Goal: Obtain resource: Download file/media

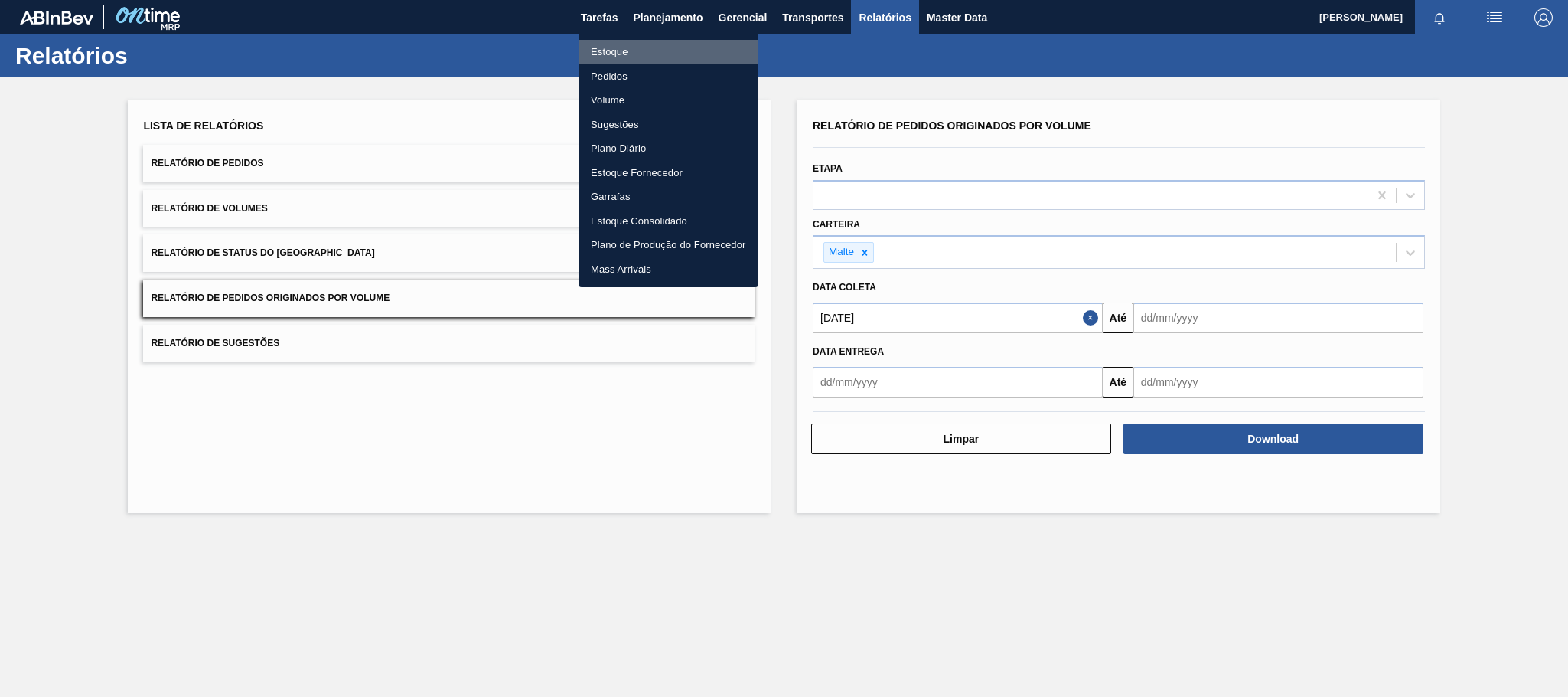
click at [620, 46] on li "Estoque" at bounding box center [668, 52] width 179 height 25
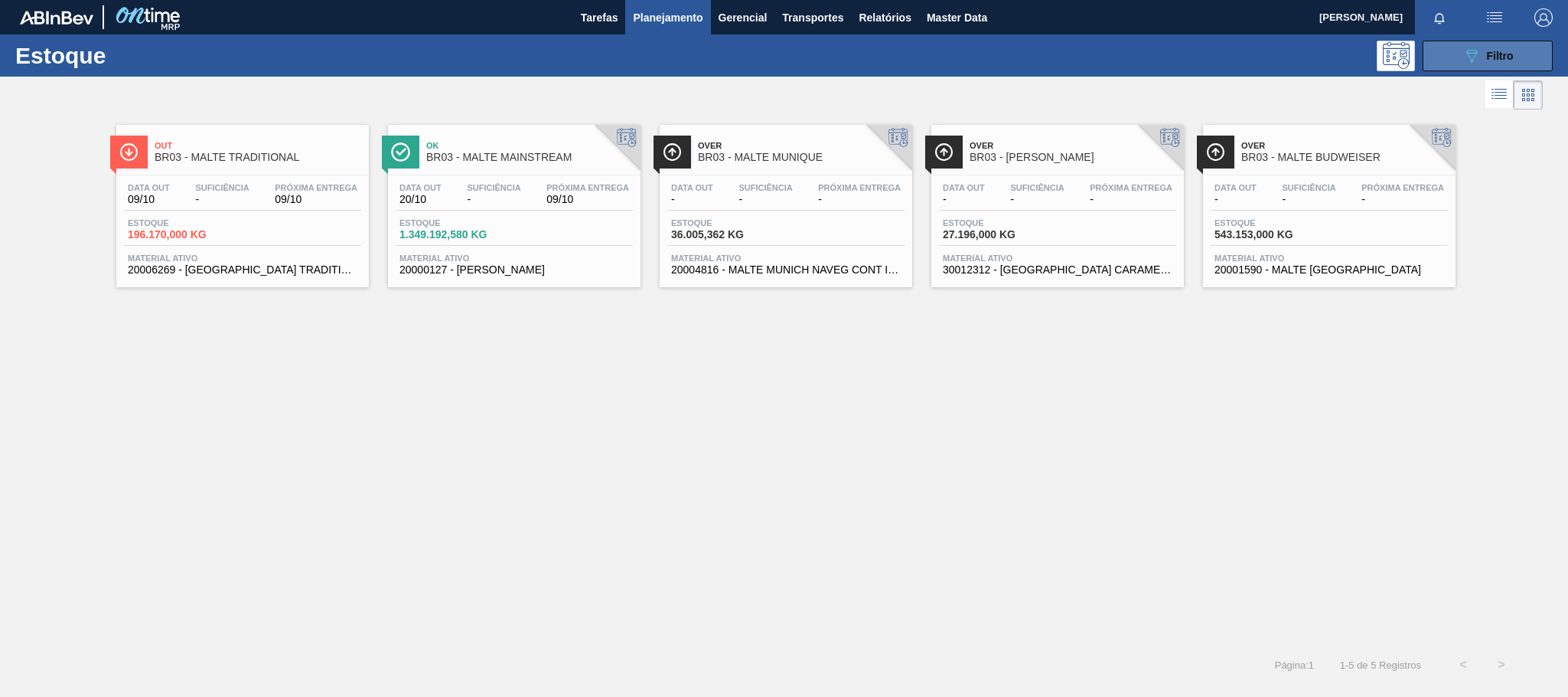
click at [1458, 64] on button "089F7B8B-B2A5-4AFE-B5C0-19BA573D28AC Filtro" at bounding box center [1487, 56] width 131 height 31
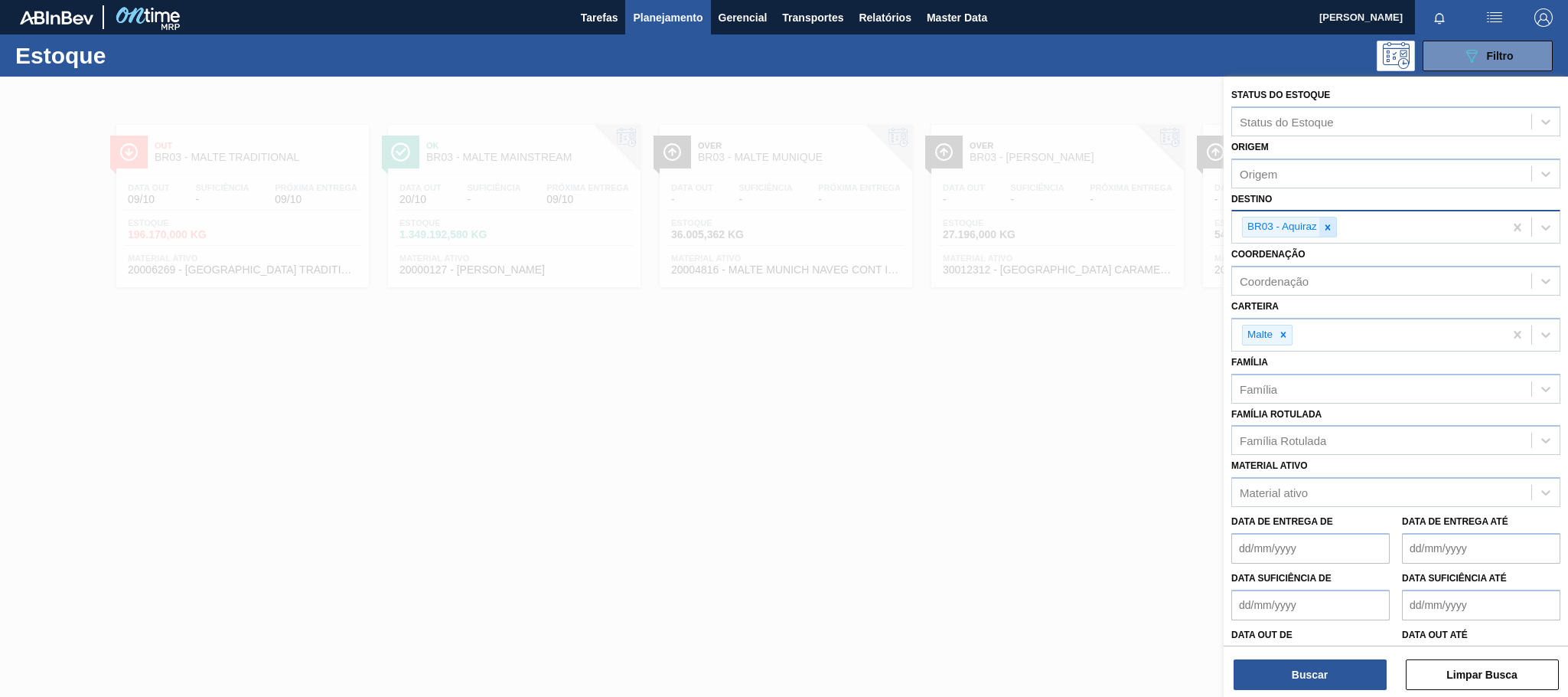
click at [1335, 225] on div at bounding box center [1328, 226] width 17 height 19
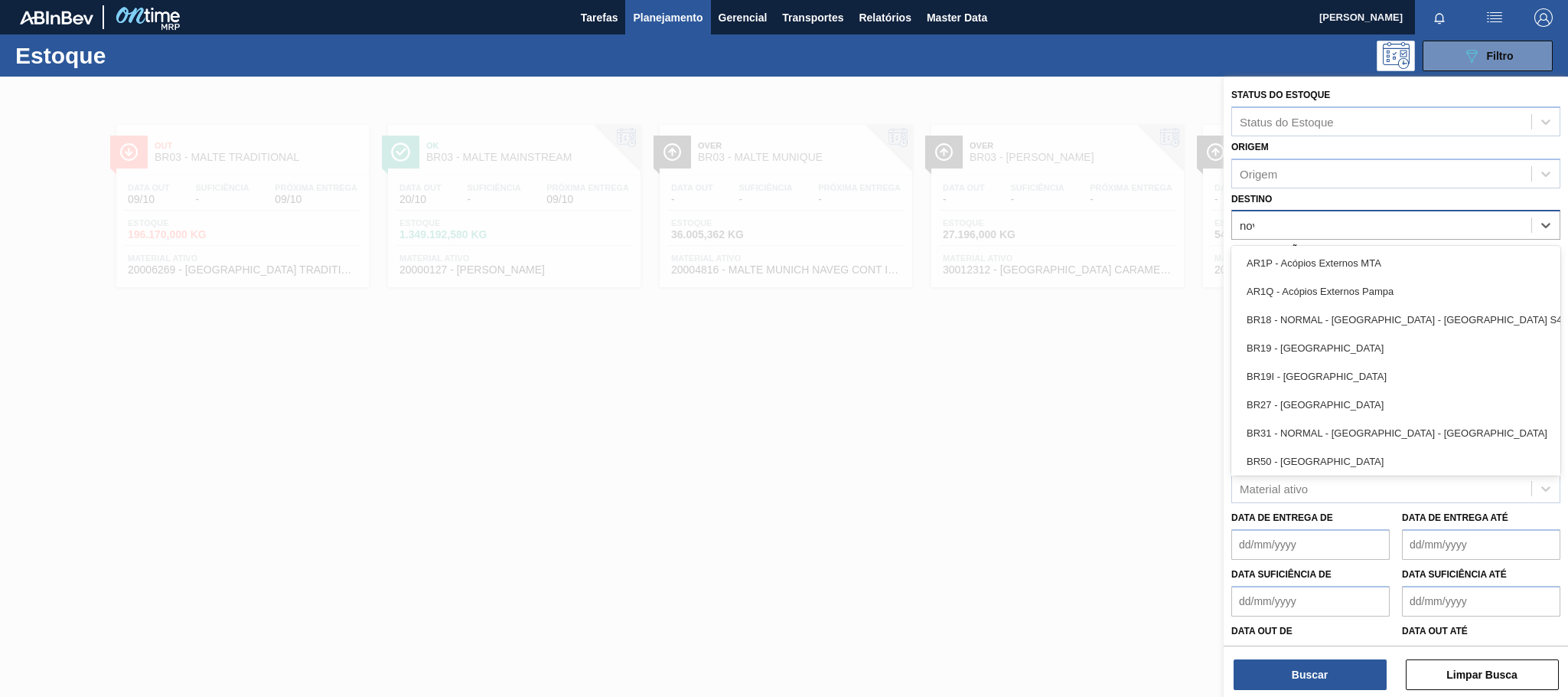
type input "nova"
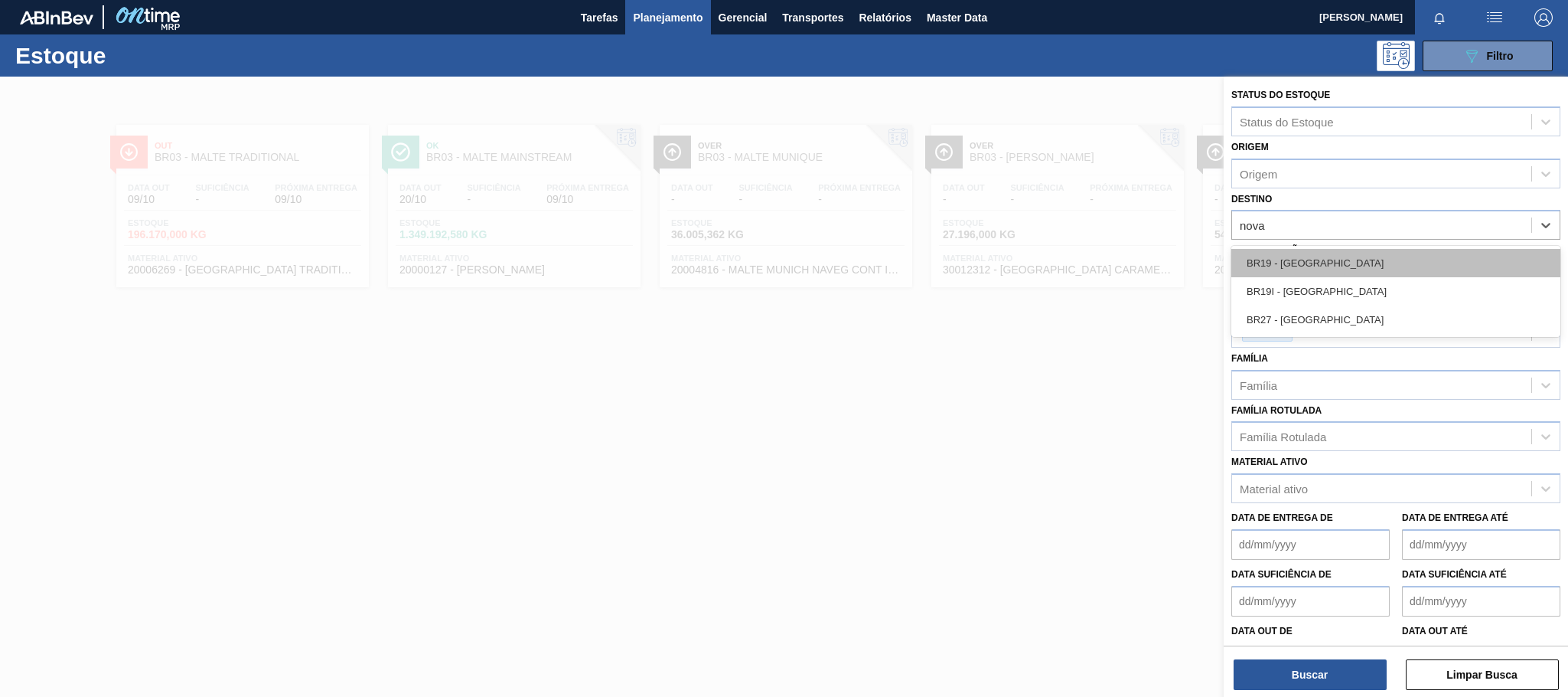
click at [1303, 272] on div "BR19 - Nova Rio" at bounding box center [1396, 263] width 329 height 28
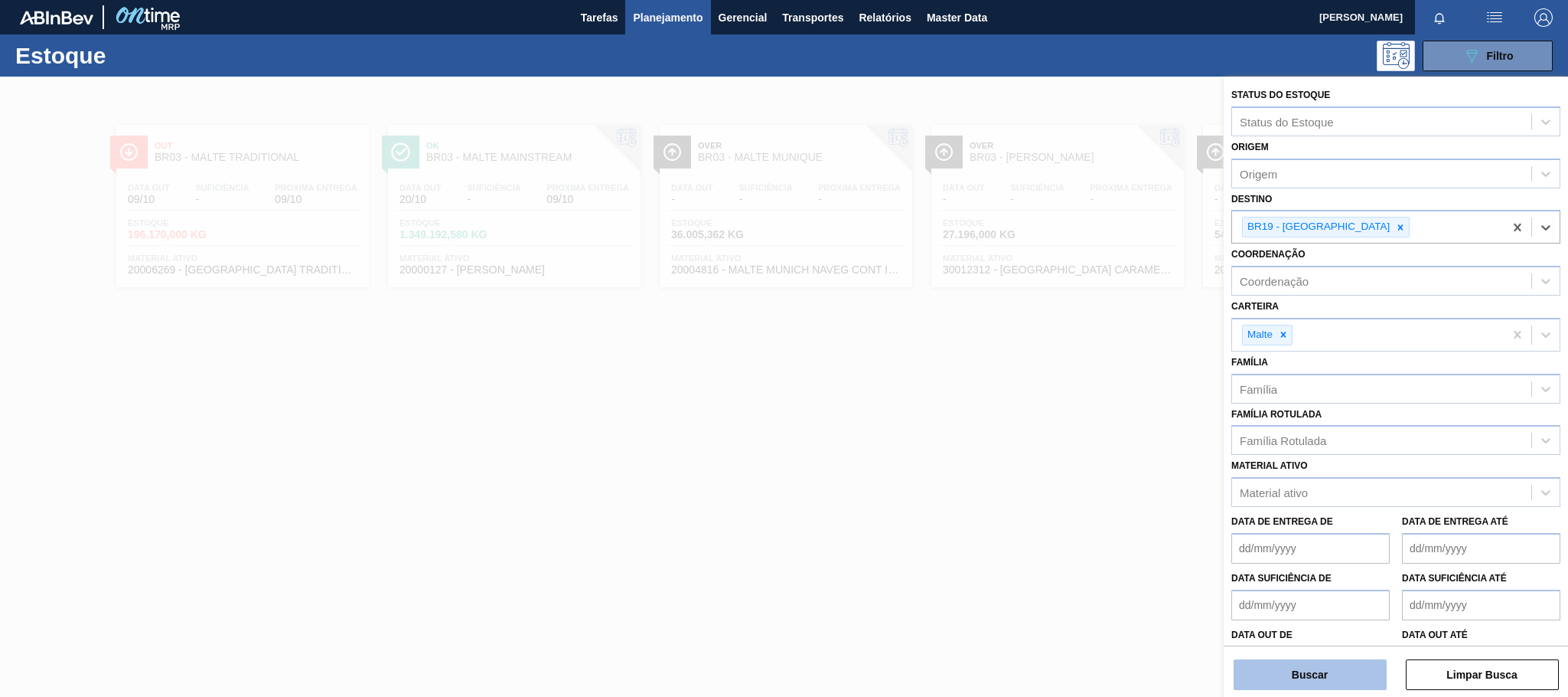
click at [1339, 674] on button "Buscar" at bounding box center [1311, 674] width 154 height 31
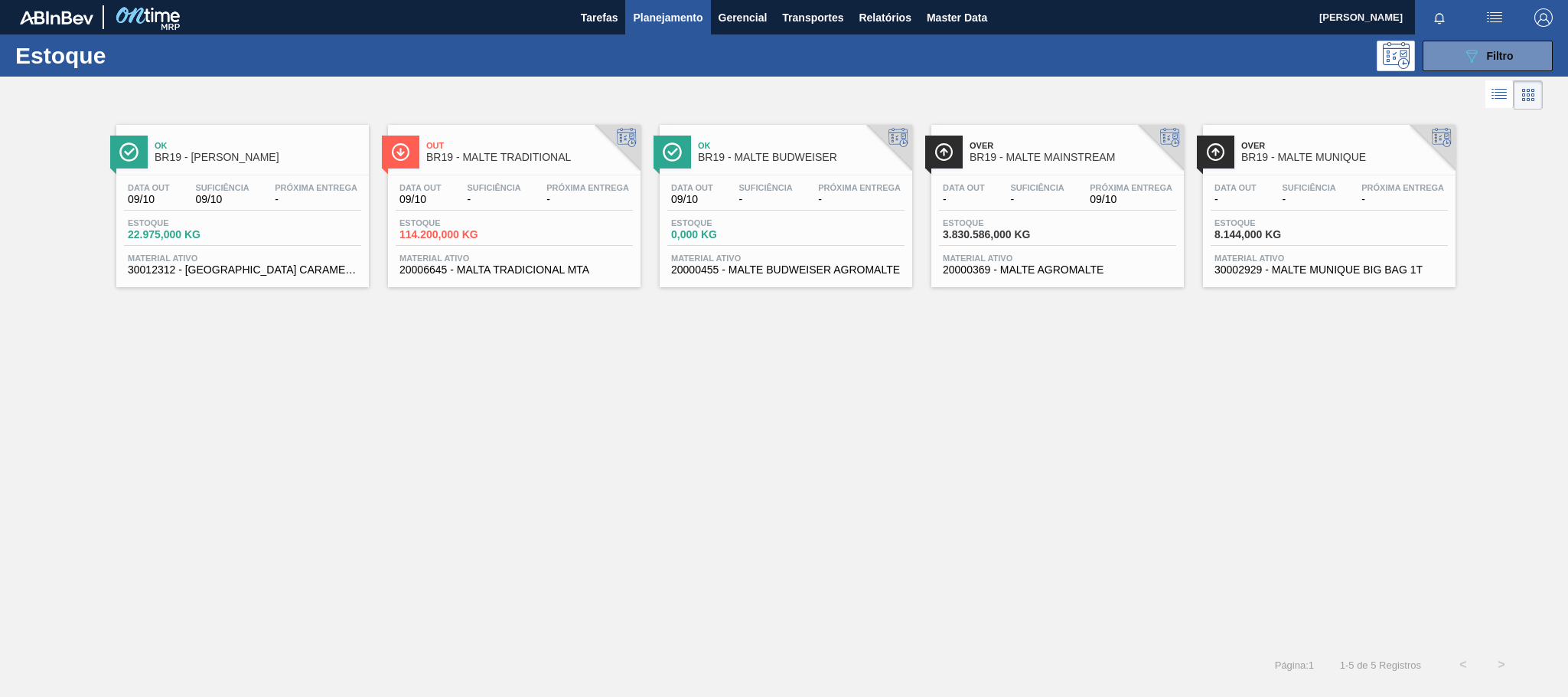
click at [1016, 175] on div "Data out - Suficiência - Próxima Entrega 09/10 Estoque 3.830.586,000 KG Materia…" at bounding box center [1057, 227] width 252 height 104
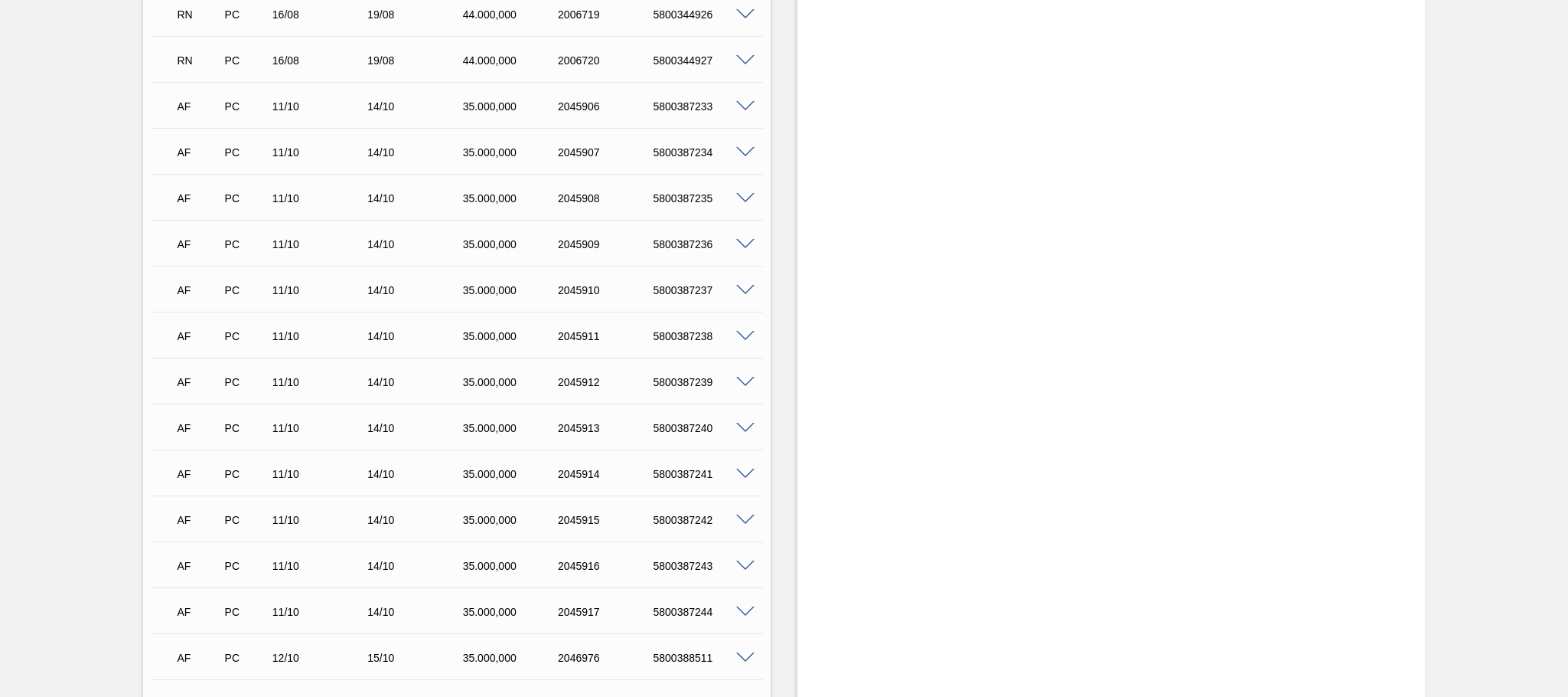
scroll to position [1055, 0]
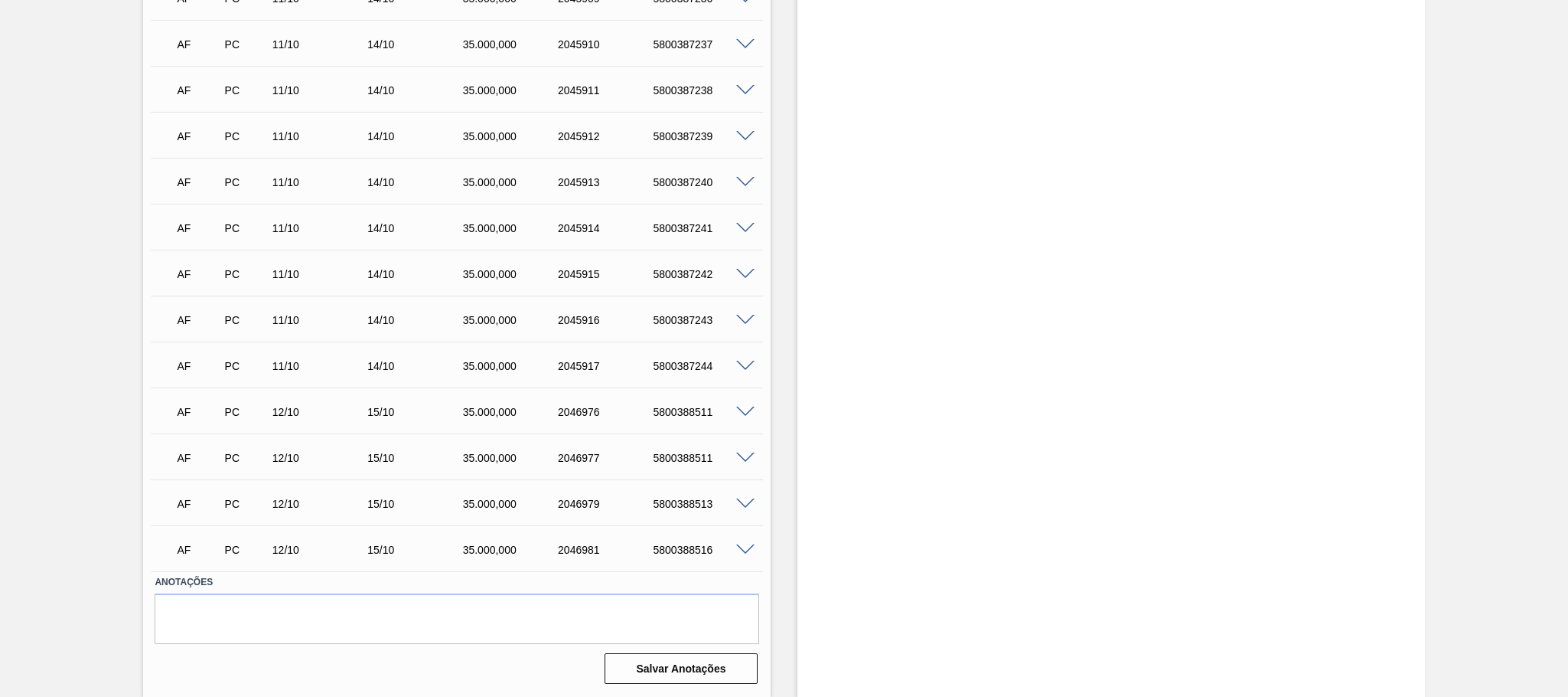
click at [533, 474] on div "AF PC 12/10 15/10 35.000,000 2046977 5800388511" at bounding box center [457, 456] width 612 height 38
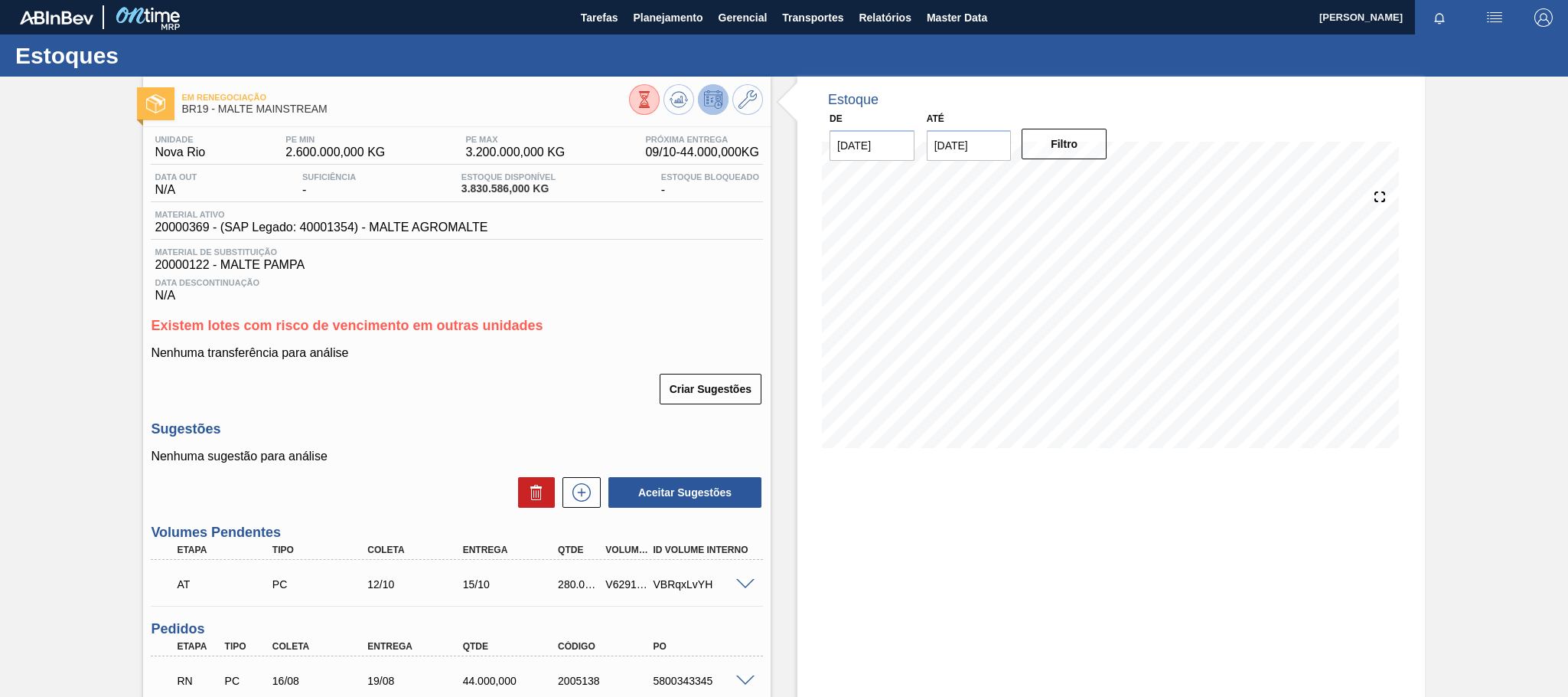
scroll to position [229, 0]
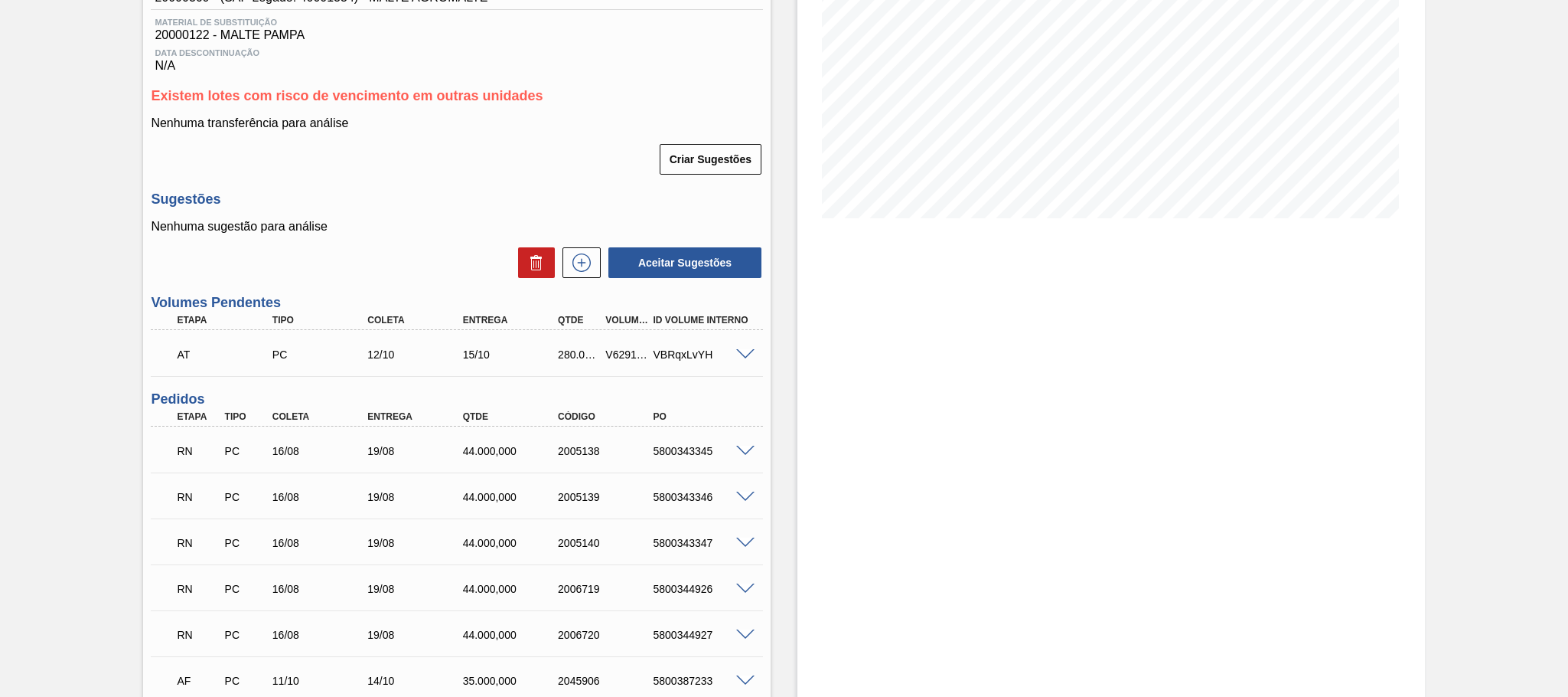
click at [618, 361] on div "V629103" at bounding box center [626, 354] width 50 height 12
copy div "V629103"
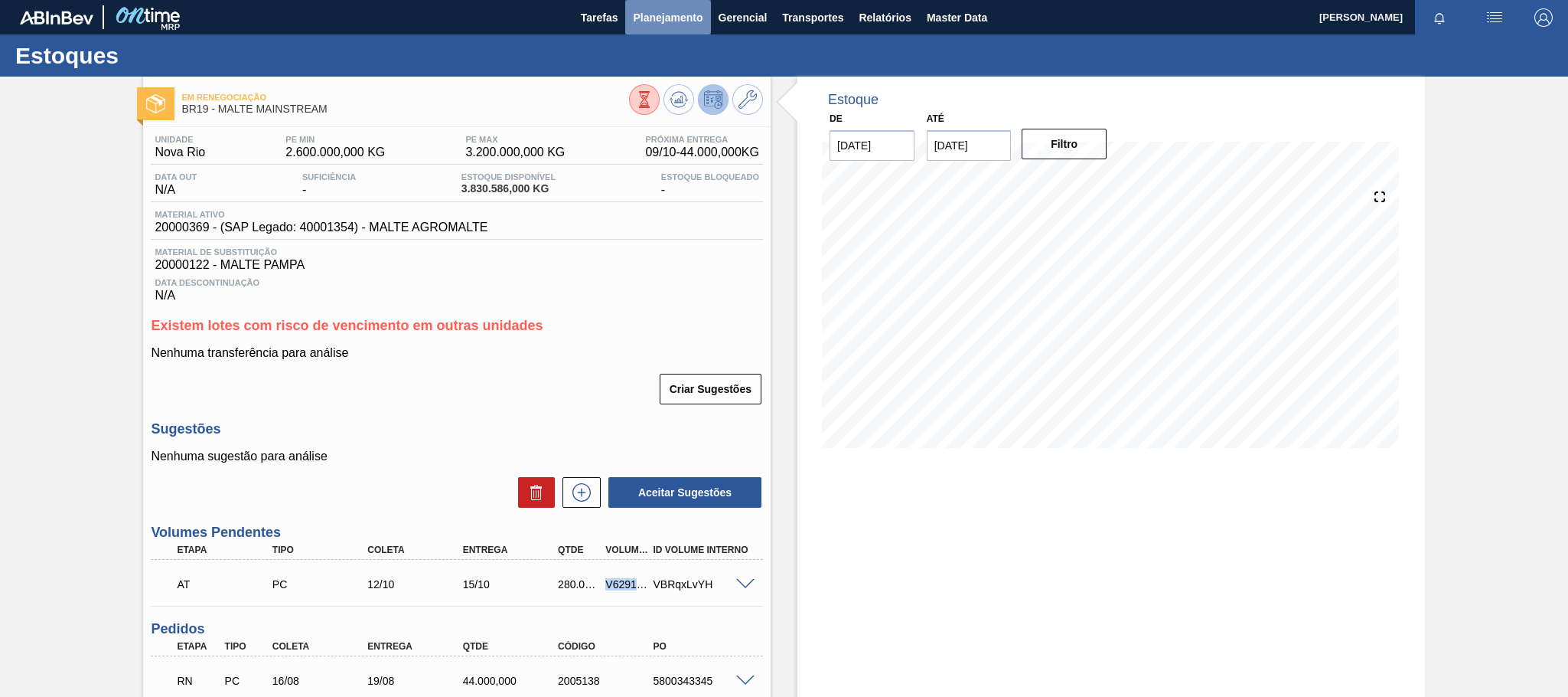
click at [673, 21] on span "Planejamento" at bounding box center [668, 17] width 70 height 18
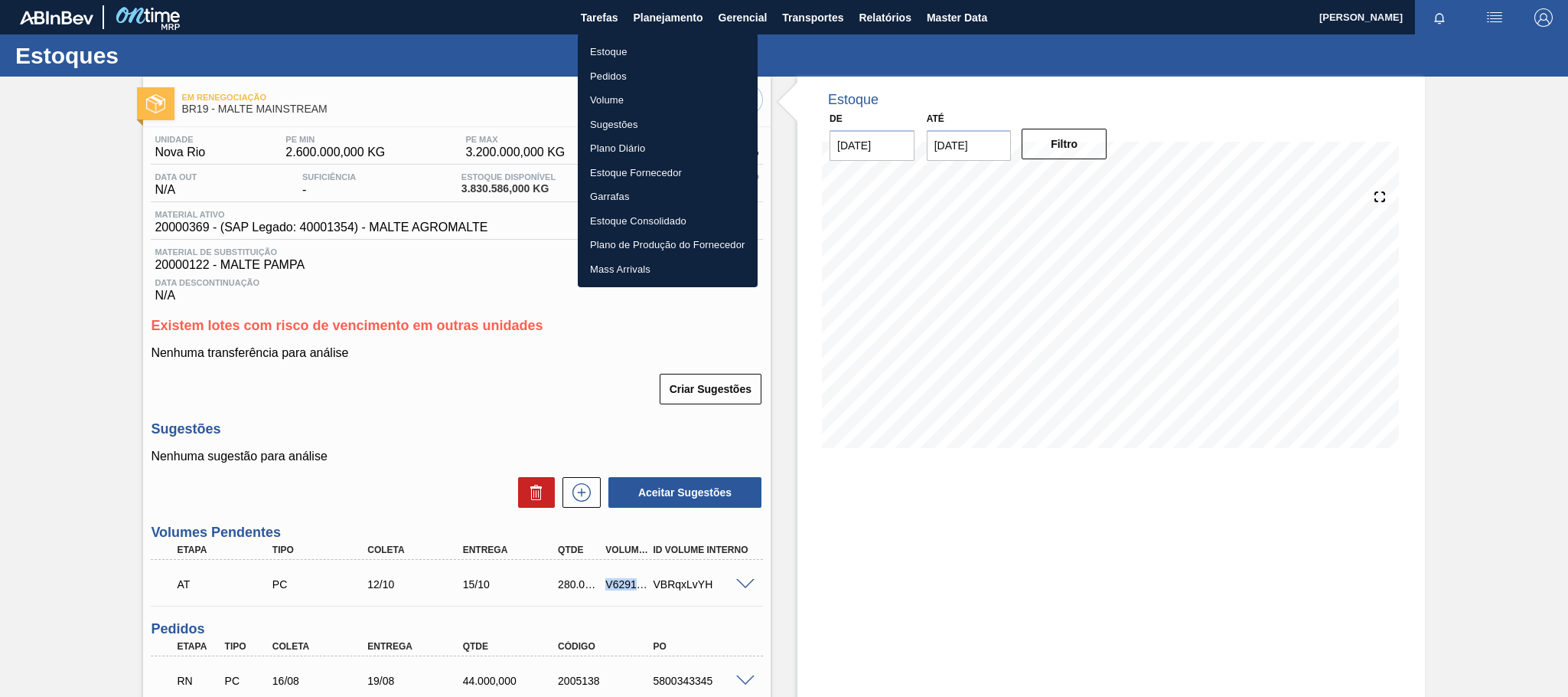
click at [611, 49] on li "Estoque" at bounding box center [668, 52] width 179 height 25
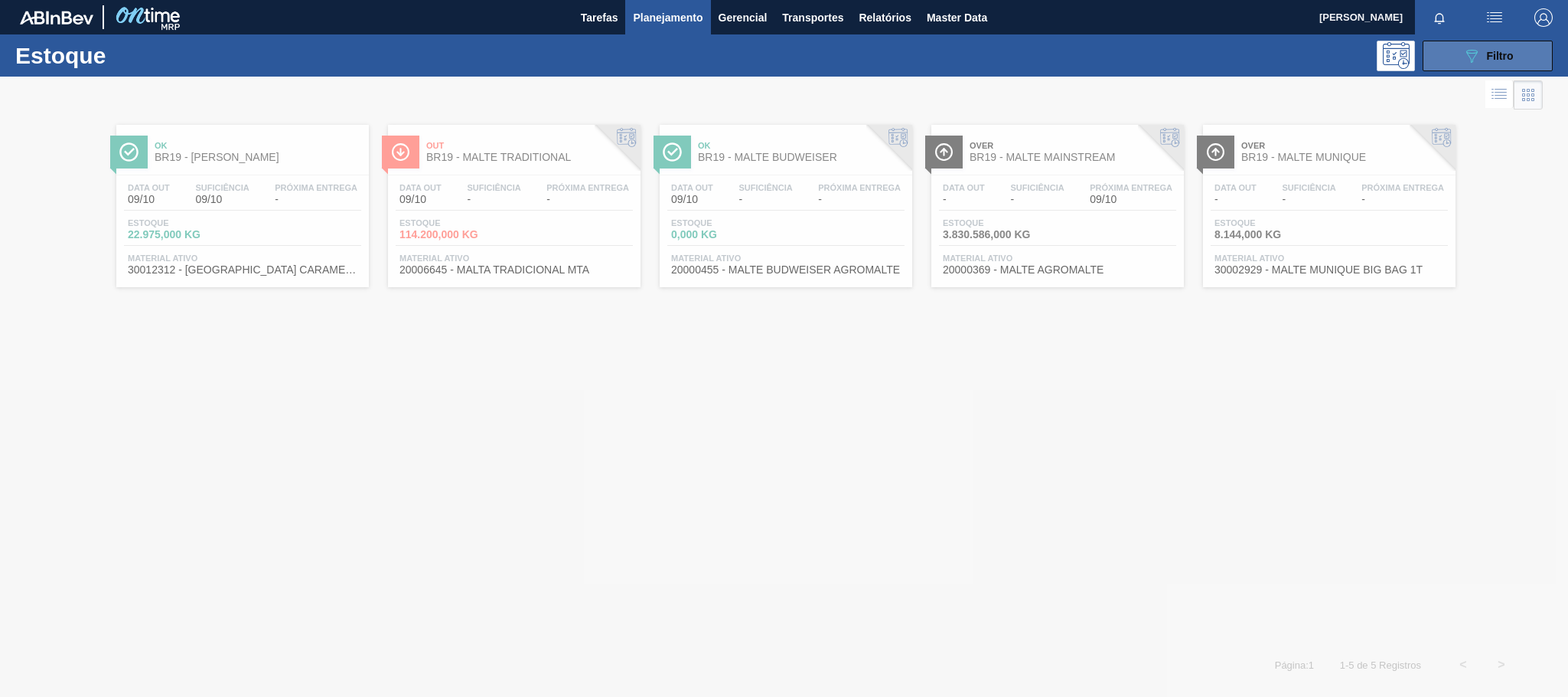
click at [1444, 62] on button "089F7B8B-B2A5-4AFE-B5C0-19BA573D28AC Filtro" at bounding box center [1487, 56] width 131 height 31
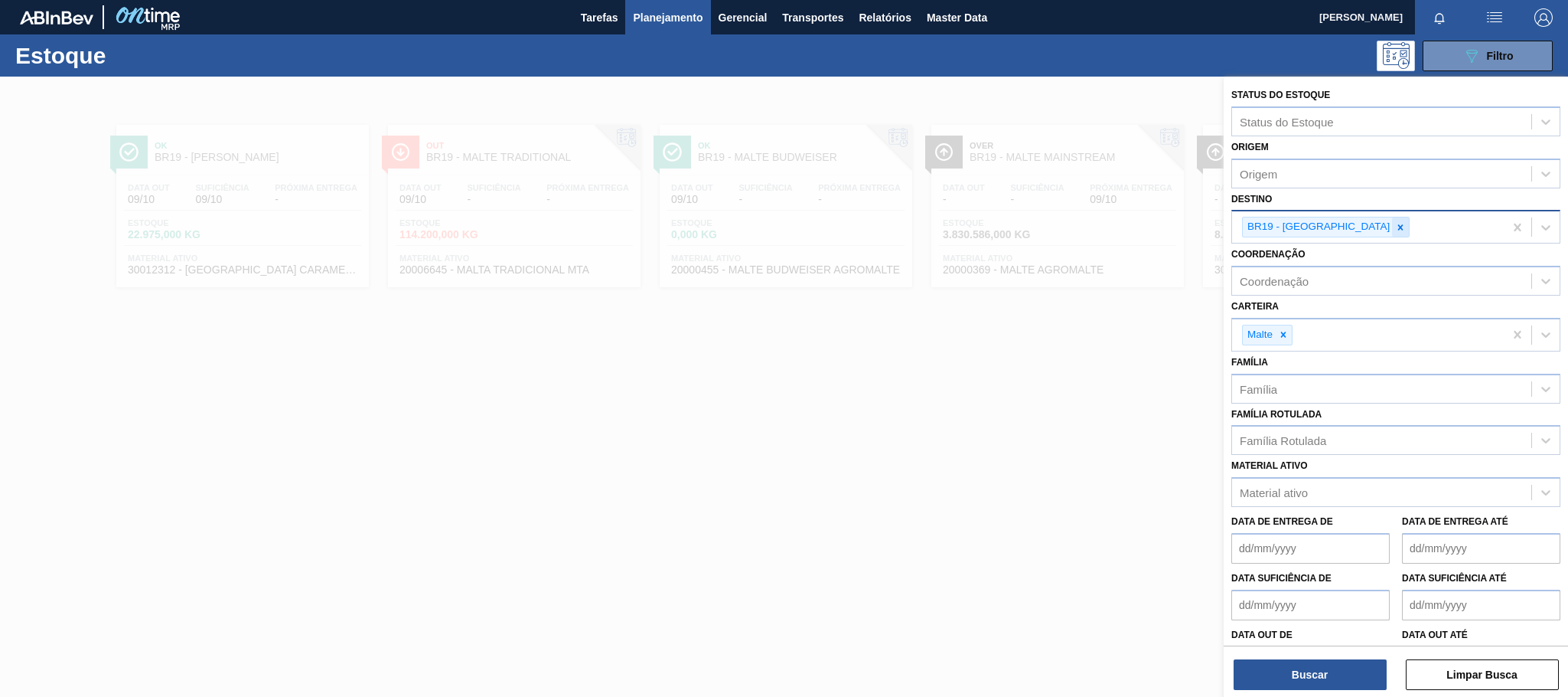
click at [1396, 223] on icon at bounding box center [1401, 227] width 11 height 11
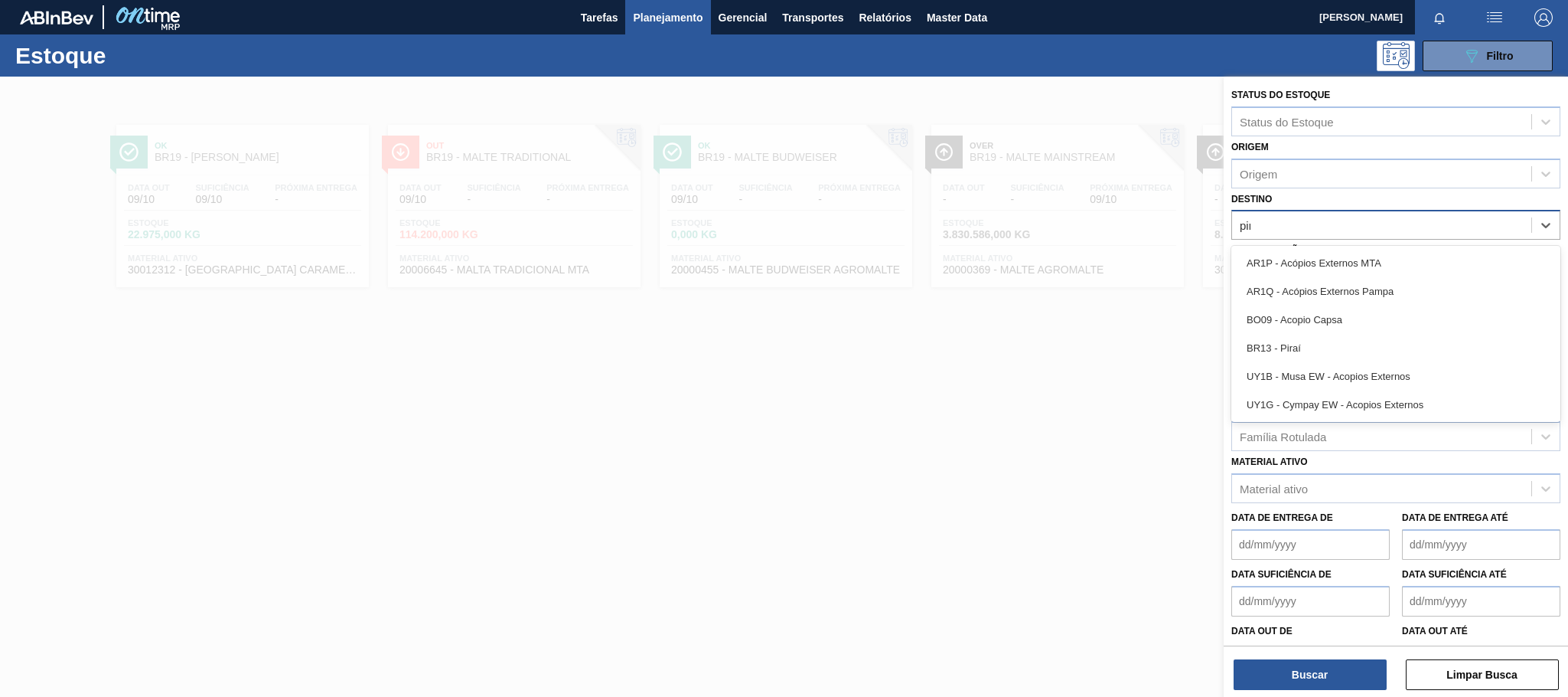
type input "pira"
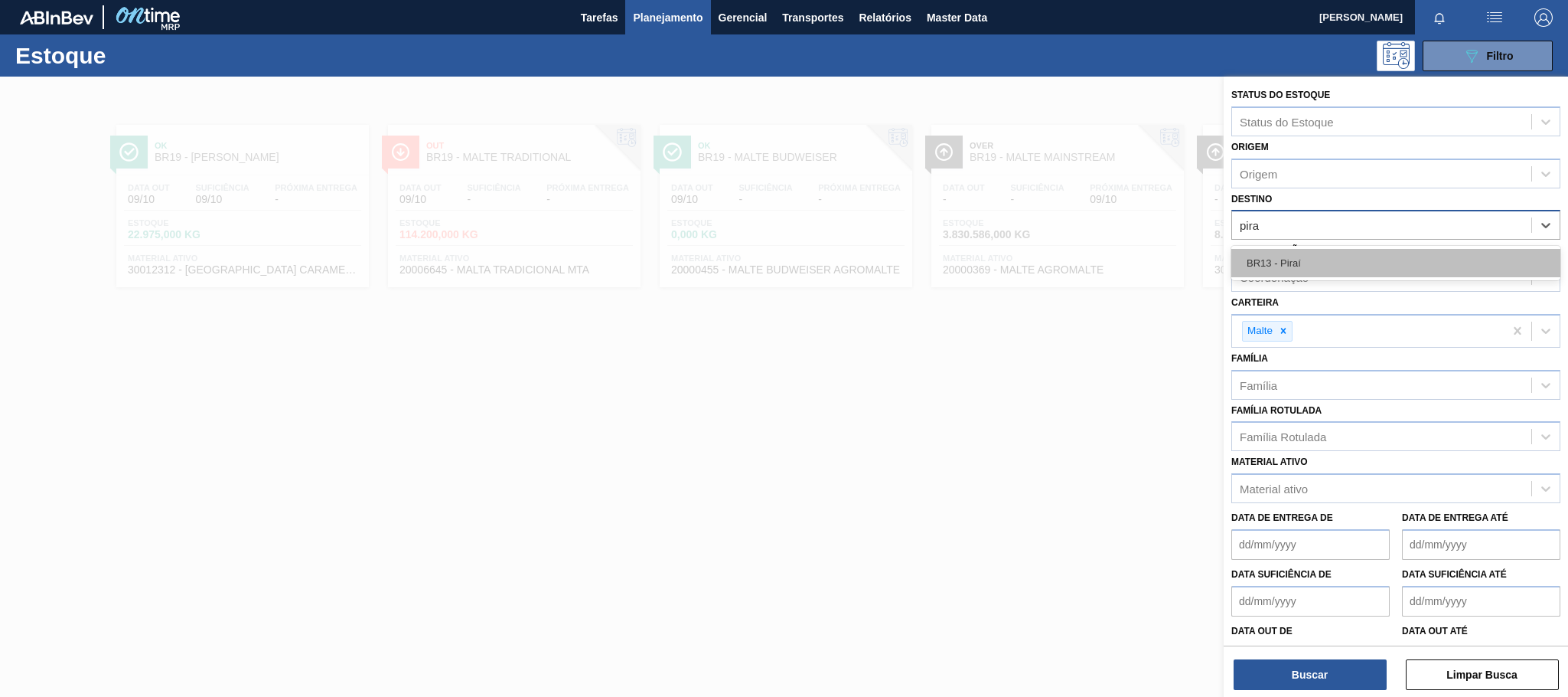
click at [1281, 259] on div "BR13 - Piraí" at bounding box center [1396, 263] width 329 height 28
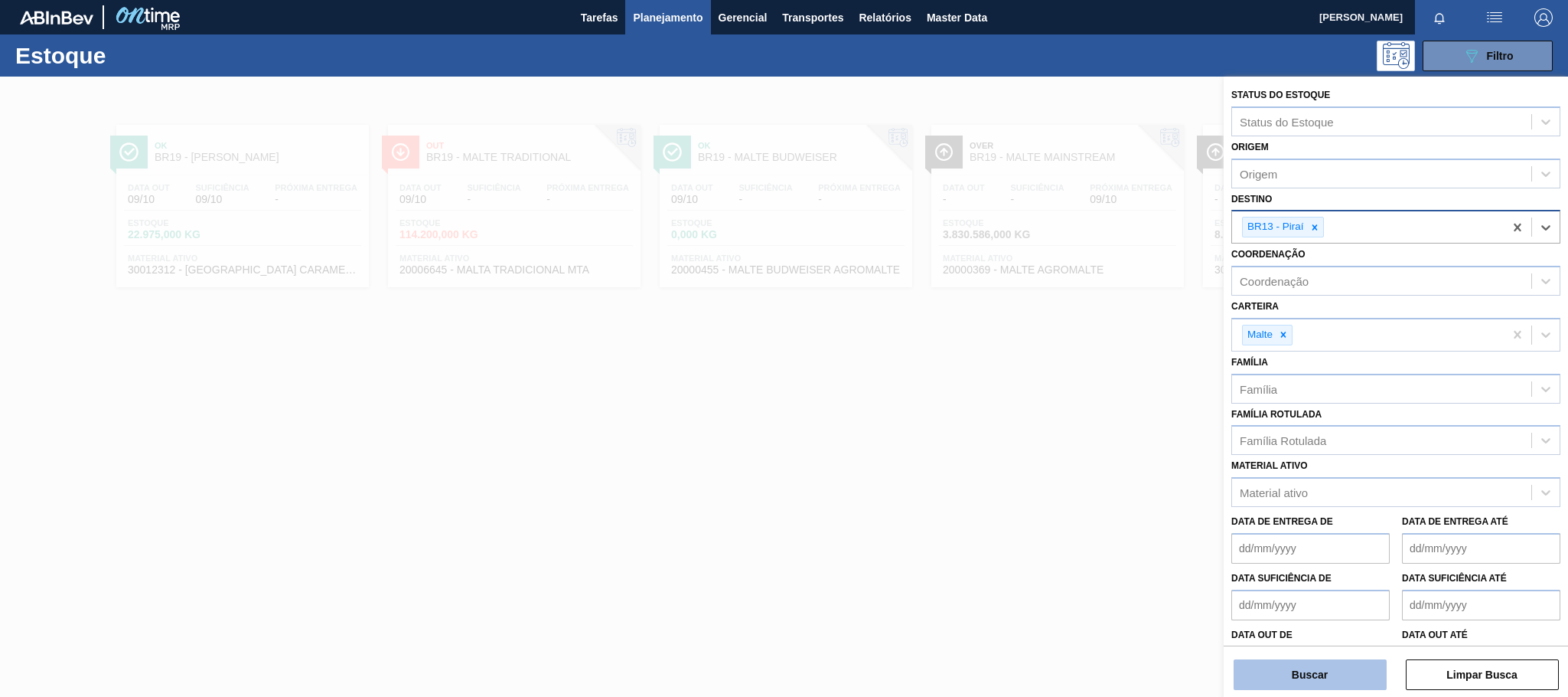
click at [1325, 669] on button "Buscar" at bounding box center [1311, 674] width 154 height 31
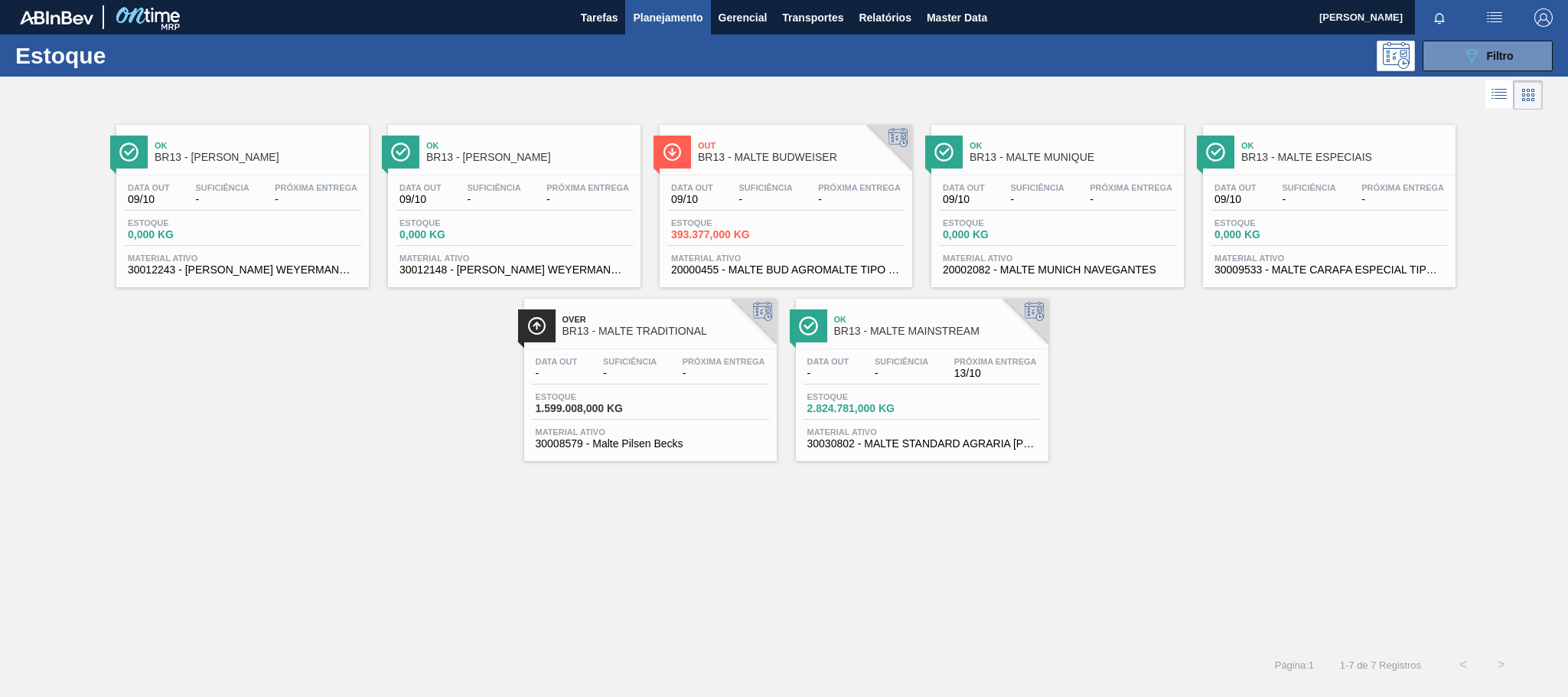
click at [940, 428] on div "Data out - Suficiência - Próxima Entrega 13/10 Estoque 2.824.781,000 KG Materia…" at bounding box center [921, 401] width 252 height 104
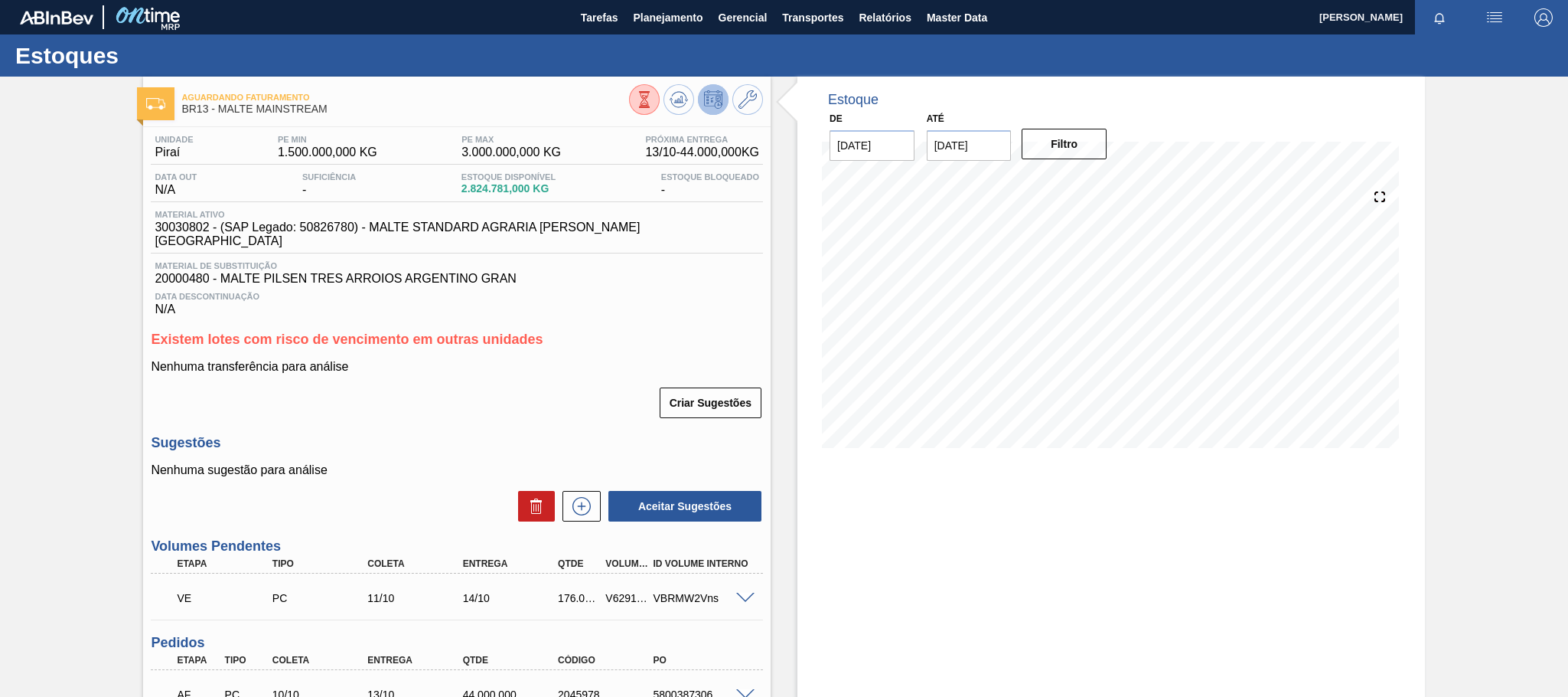
click at [621, 591] on div "V629110" at bounding box center [626, 597] width 50 height 12
copy div "V629110"
click at [696, 23] on span "Planejamento" at bounding box center [668, 17] width 70 height 18
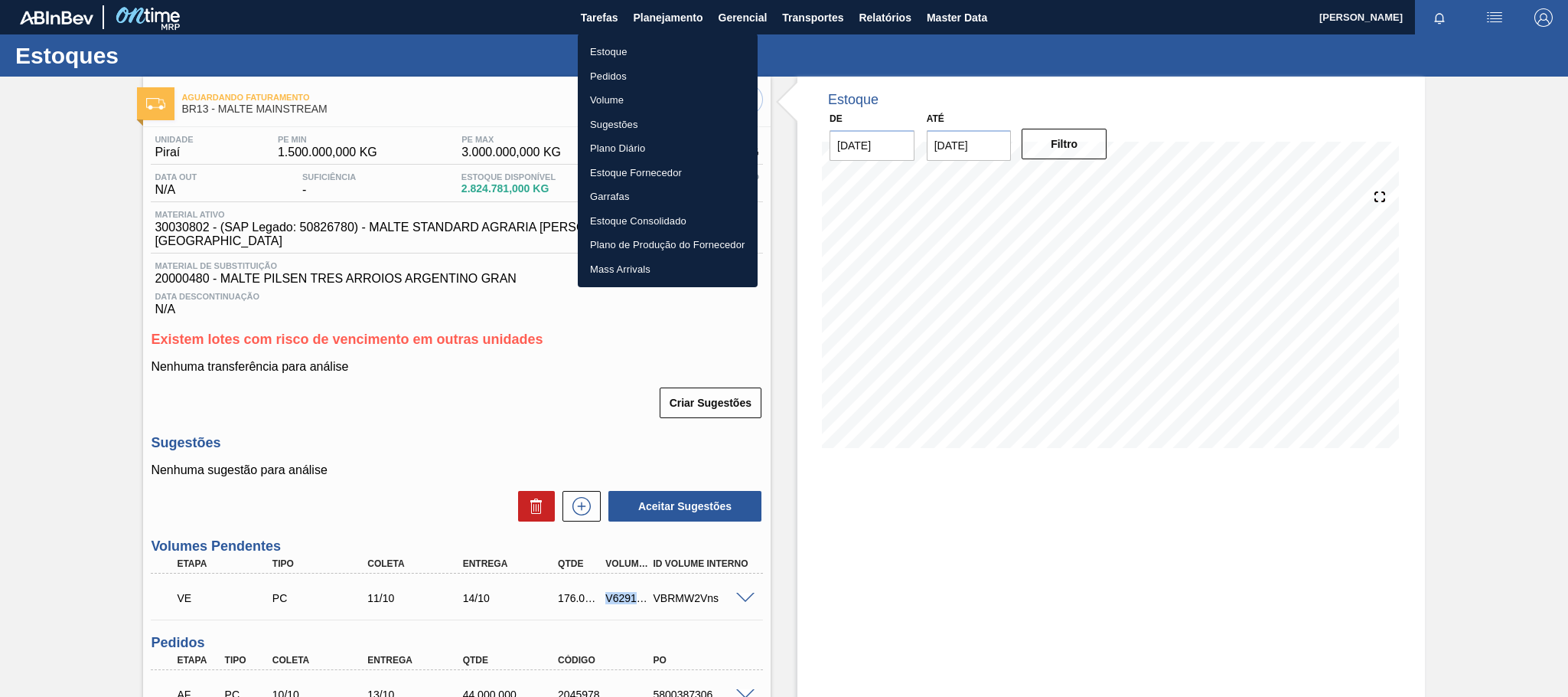
click at [629, 48] on li "Estoque" at bounding box center [668, 52] width 179 height 25
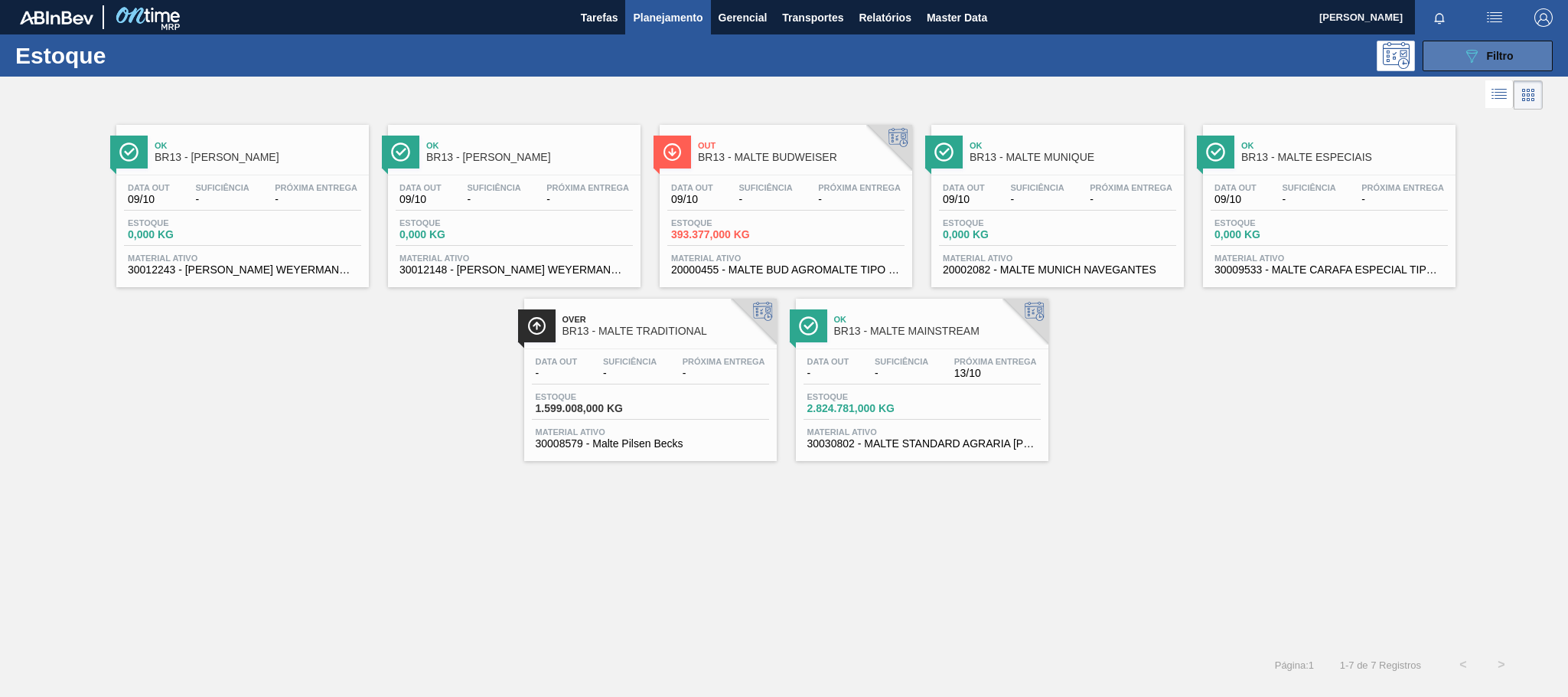
click at [1477, 51] on icon "089F7B8B-B2A5-4AFE-B5C0-19BA573D28AC" at bounding box center [1471, 56] width 18 height 18
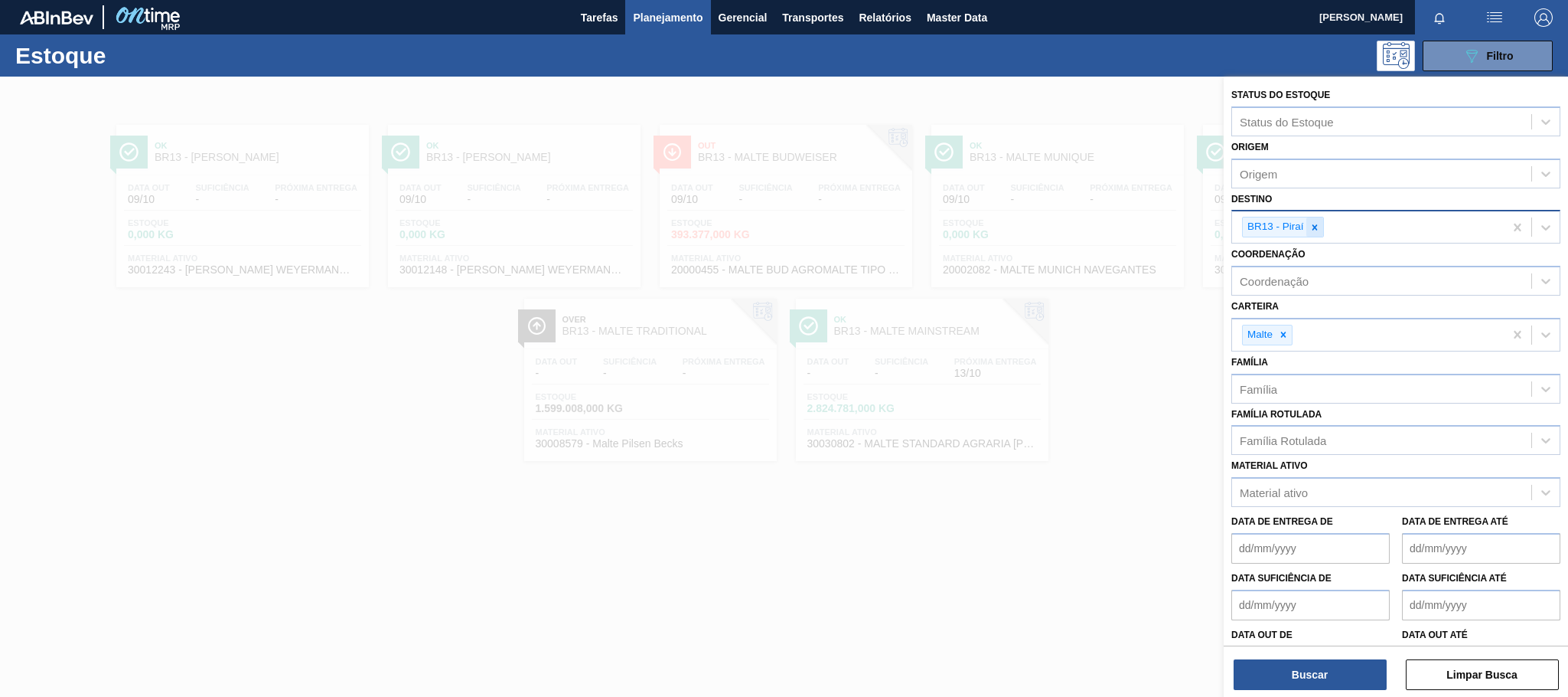
click at [1313, 225] on icon at bounding box center [1314, 226] width 5 height 5
type input "jagua"
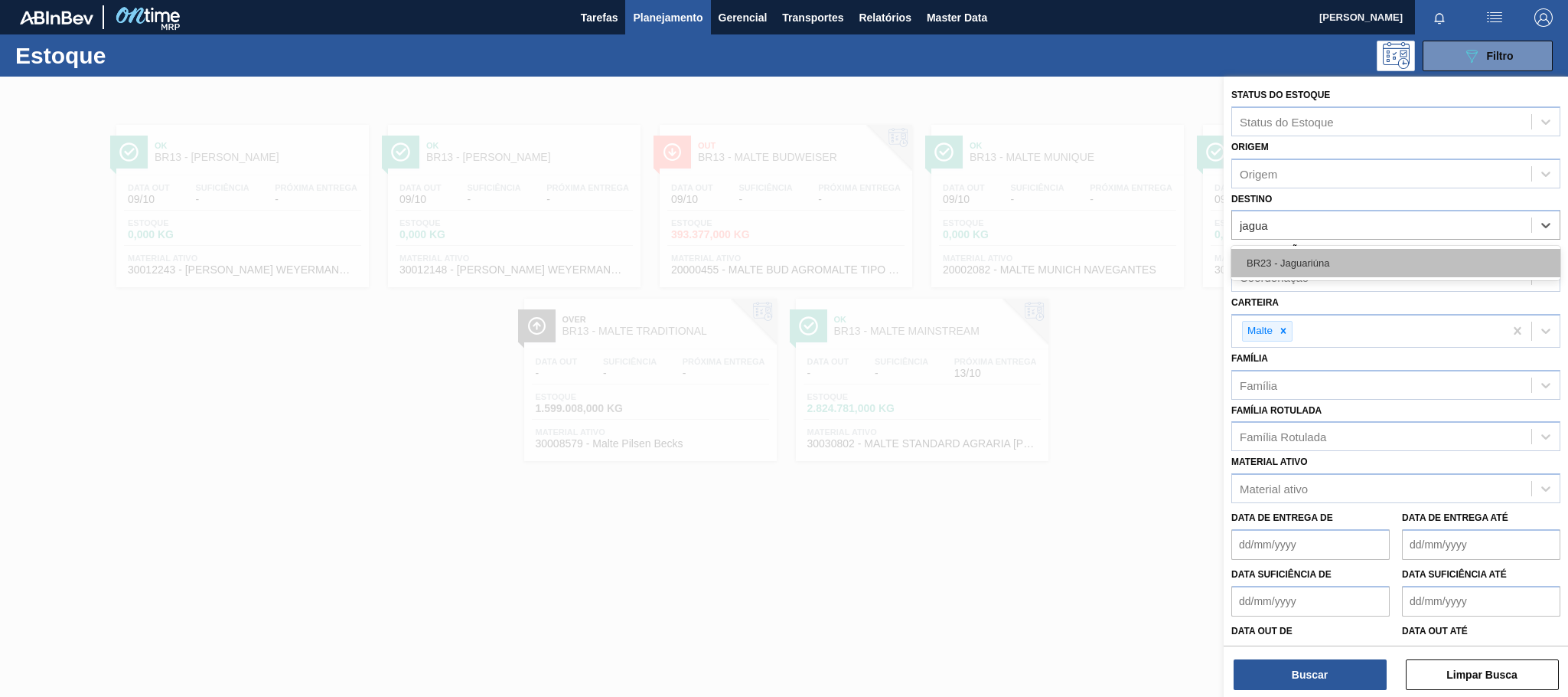
click at [1303, 255] on div "BR23 - Jaguariúna" at bounding box center [1396, 263] width 329 height 28
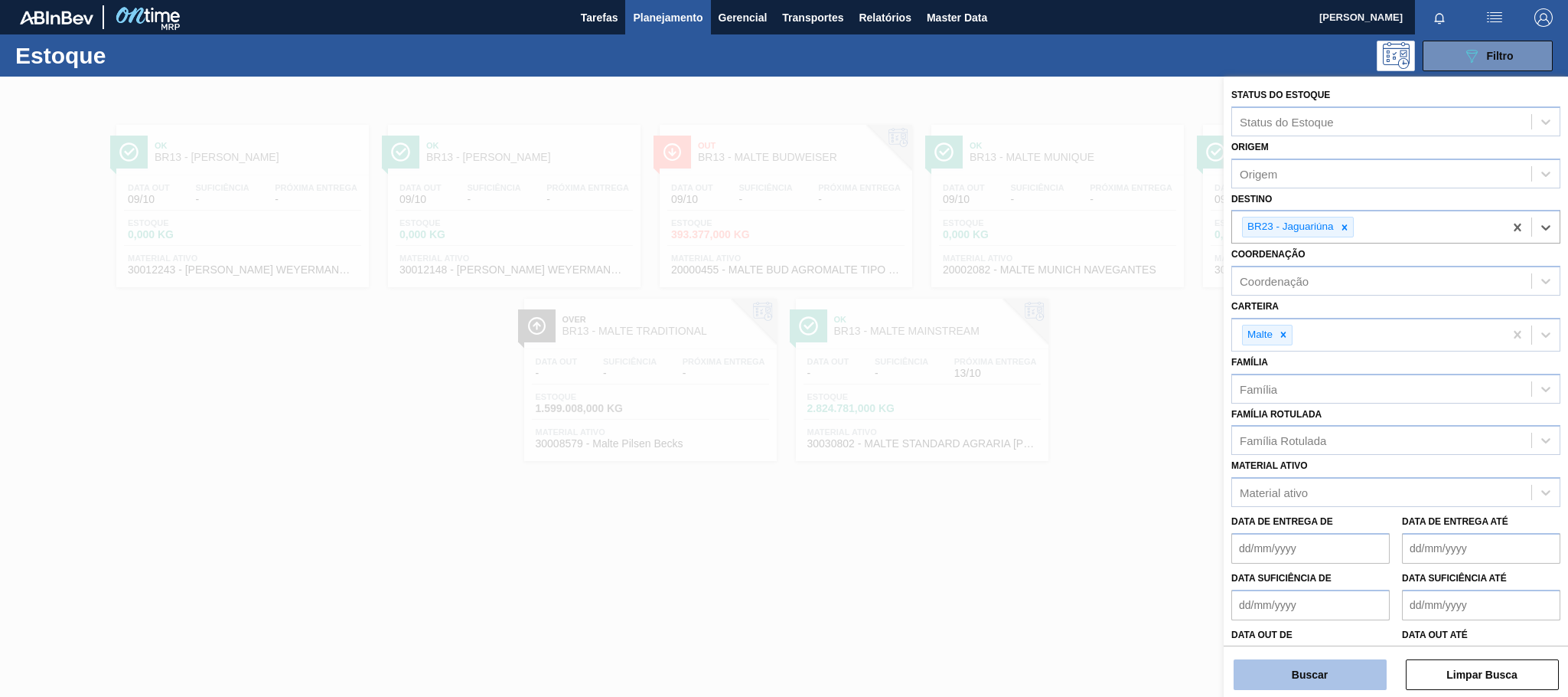
click at [1290, 677] on button "Buscar" at bounding box center [1311, 674] width 154 height 31
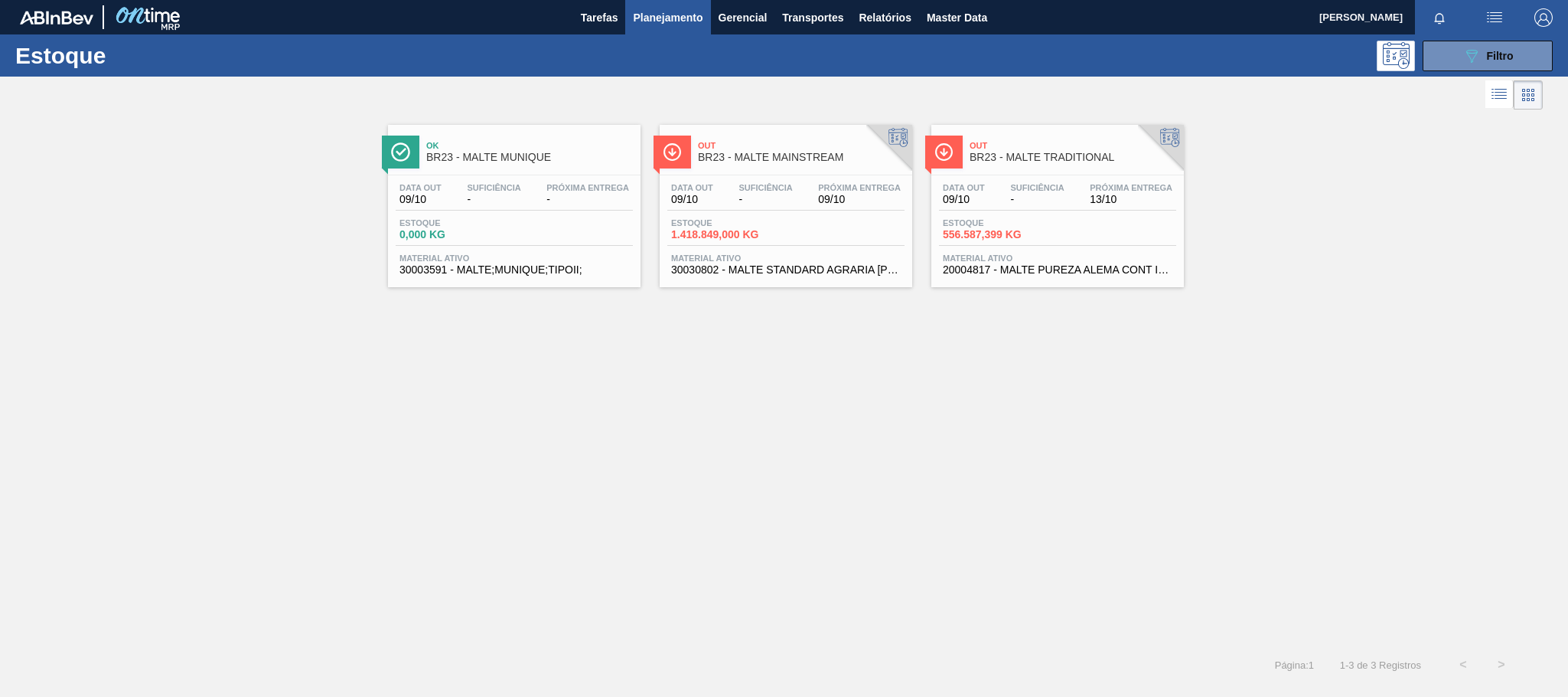
click at [763, 232] on span "1.418.849,000 KG" at bounding box center [724, 235] width 107 height 12
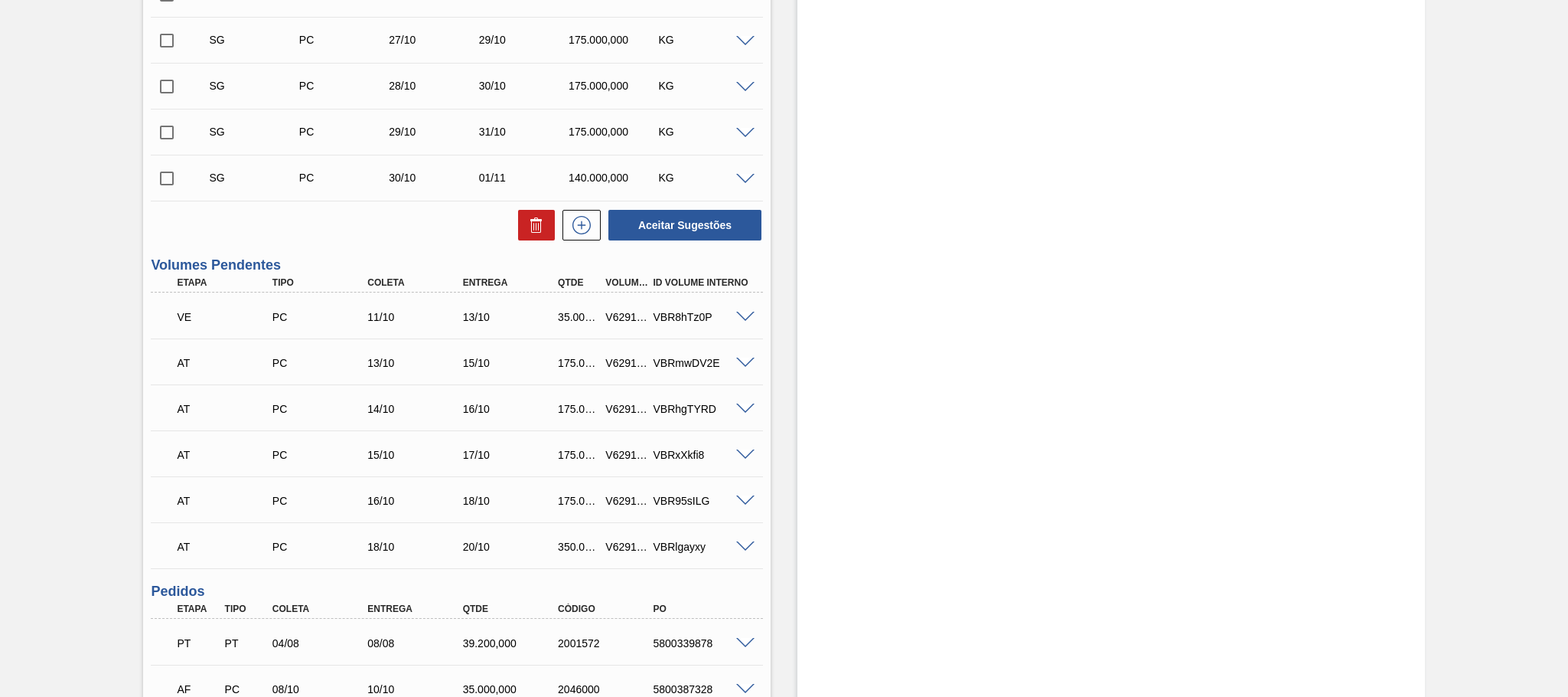
scroll to position [1149, 0]
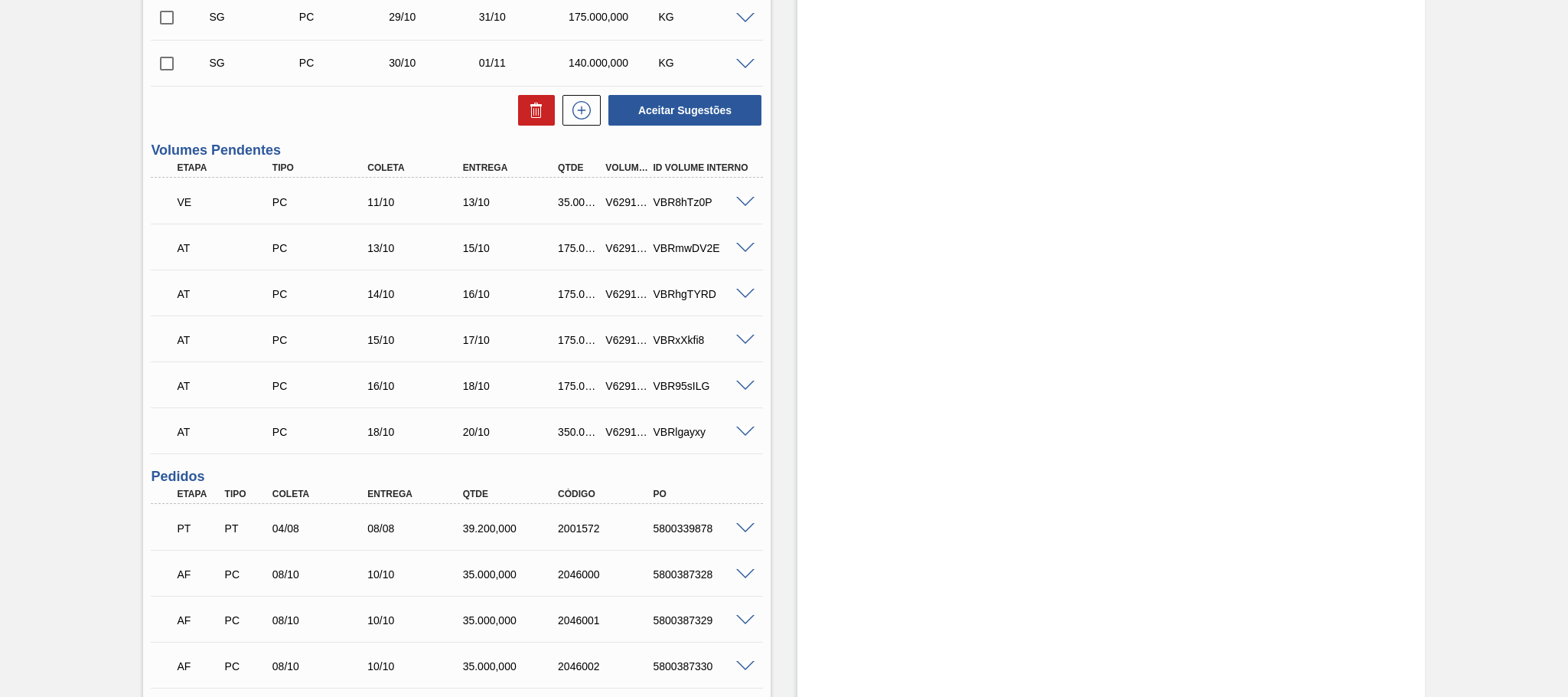
click at [630, 196] on div "V629111" at bounding box center [626, 202] width 50 height 12
copy div "V629111"
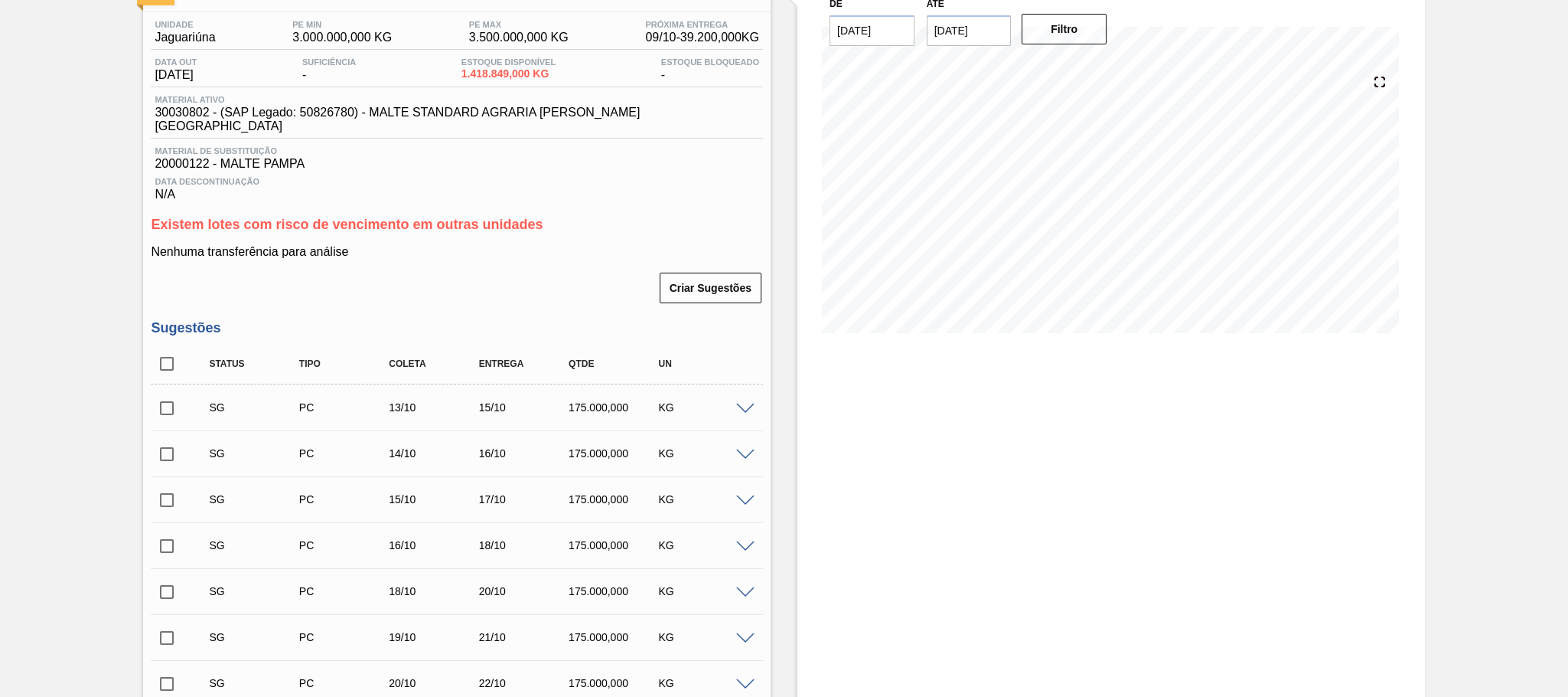
scroll to position [0, 0]
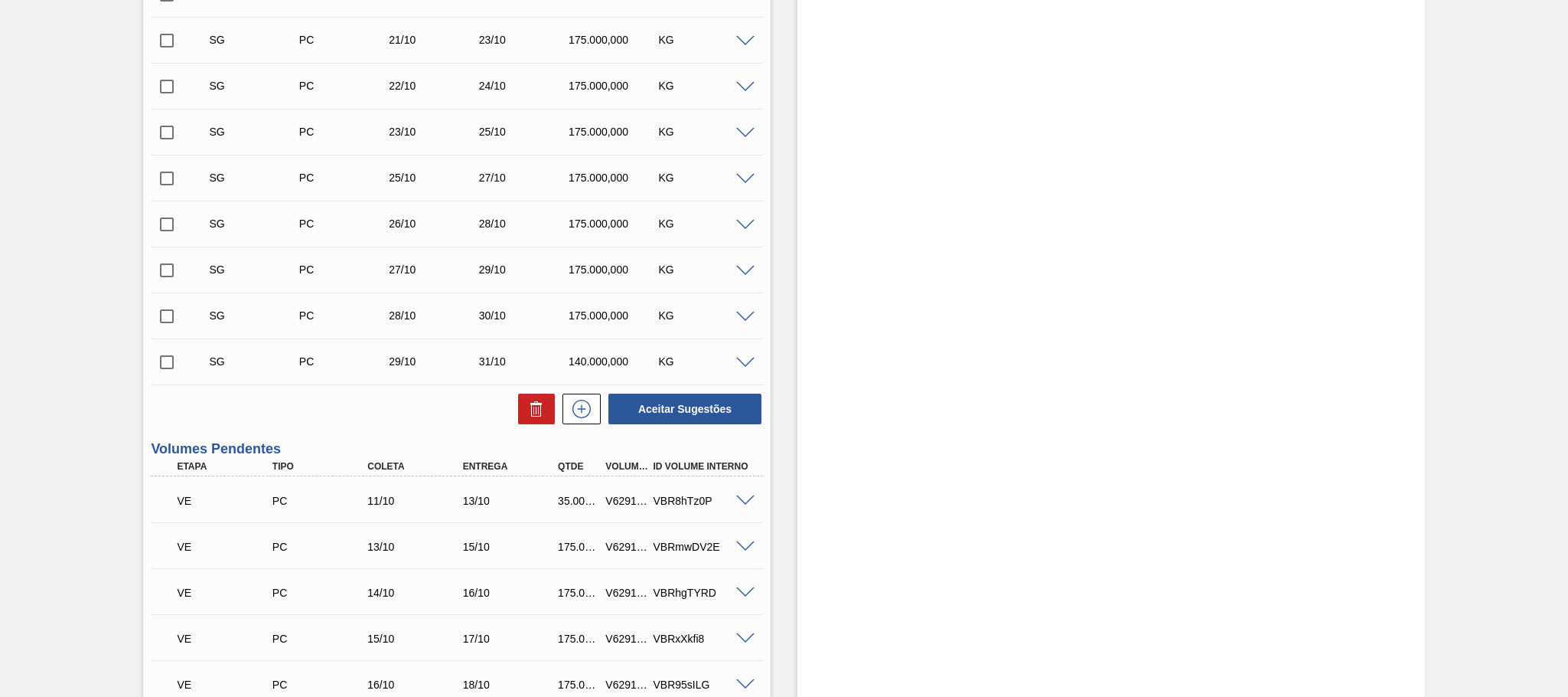
scroll to position [689, 0]
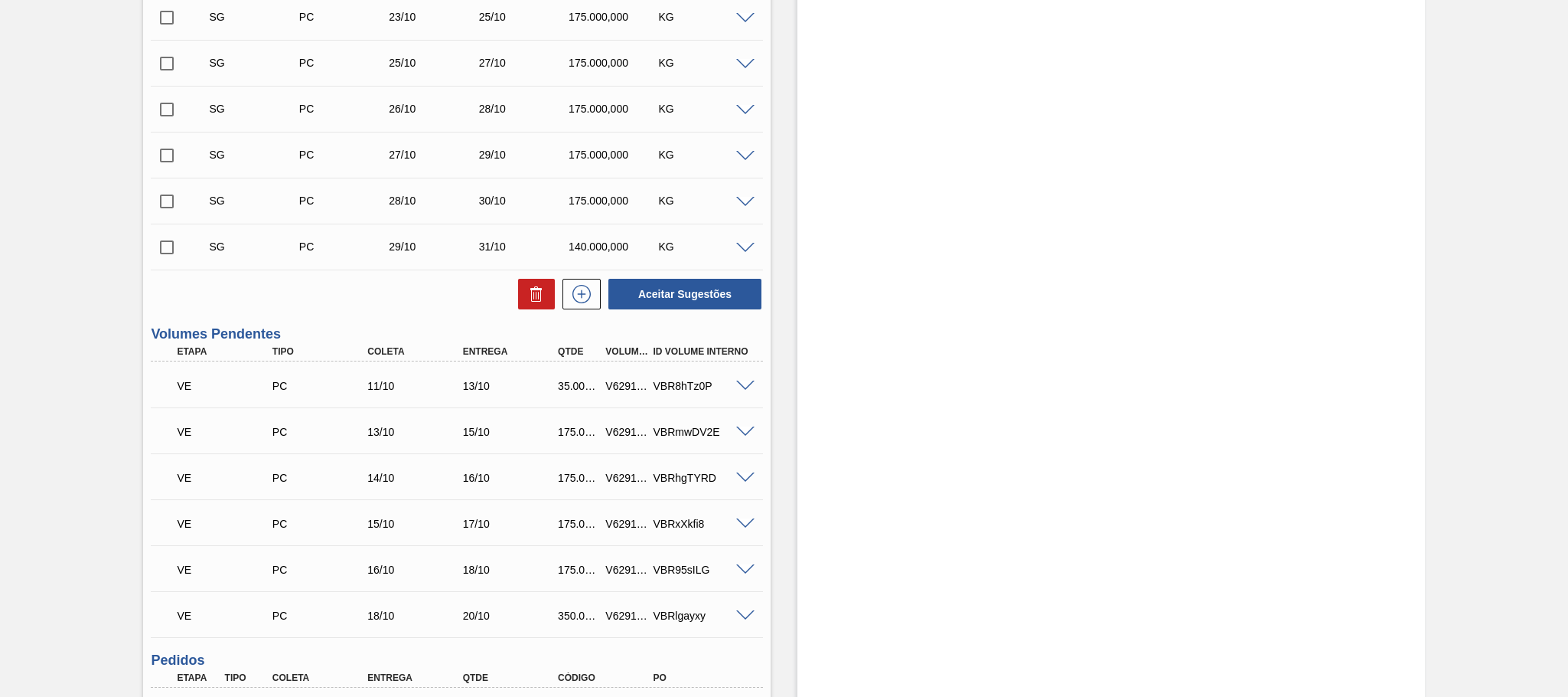
scroll to position [804, 0]
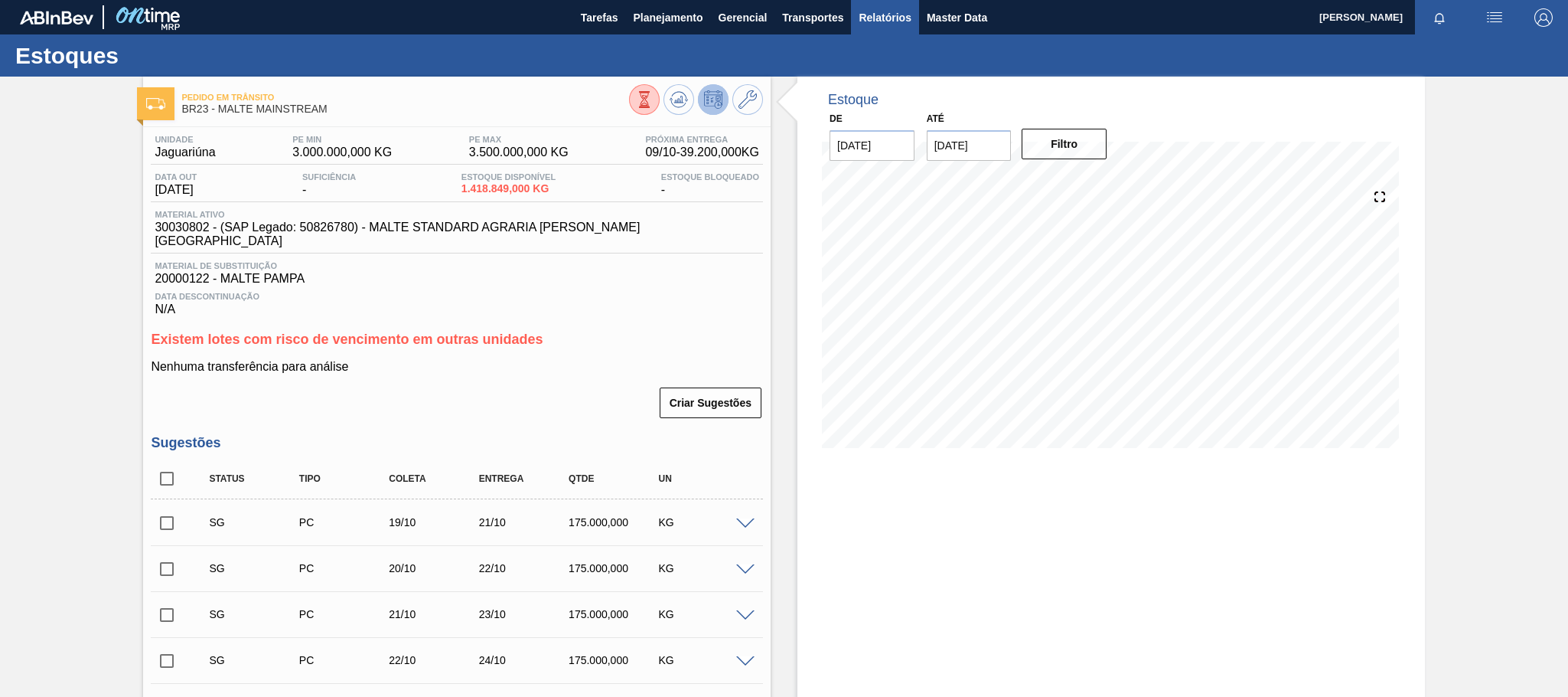
click at [888, 17] on span "Relatórios" at bounding box center [884, 17] width 52 height 18
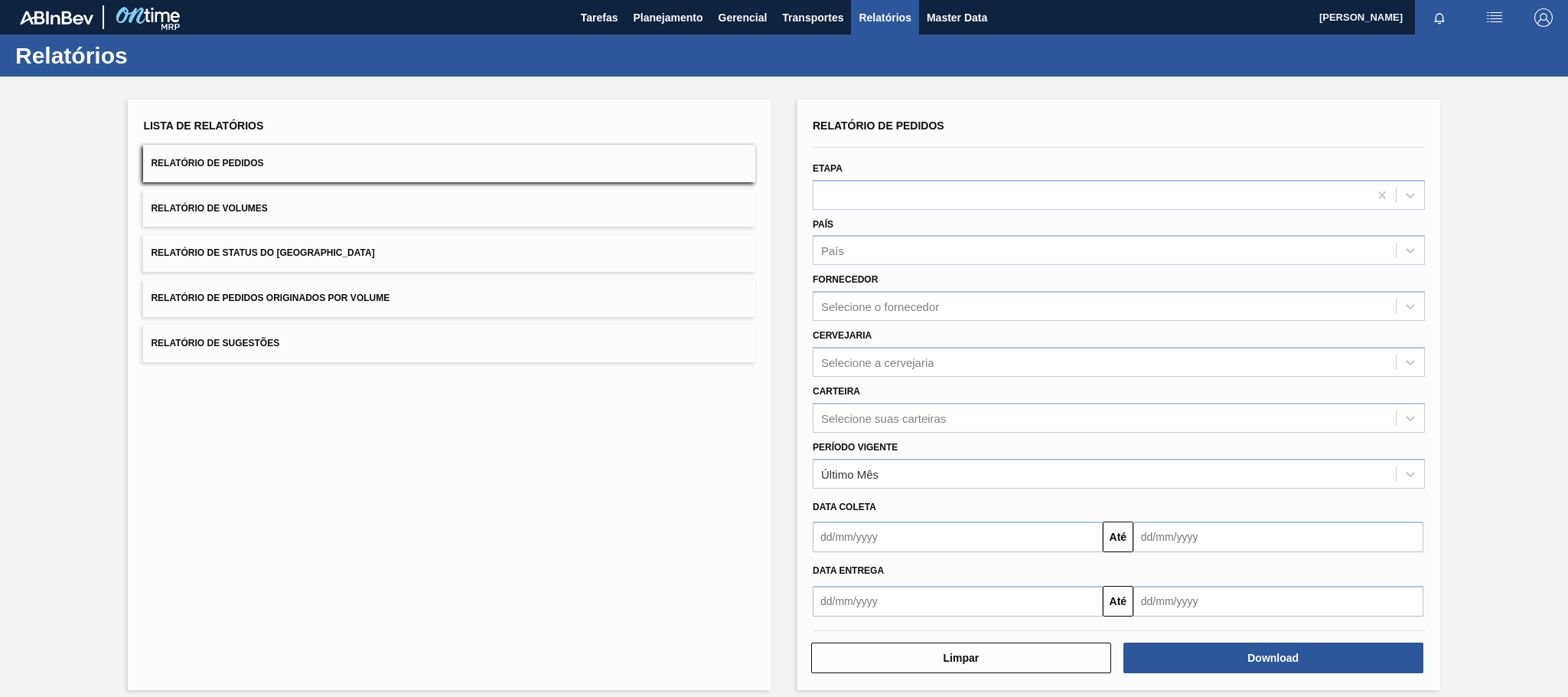
click at [411, 299] on button "Relatório de Pedidos Originados por Volume" at bounding box center [450, 298] width 612 height 38
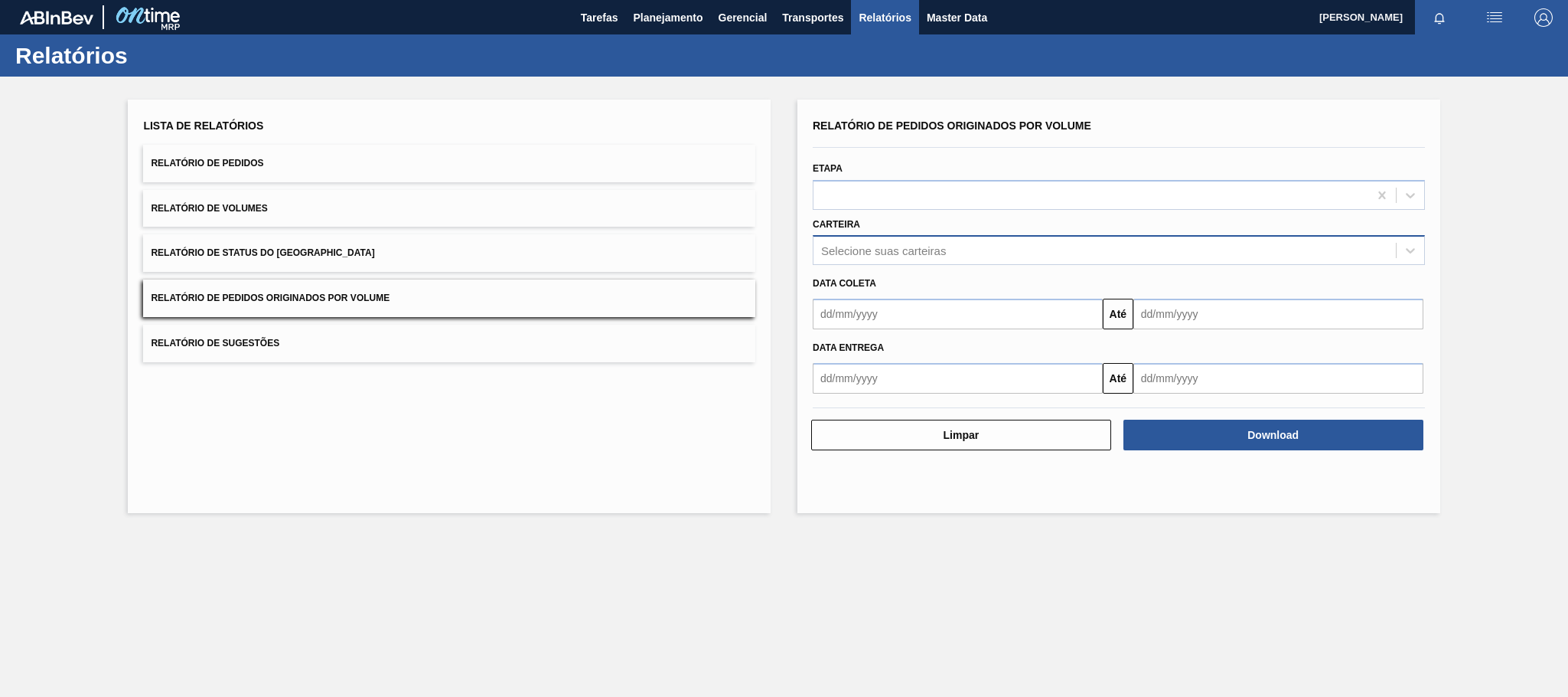
click at [882, 251] on div "Selecione suas carteiras" at bounding box center [883, 250] width 125 height 13
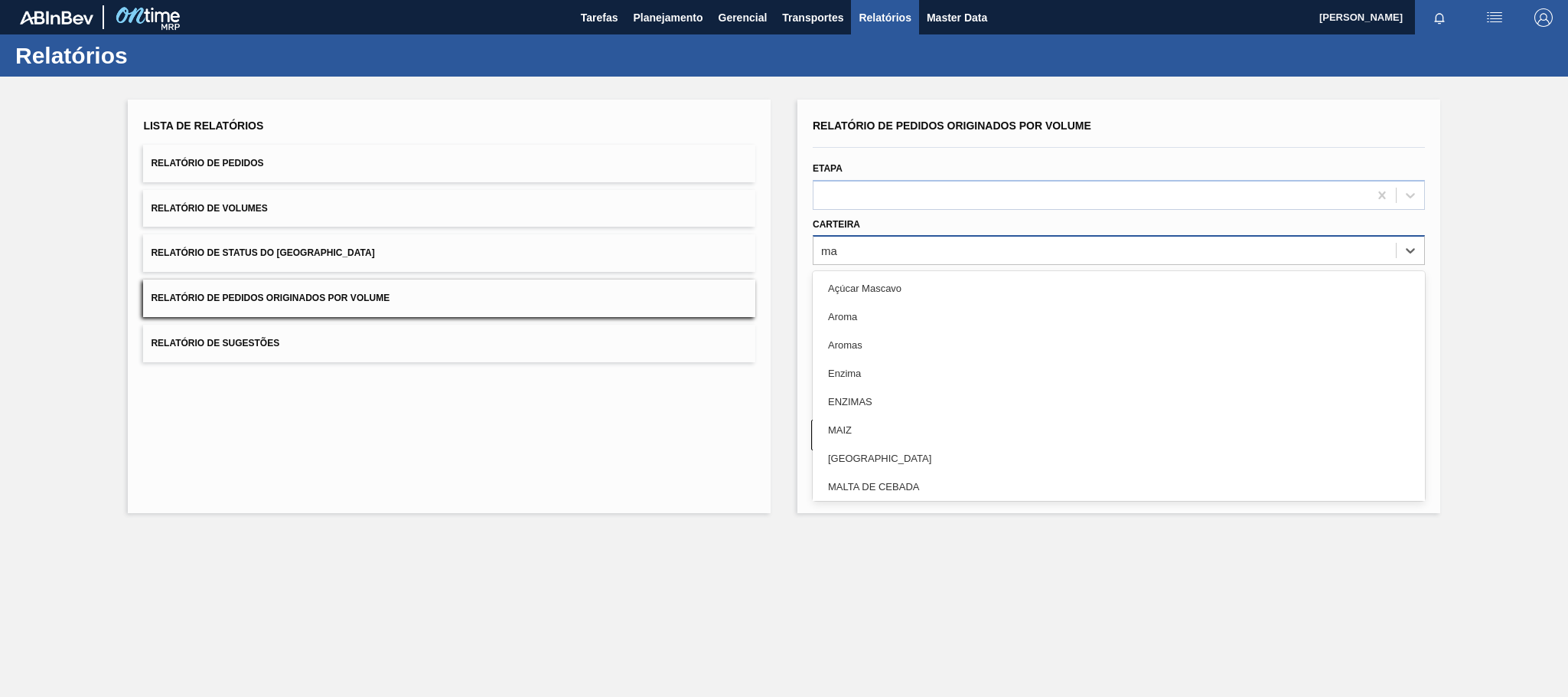
type input "mal"
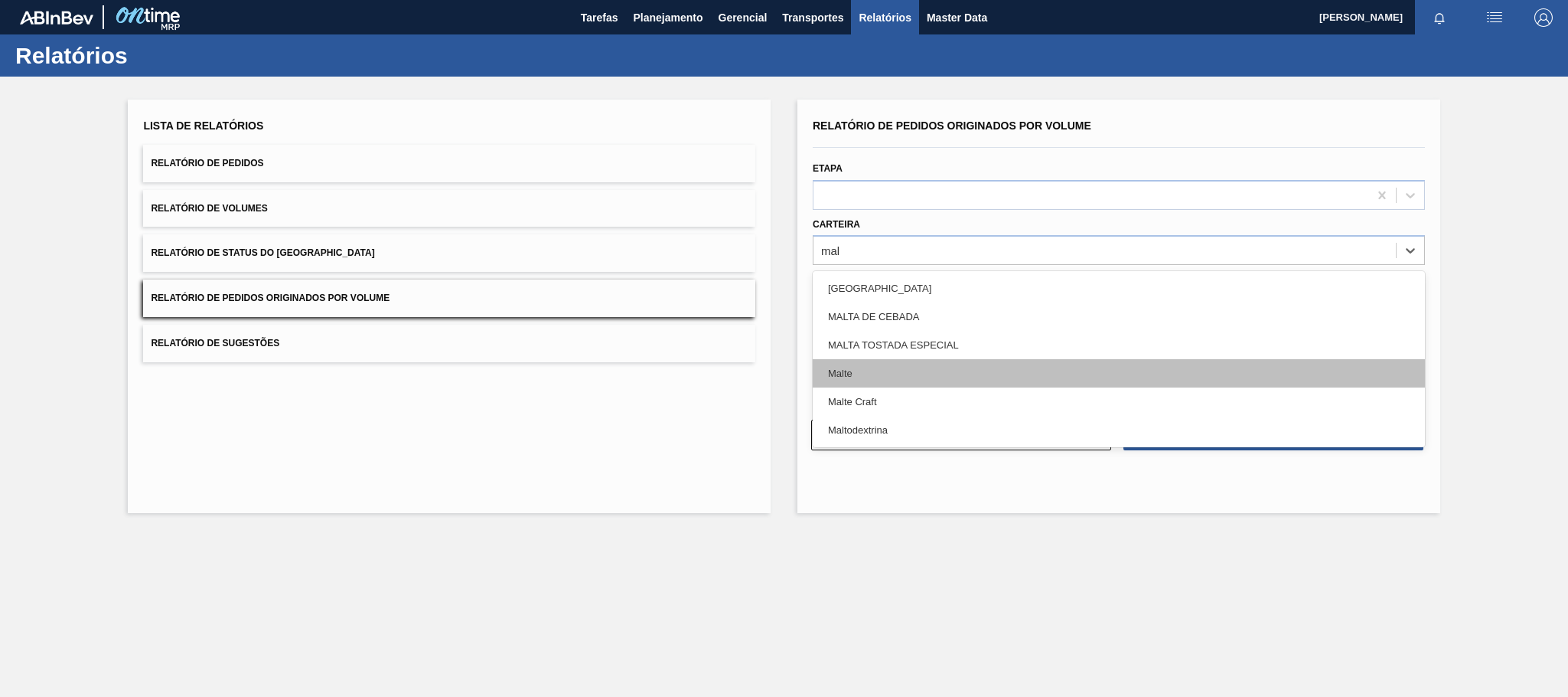
click at [858, 377] on div "Malte" at bounding box center [1118, 373] width 612 height 28
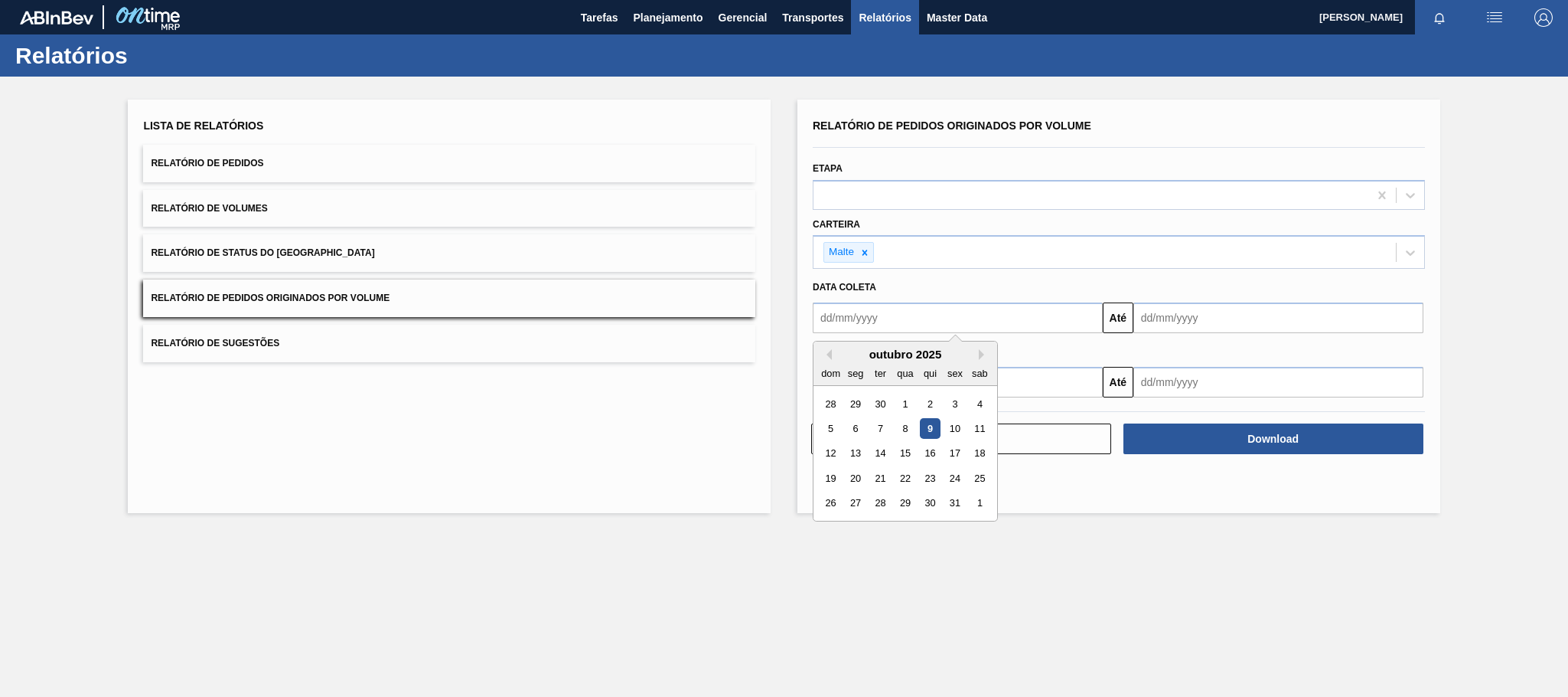
click at [878, 331] on input "text" at bounding box center [957, 317] width 290 height 31
type input "01/01/2025"
click at [911, 403] on div "1" at bounding box center [904, 404] width 21 height 21
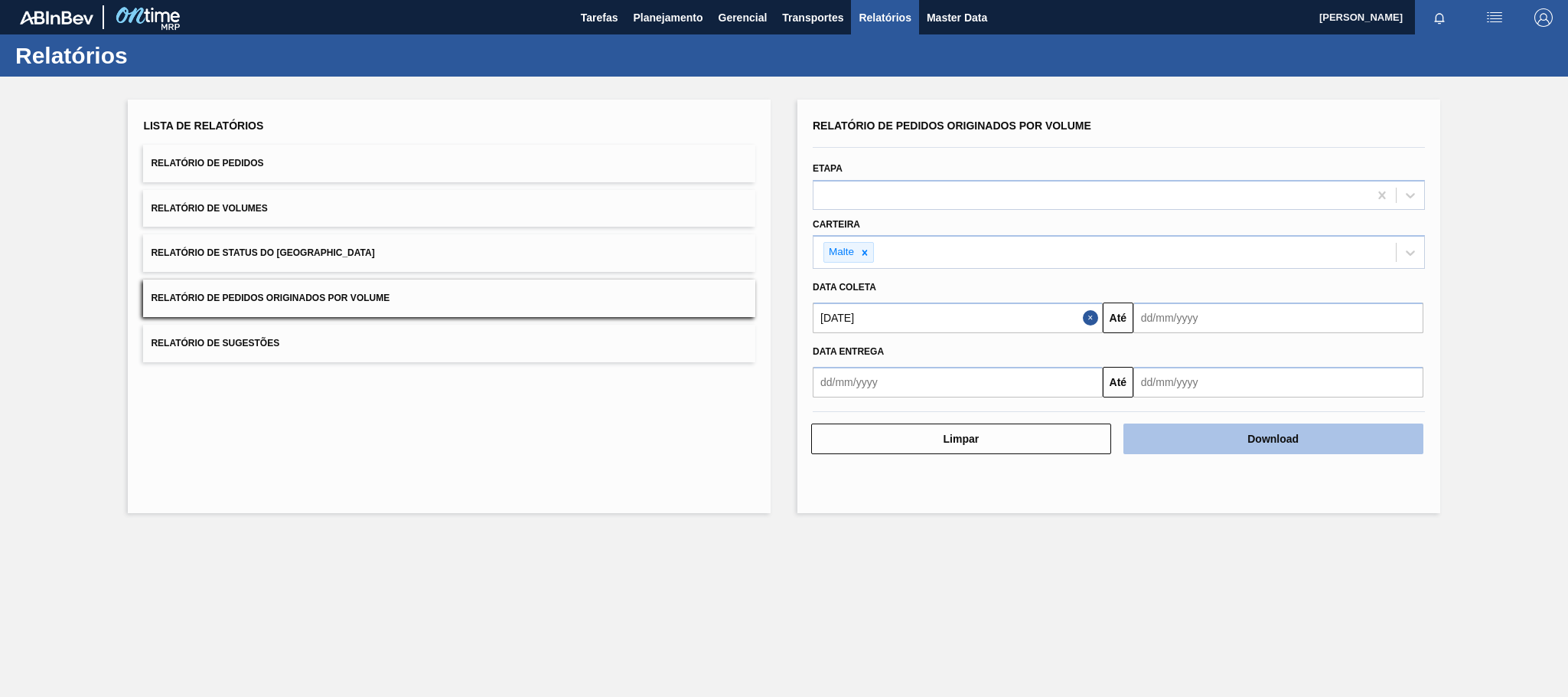
click at [1180, 433] on button "Download" at bounding box center [1273, 439] width 300 height 31
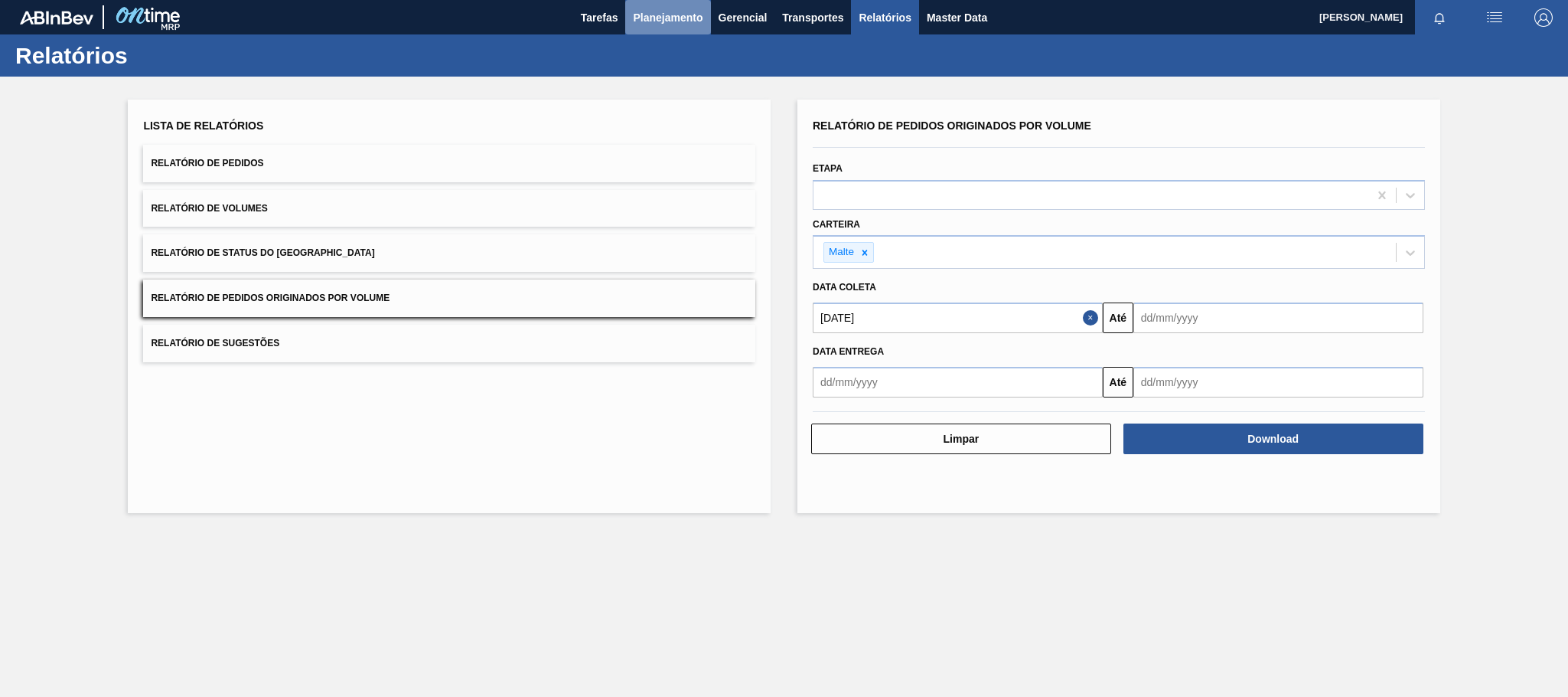
click at [684, 12] on span "Planejamento" at bounding box center [668, 17] width 70 height 18
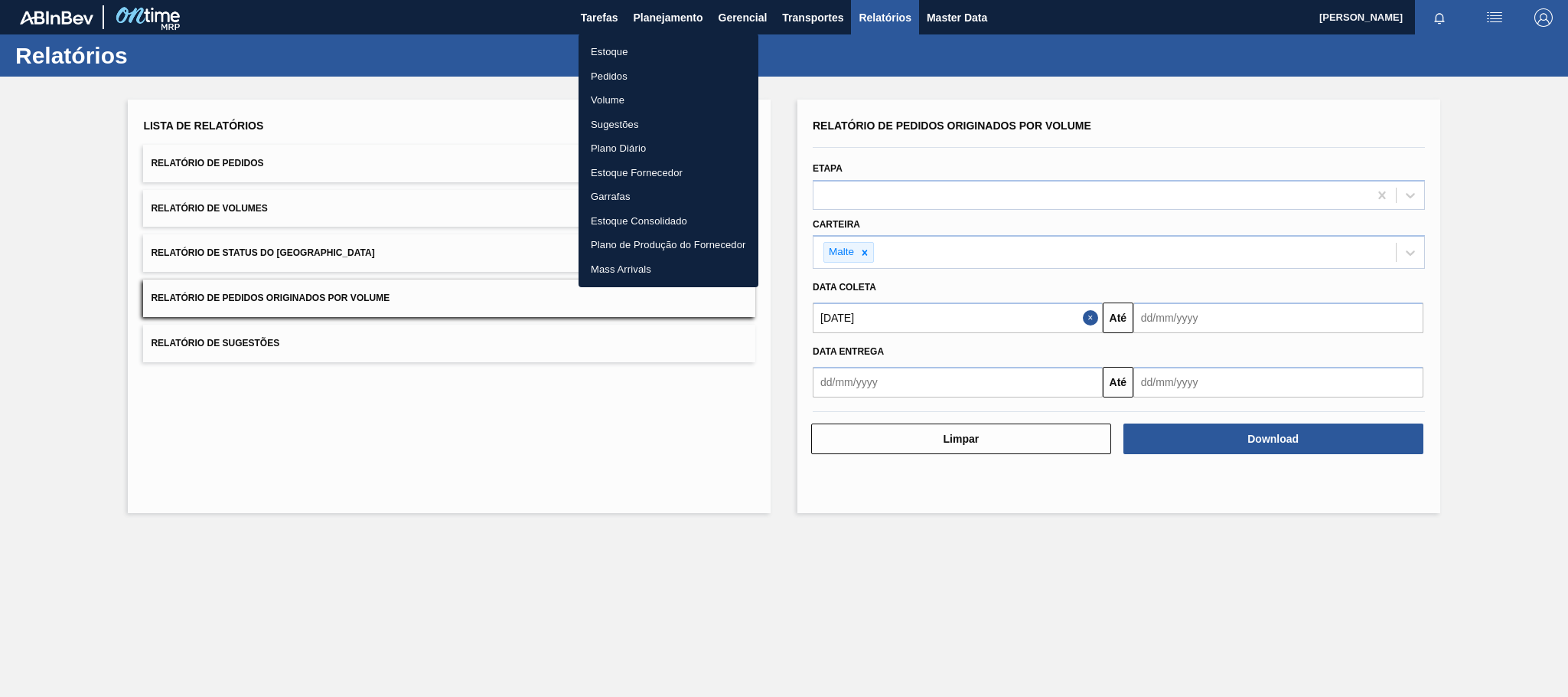
click at [627, 49] on li "Estoque" at bounding box center [668, 52] width 179 height 25
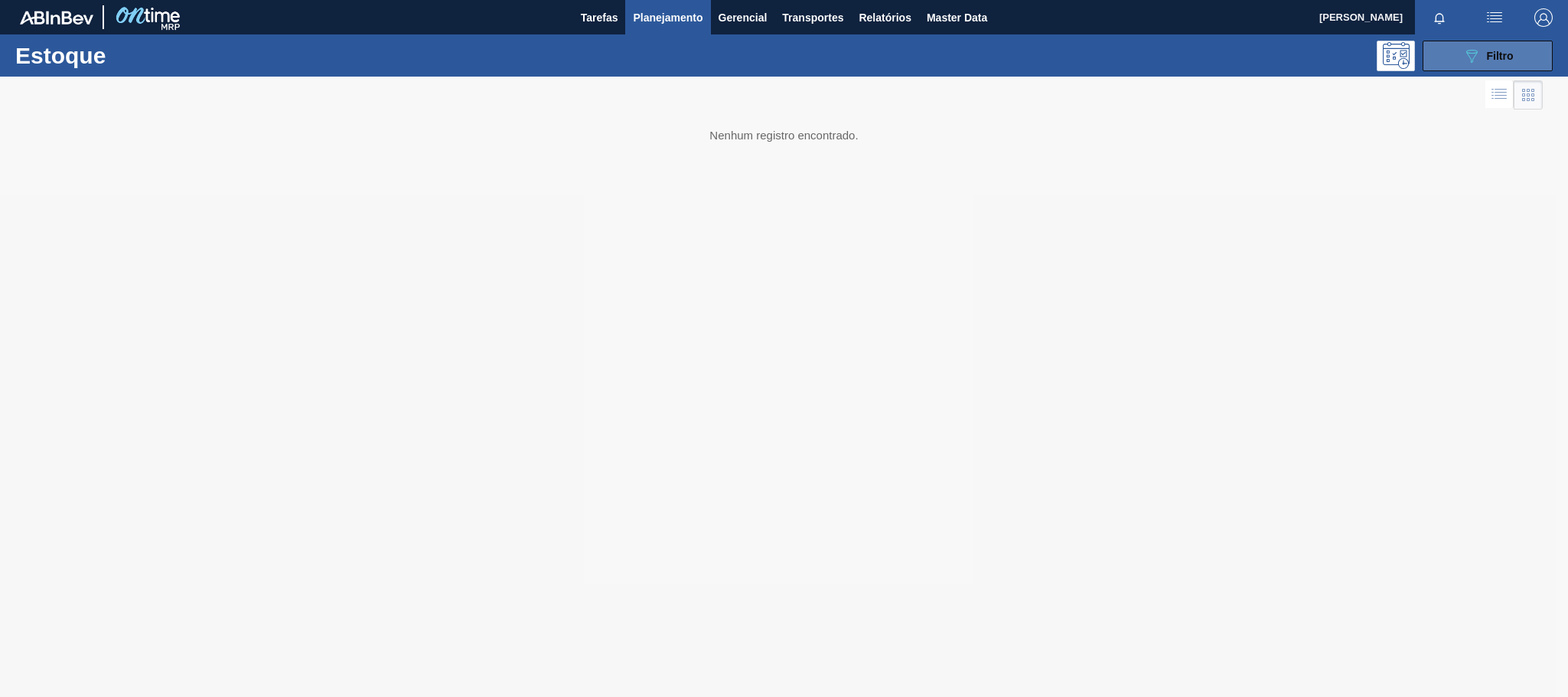
click at [1504, 61] on span "Filtro" at bounding box center [1500, 56] width 27 height 12
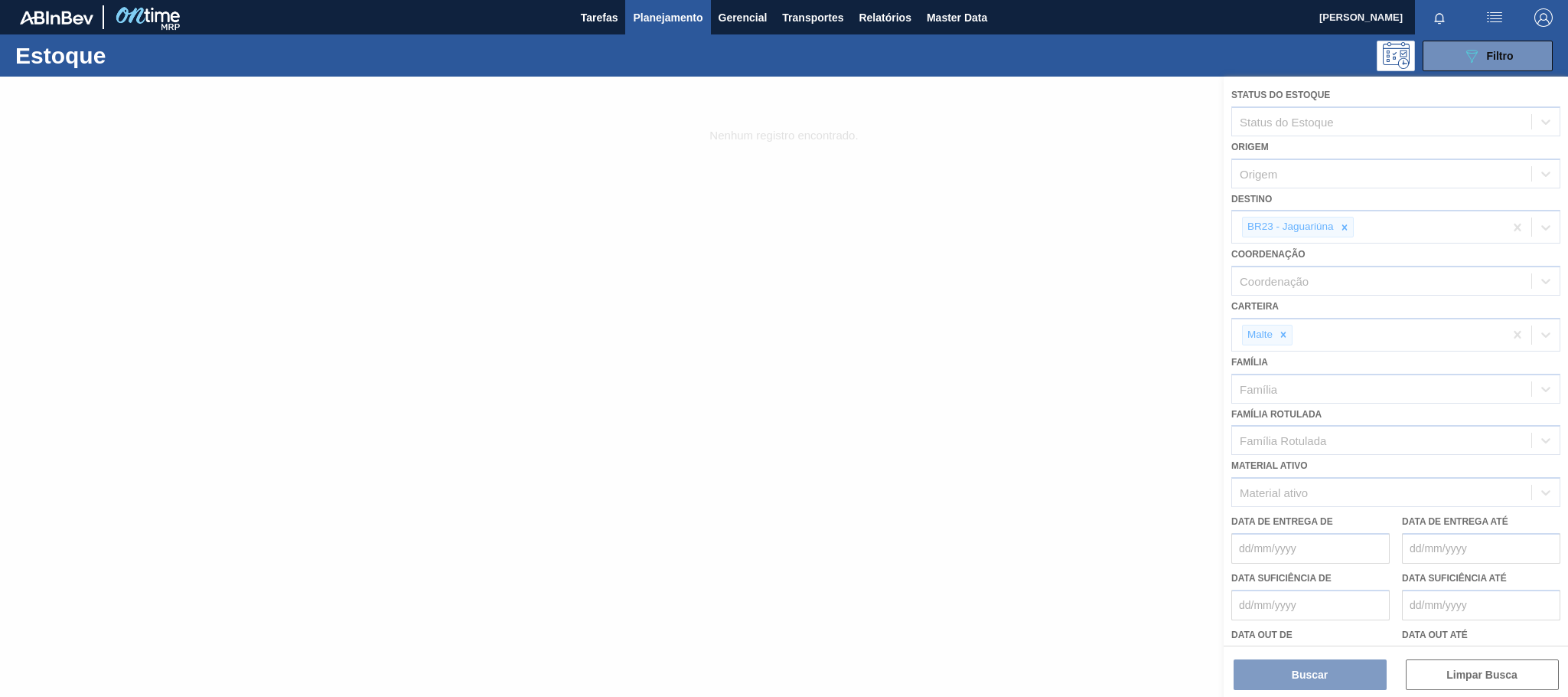
click at [1348, 225] on div at bounding box center [784, 387] width 1568 height 620
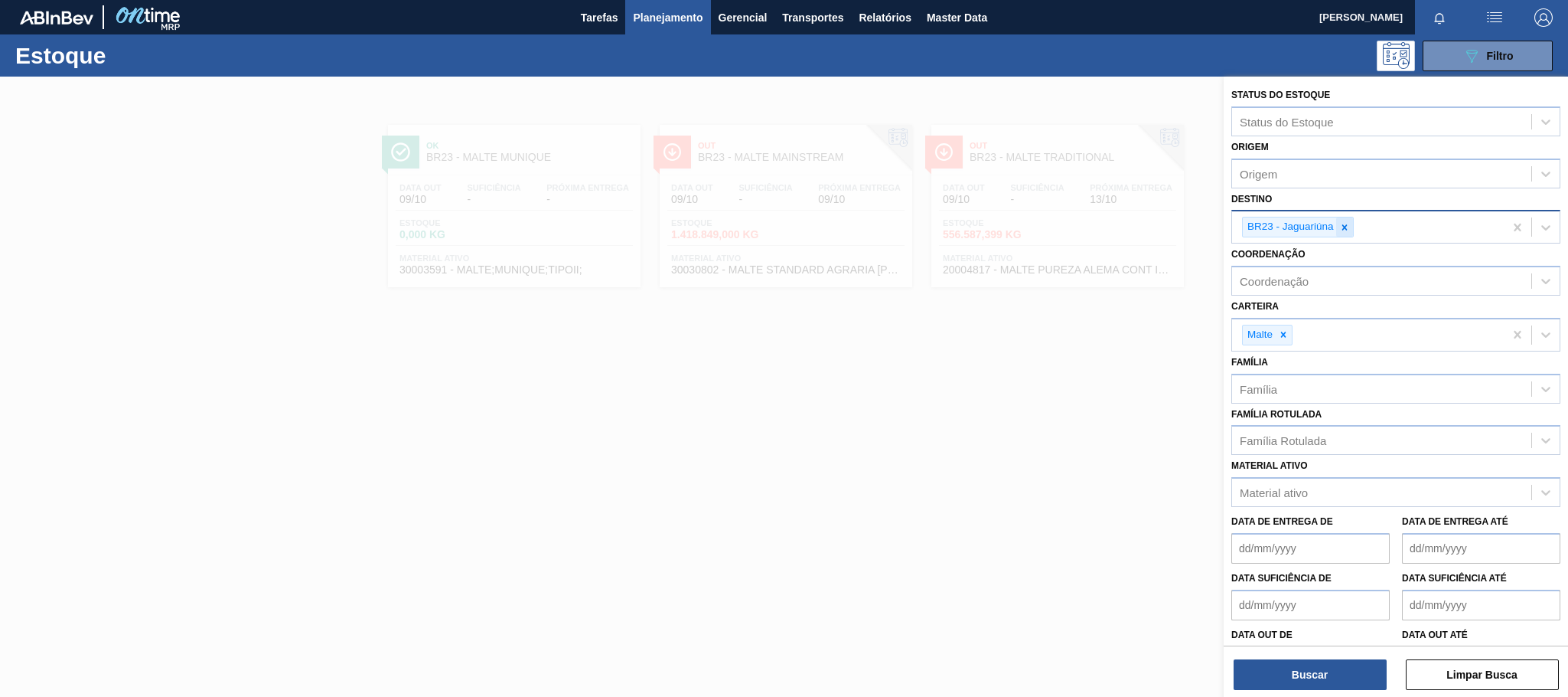
click at [1348, 230] on icon at bounding box center [1345, 227] width 11 height 11
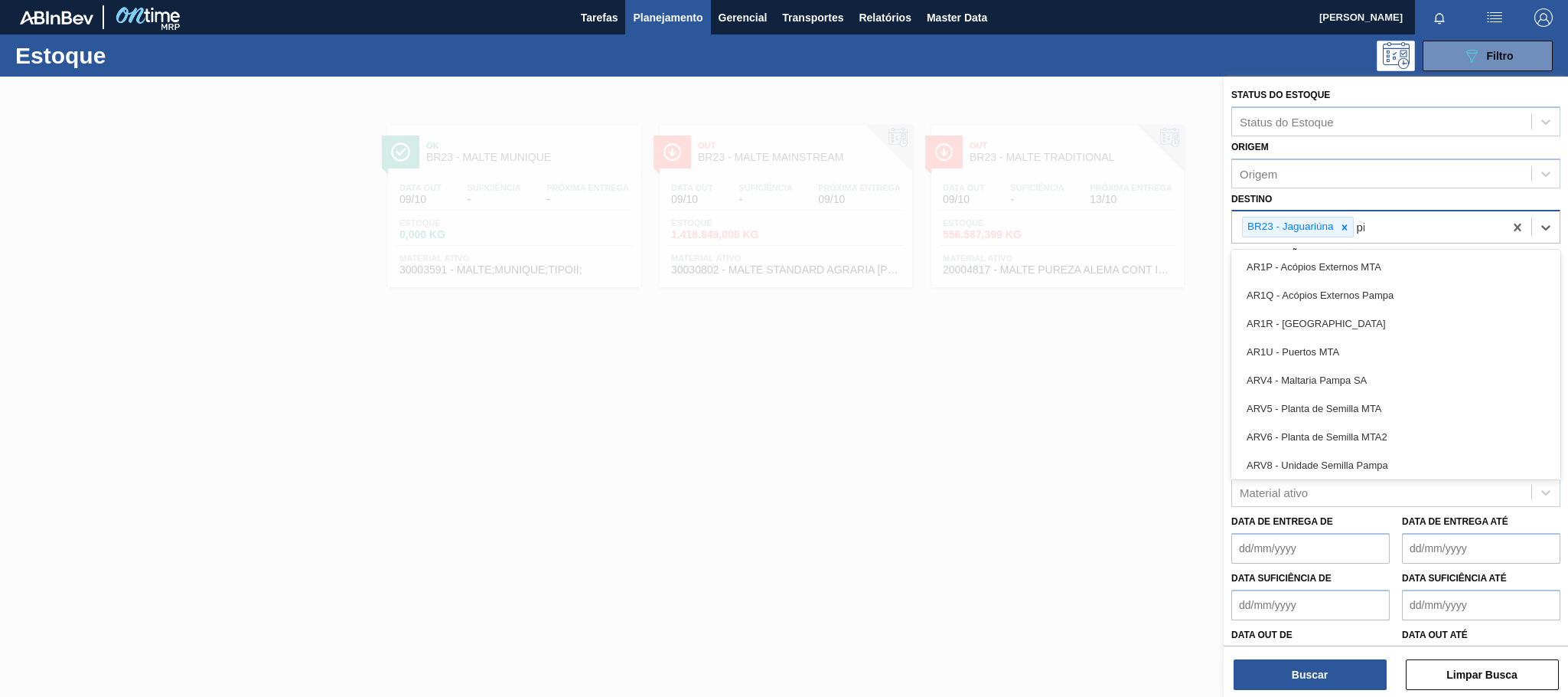
type input "pir"
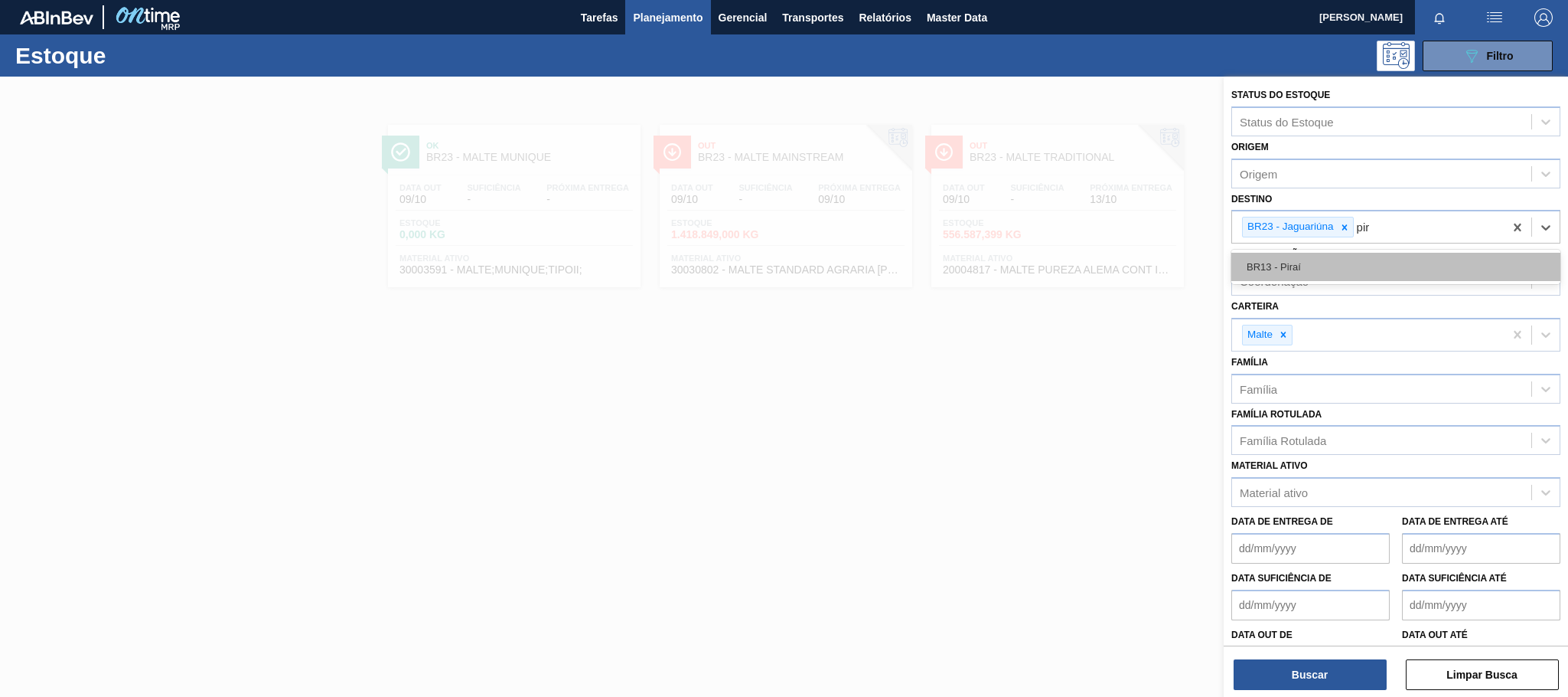
click at [1302, 262] on div "BR13 - Piraí" at bounding box center [1396, 266] width 329 height 28
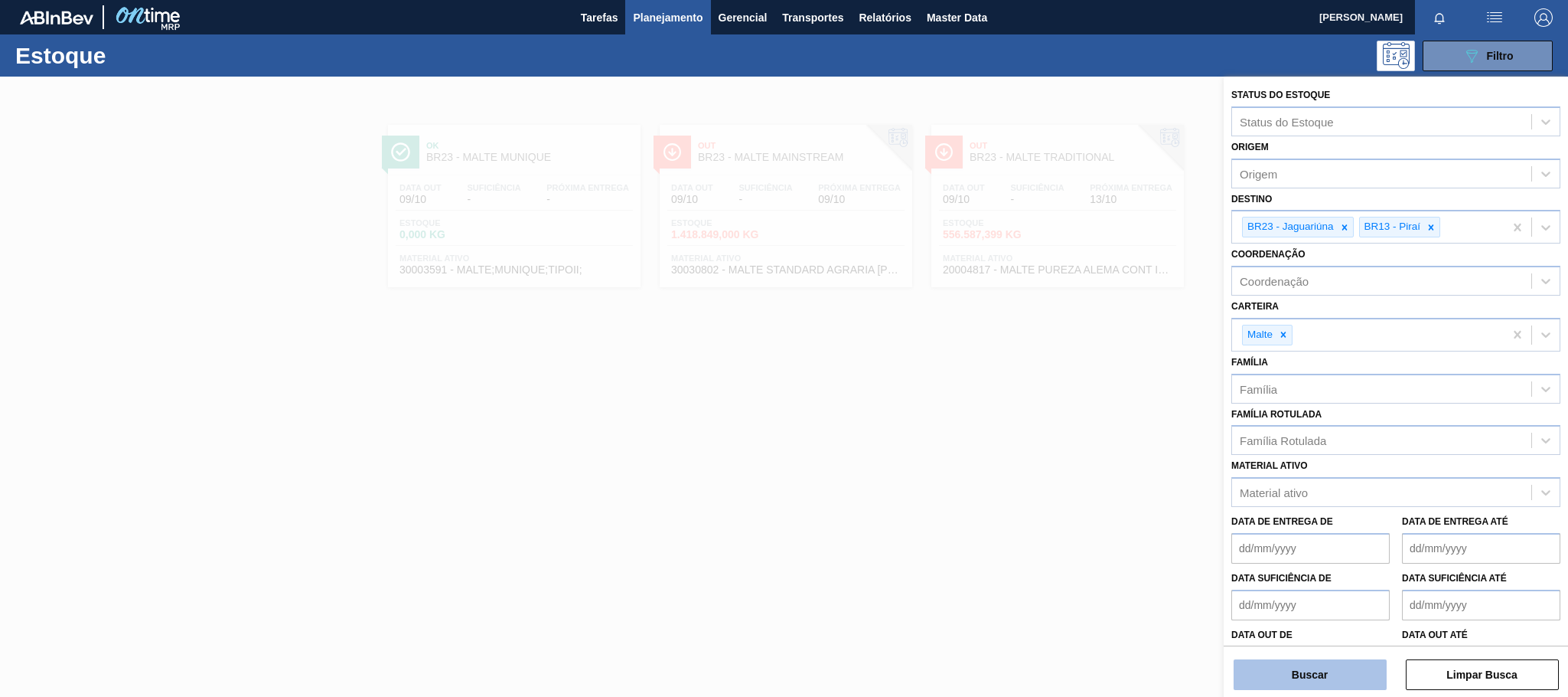
click at [1316, 681] on button "Buscar" at bounding box center [1311, 674] width 154 height 31
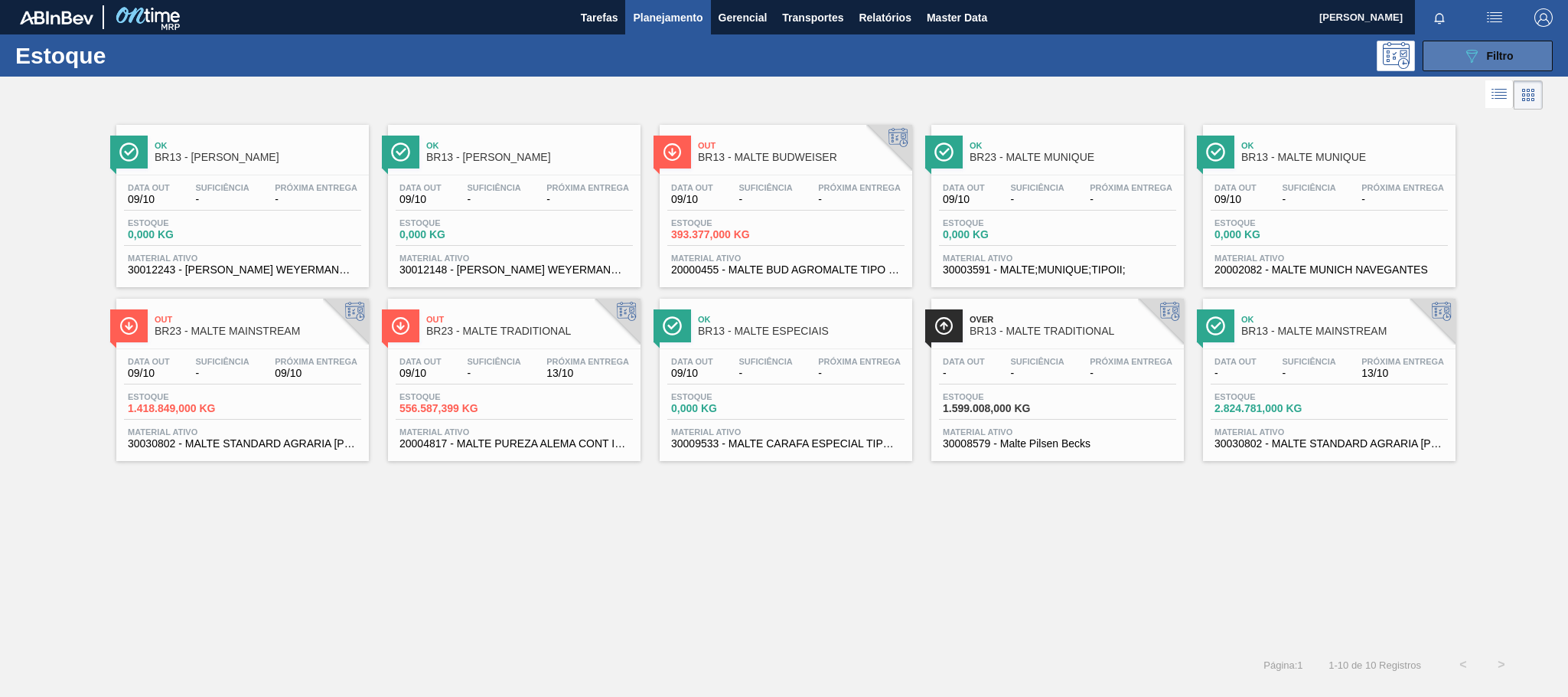
click at [1474, 51] on icon "089F7B8B-B2A5-4AFE-B5C0-19BA573D28AC" at bounding box center [1471, 56] width 18 height 18
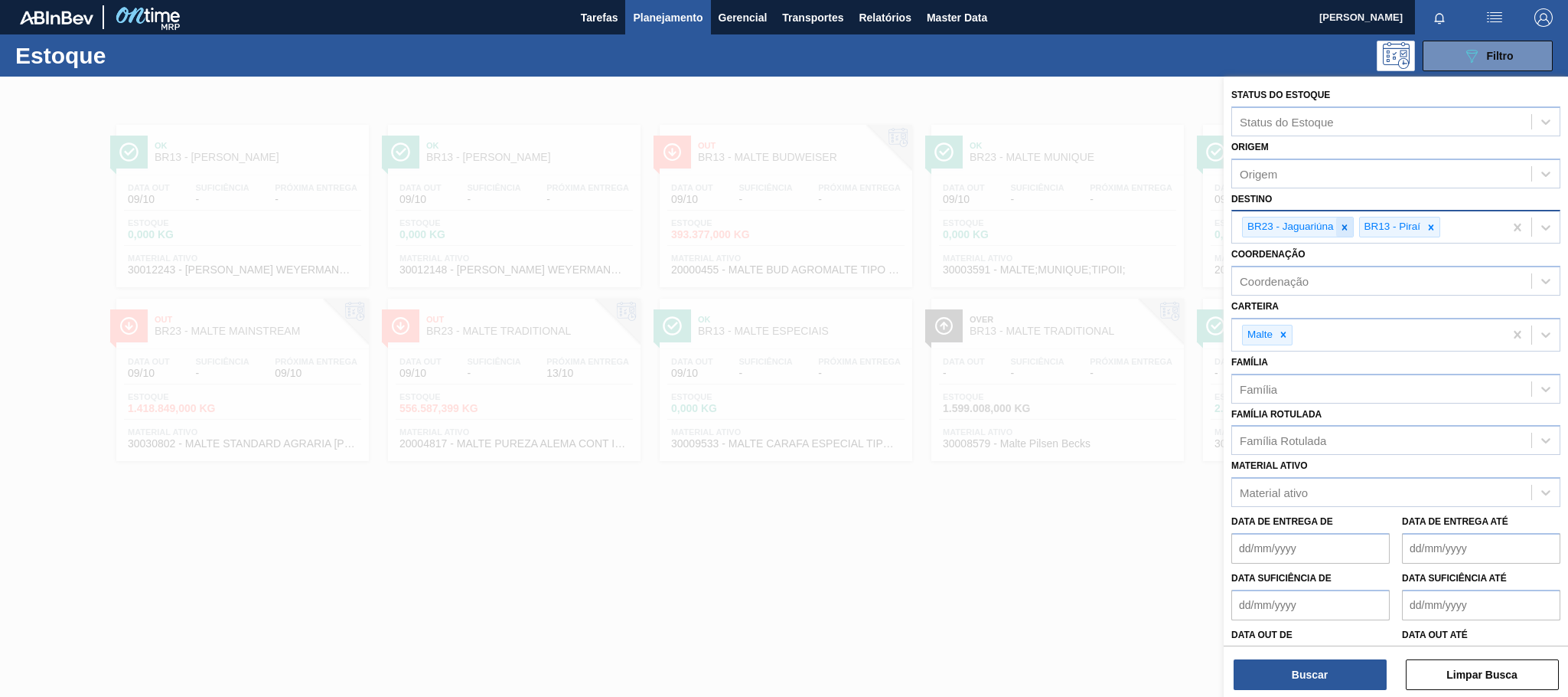
click at [1348, 225] on icon at bounding box center [1345, 227] width 11 height 11
click at [1318, 675] on button "Buscar" at bounding box center [1311, 674] width 154 height 31
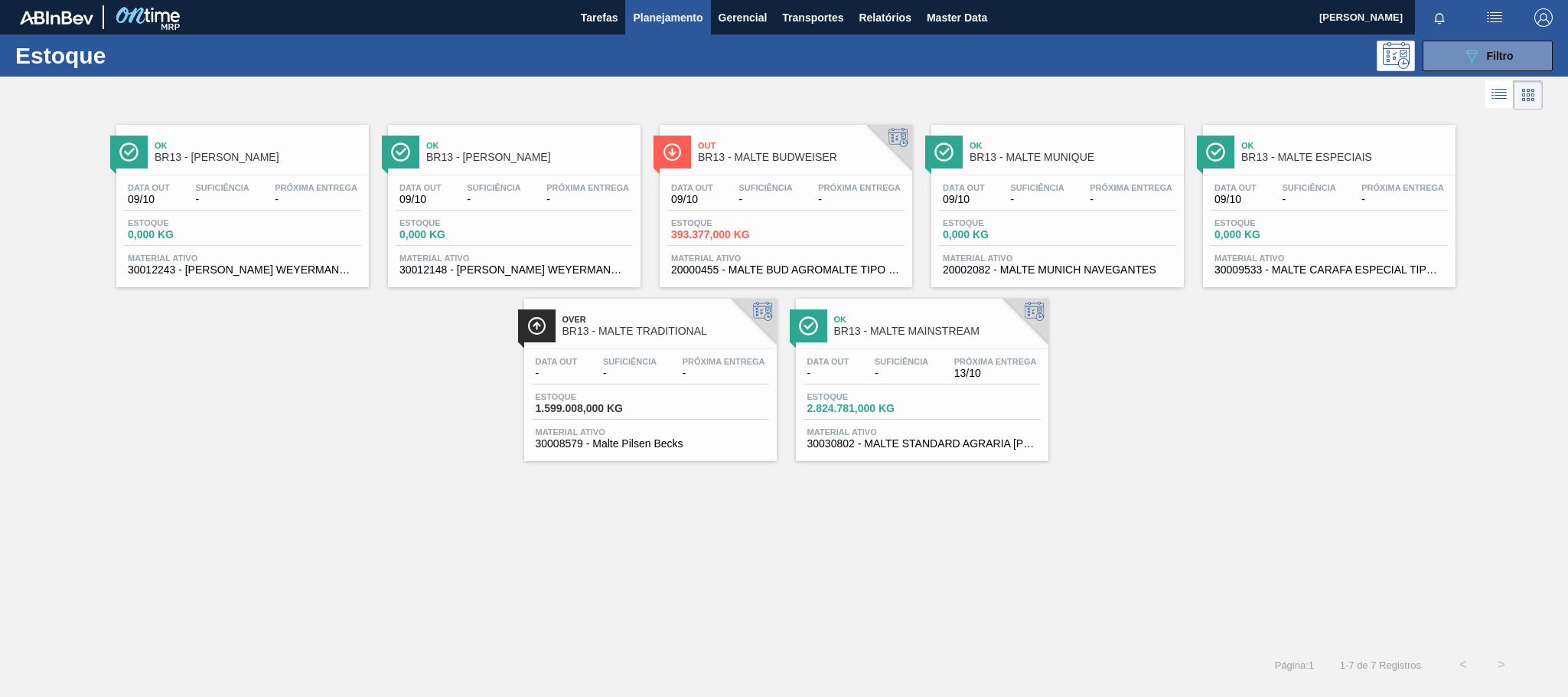
click at [882, 361] on span "Suficiência" at bounding box center [902, 361] width 54 height 9
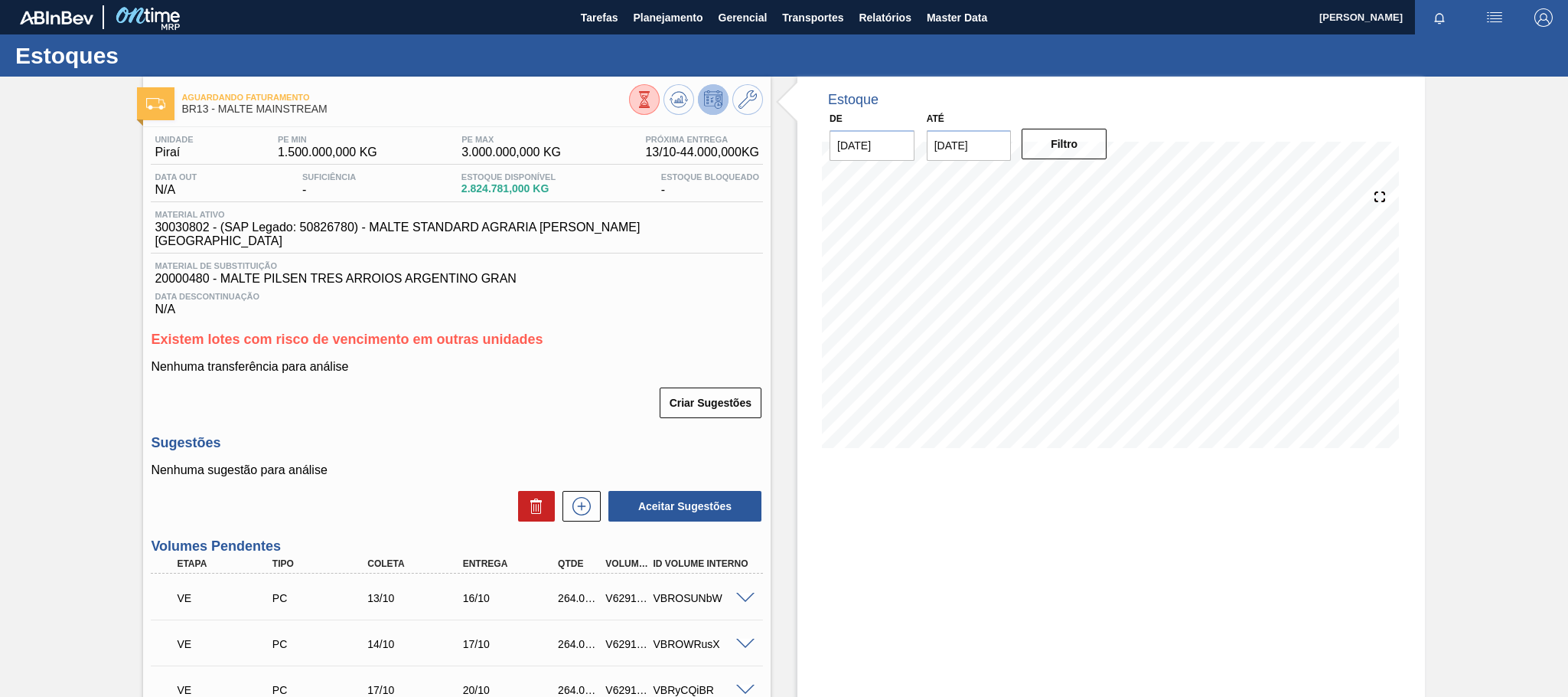
scroll to position [780, 0]
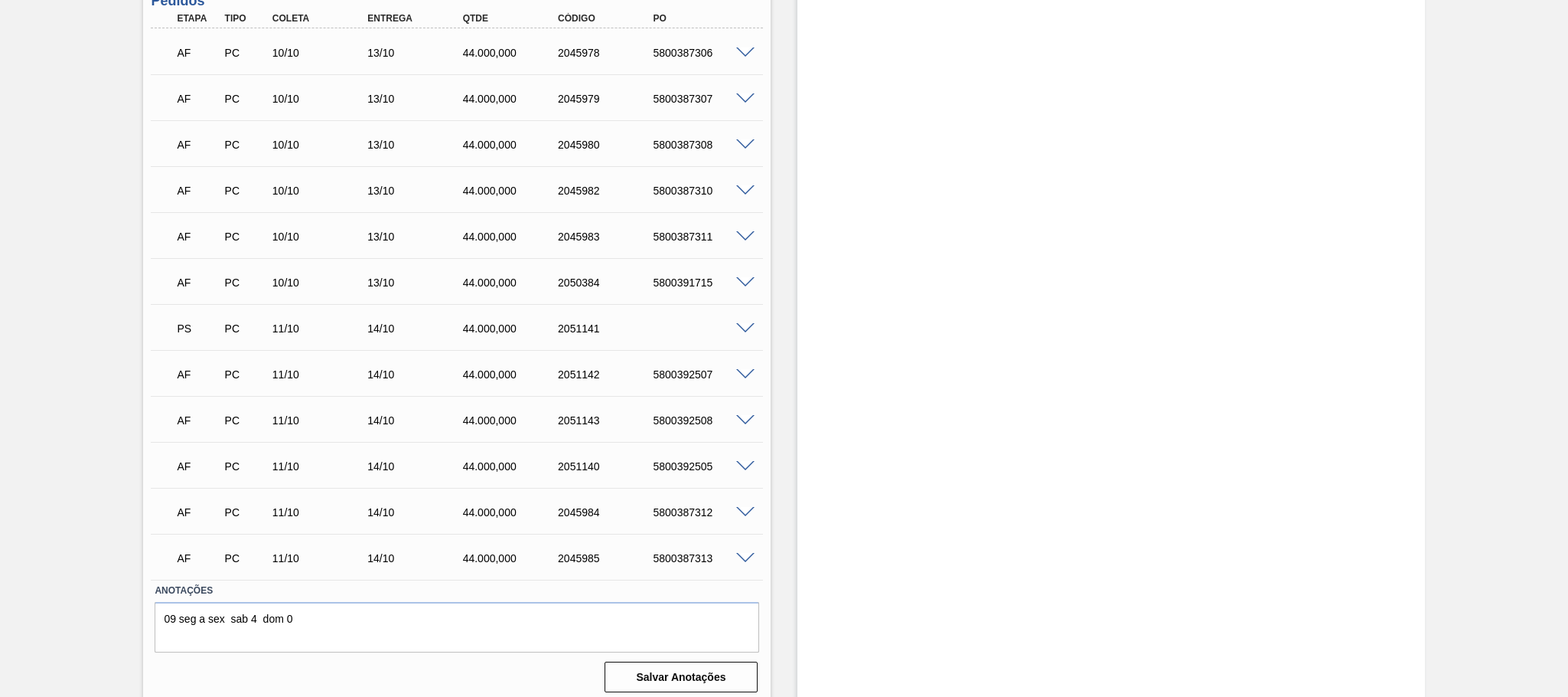
click at [747, 323] on span at bounding box center [746, 329] width 18 height 12
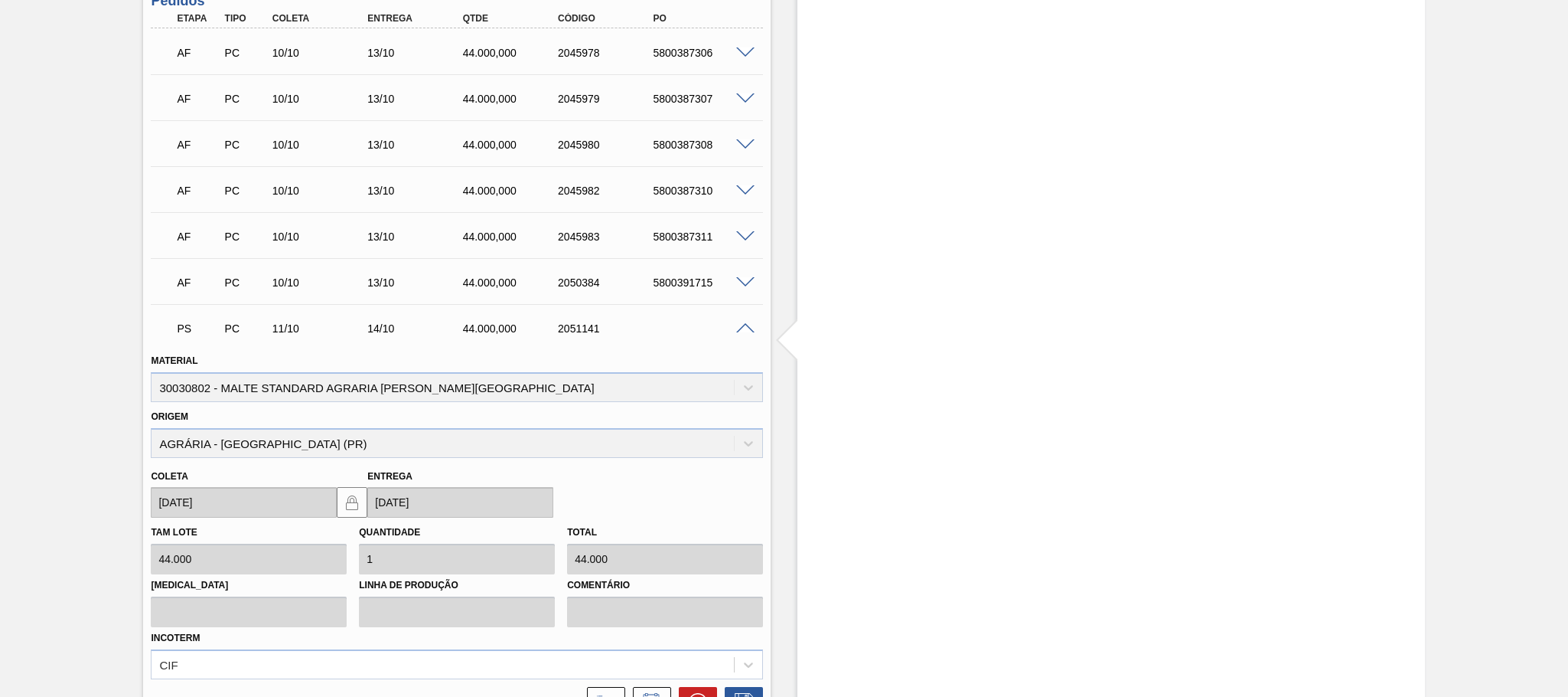
scroll to position [1124, 0]
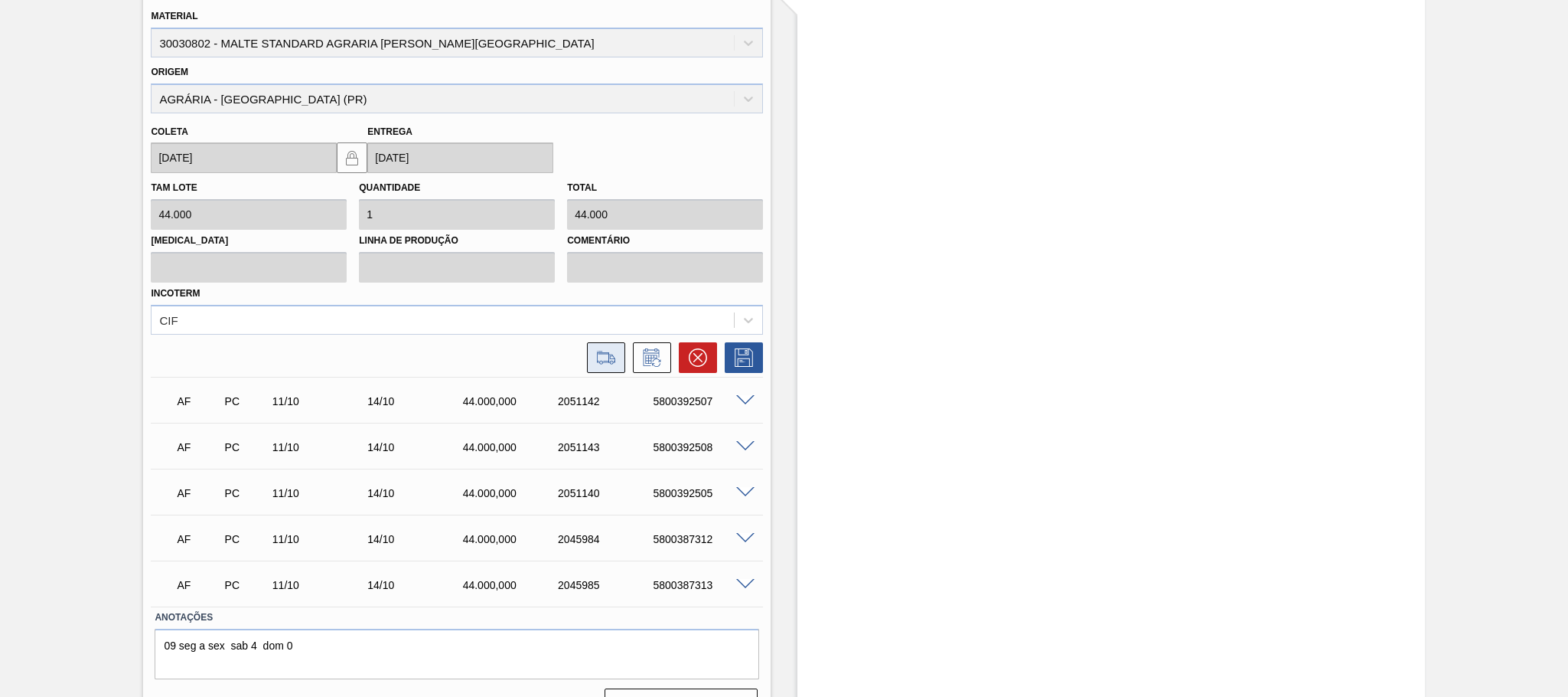
click at [608, 357] on icon at bounding box center [606, 357] width 25 height 18
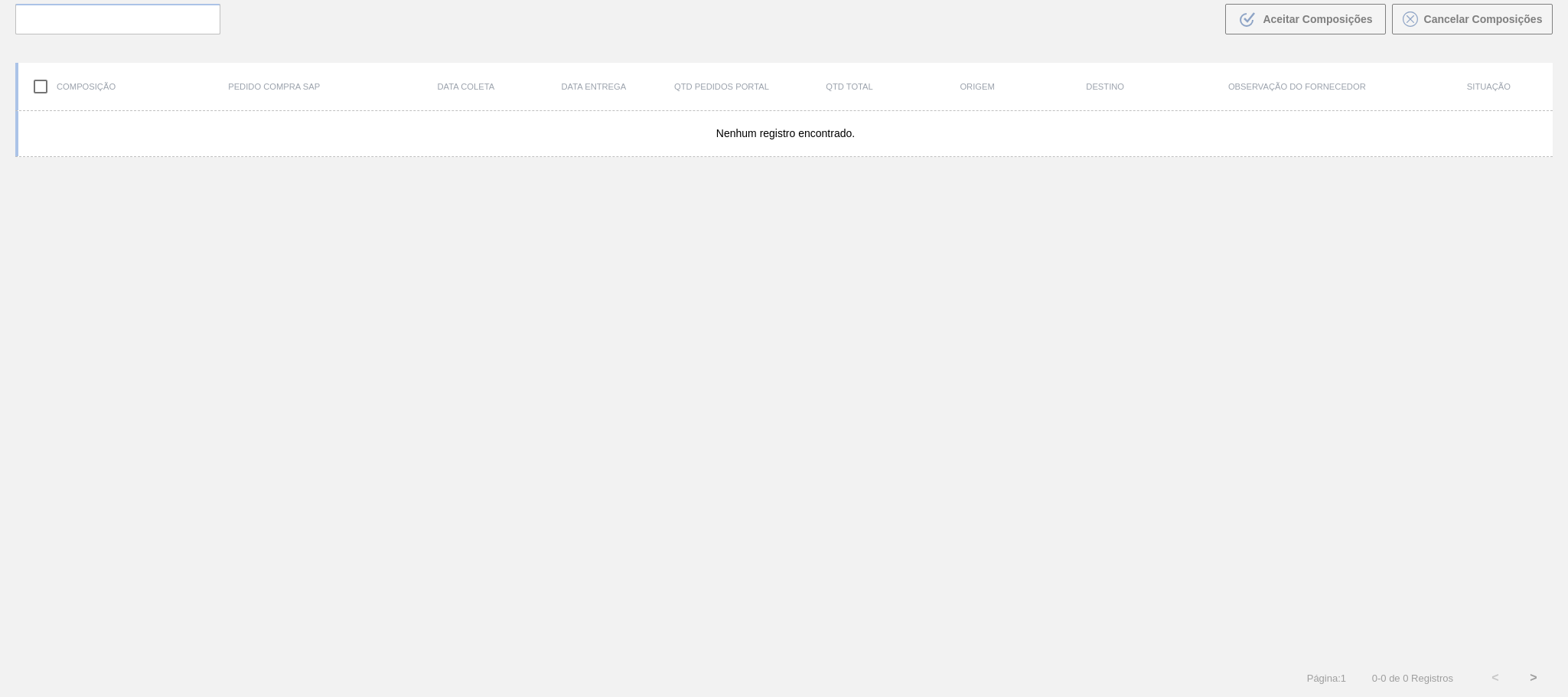
scroll to position [111, 0]
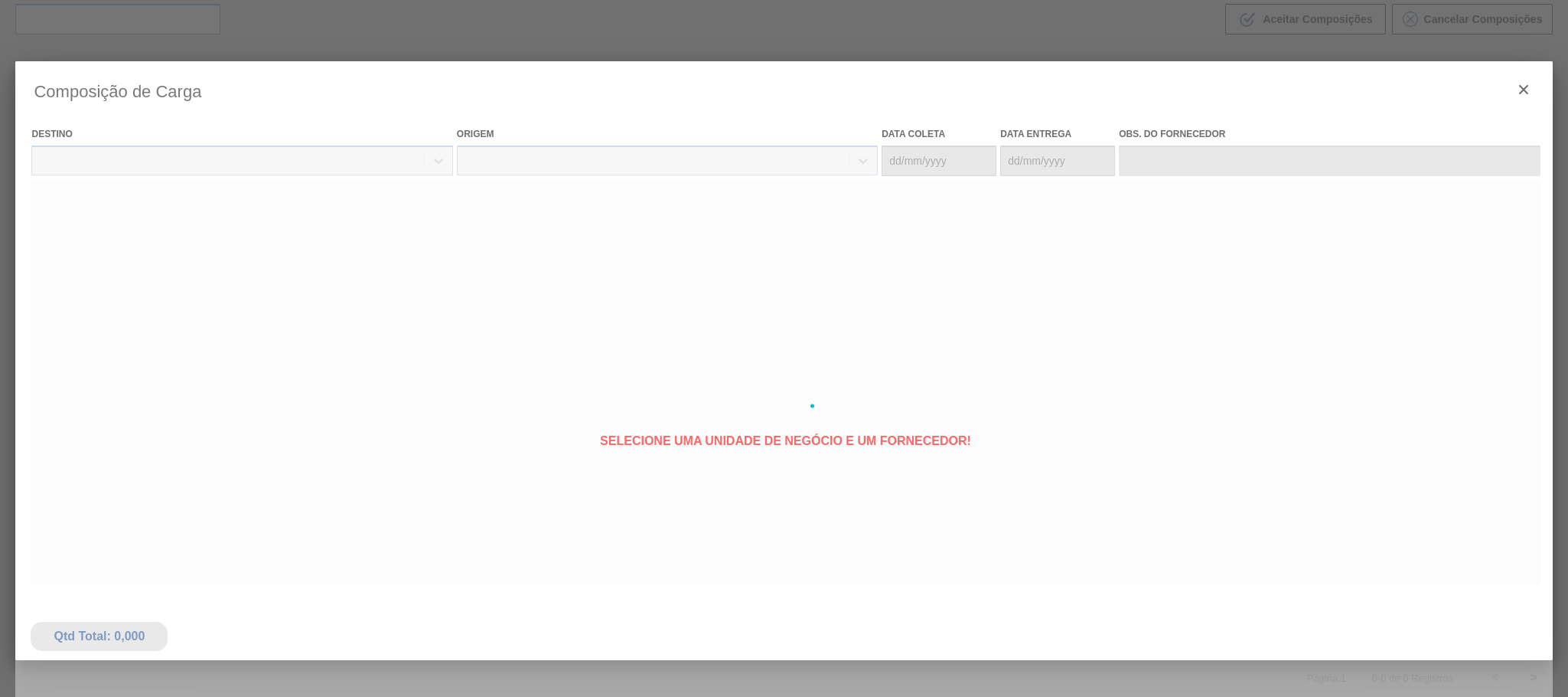
type coleta "[DATE]"
type Entrega "[DATE]"
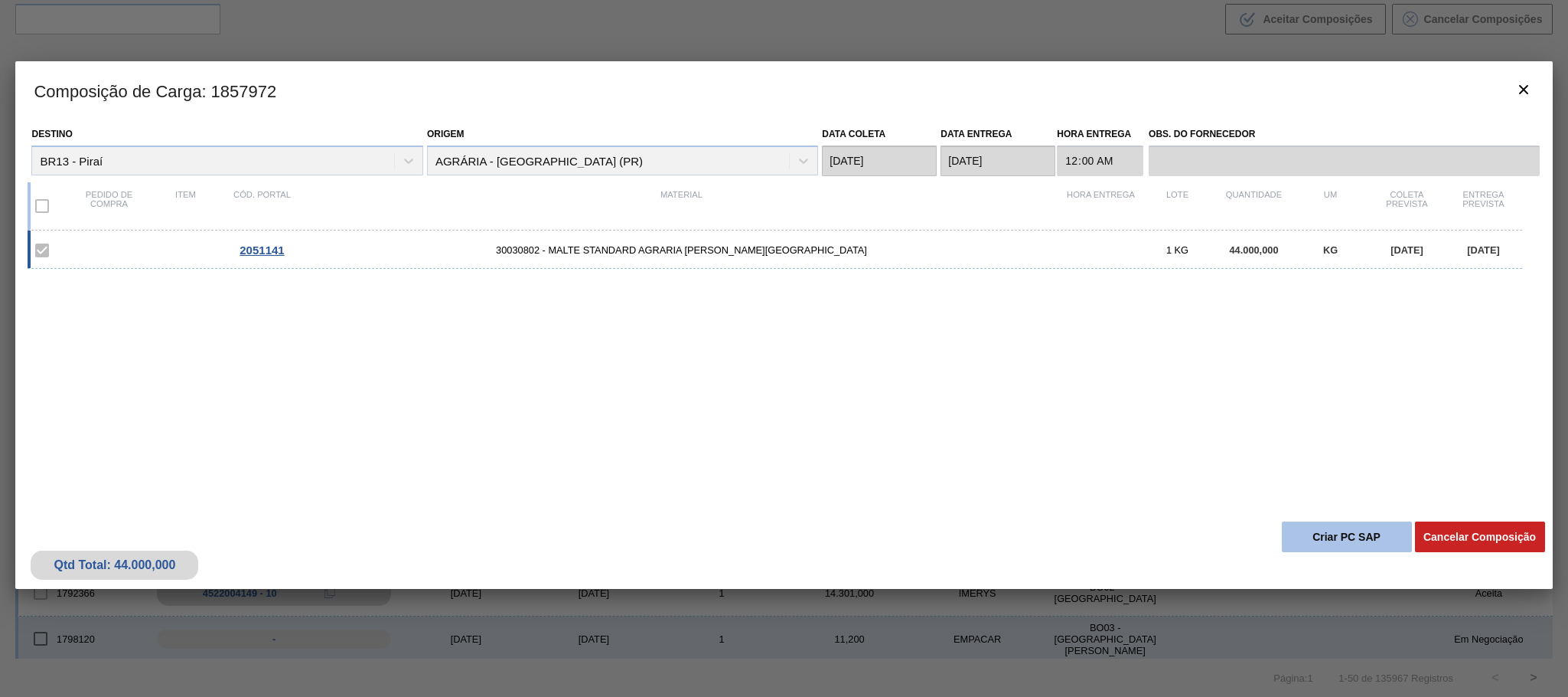
click at [1349, 525] on button "Criar PC SAP" at bounding box center [1347, 536] width 131 height 31
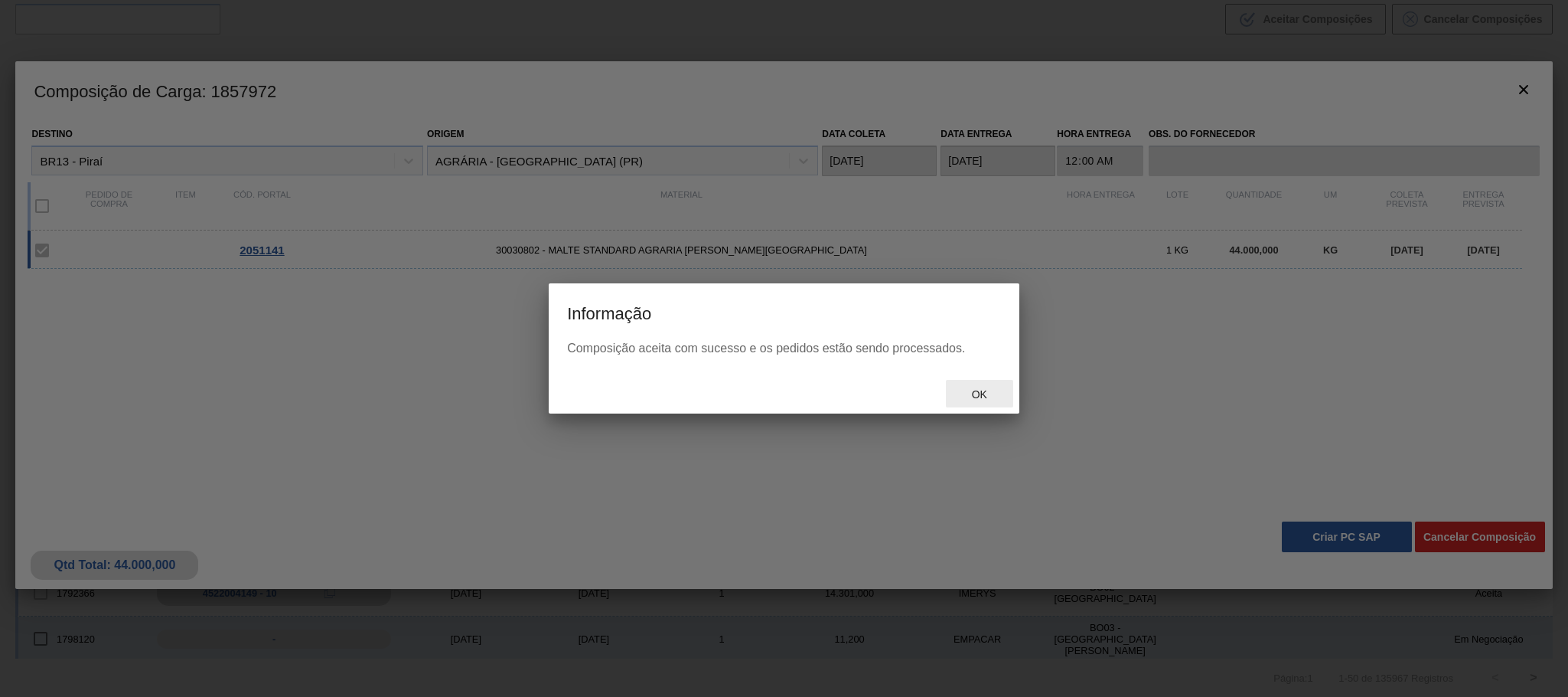
click at [967, 389] on span "Ok" at bounding box center [980, 394] width 40 height 12
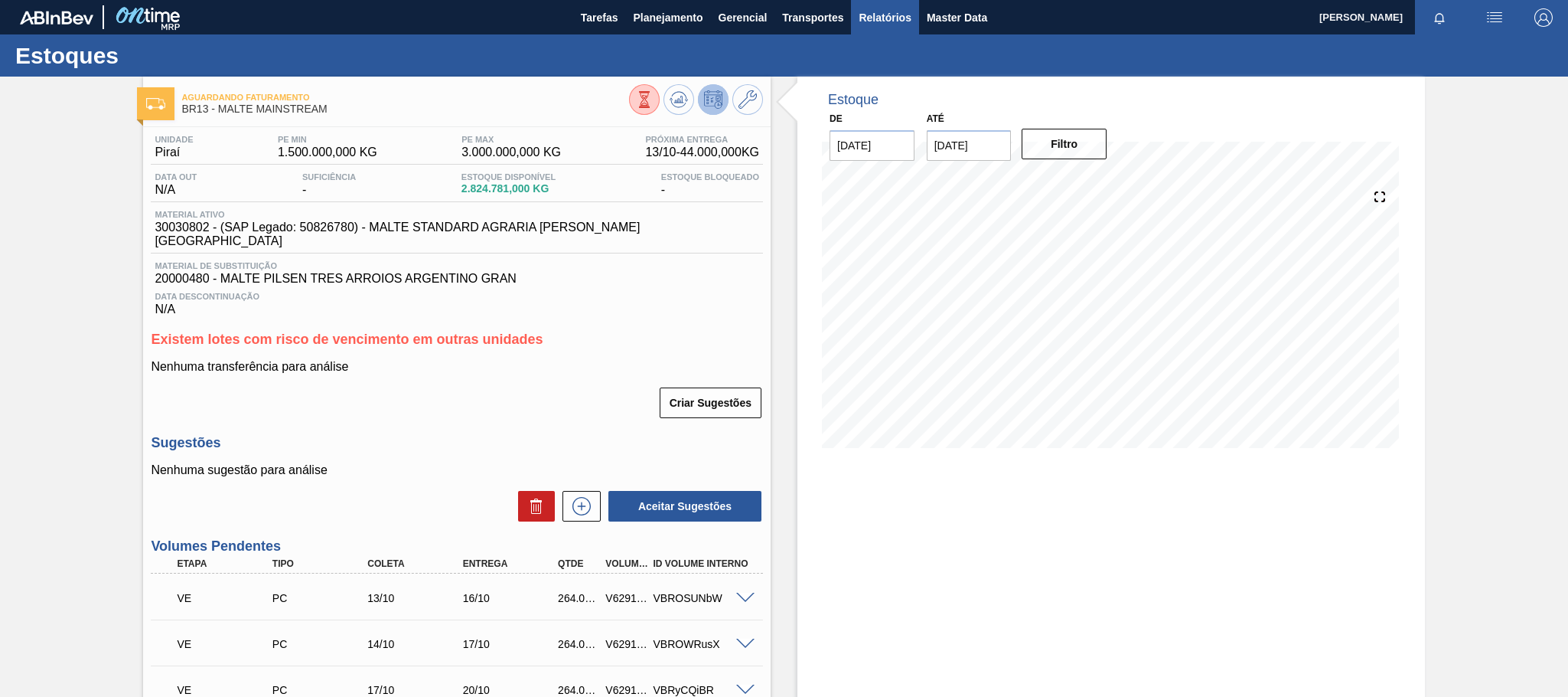
click at [898, 18] on span "Relatórios" at bounding box center [884, 17] width 52 height 18
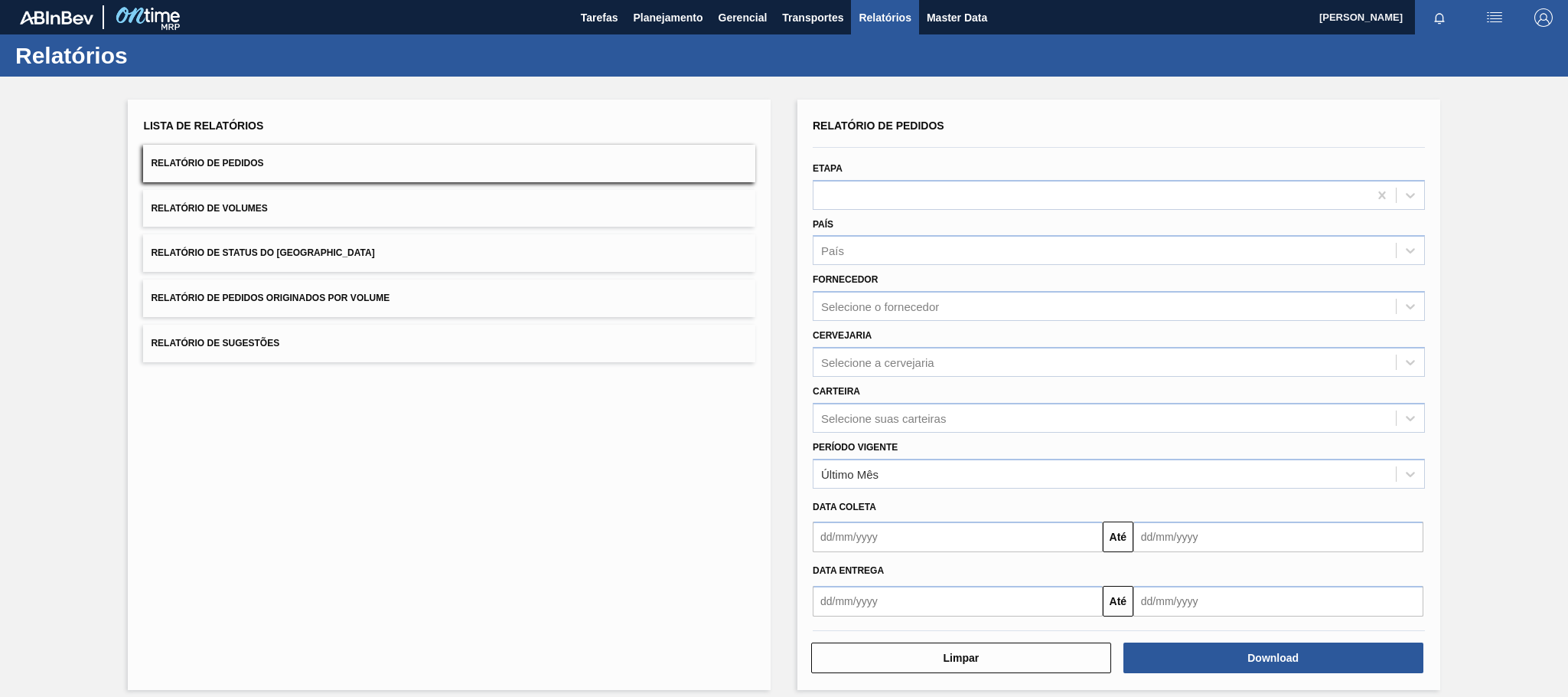
click at [285, 305] on button "Relatório de Pedidos Originados por Volume" at bounding box center [450, 298] width 612 height 38
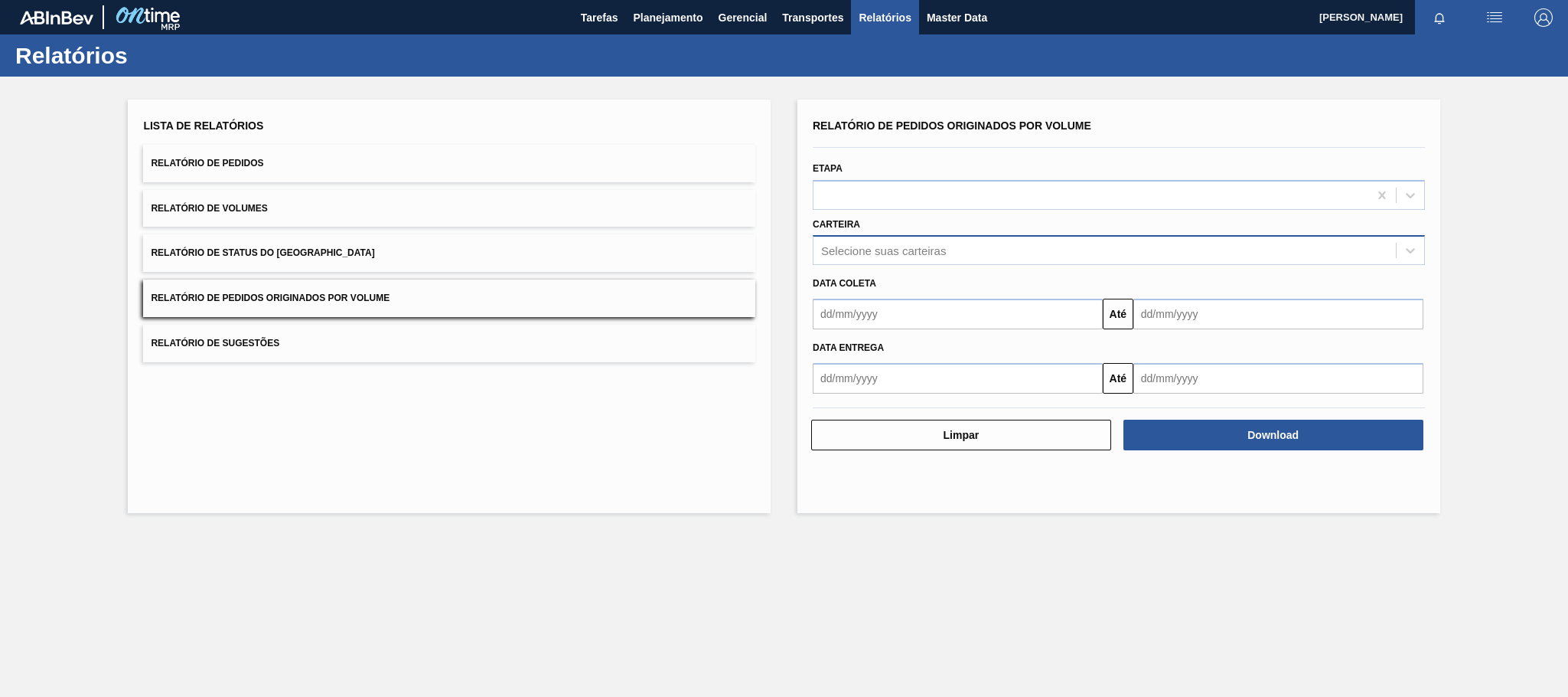
click at [851, 252] on div "Selecione suas carteiras" at bounding box center [883, 250] width 125 height 13
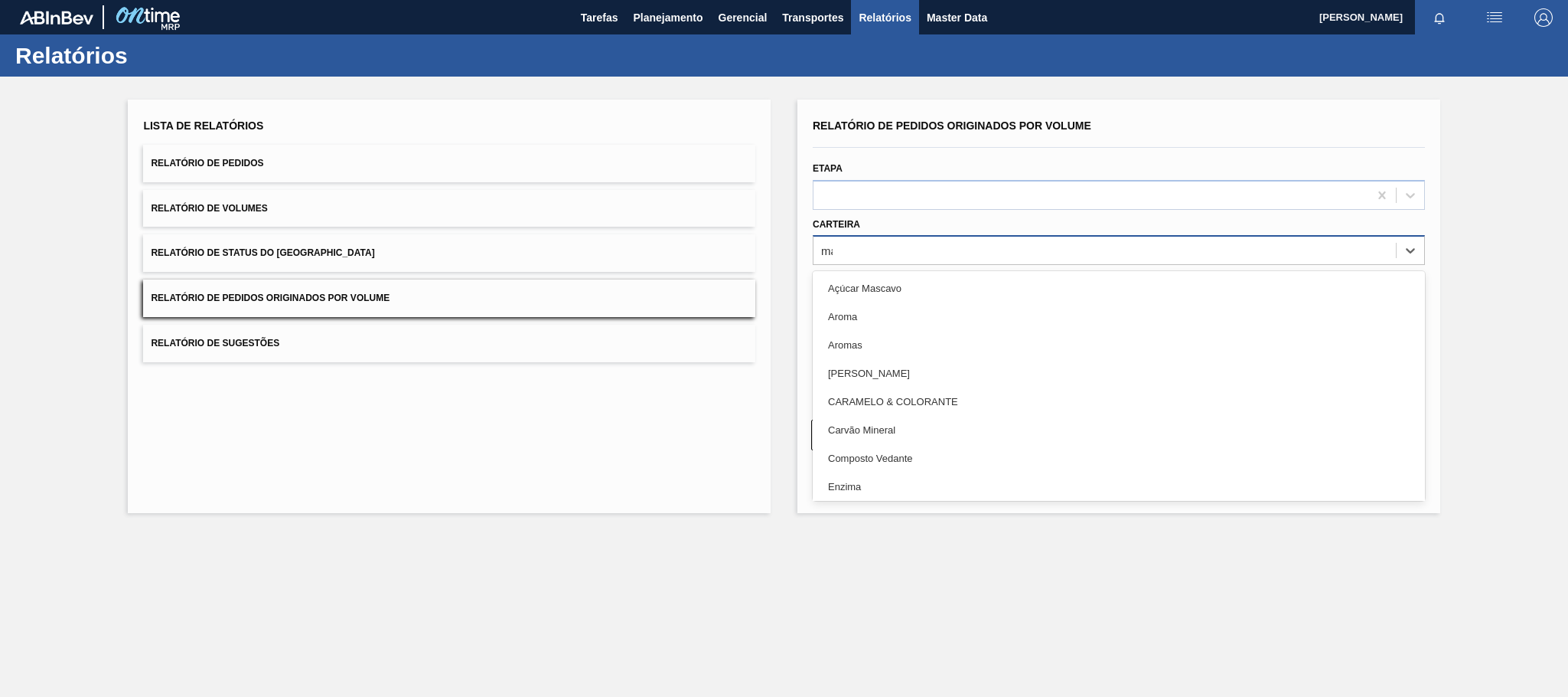
type input "mal"
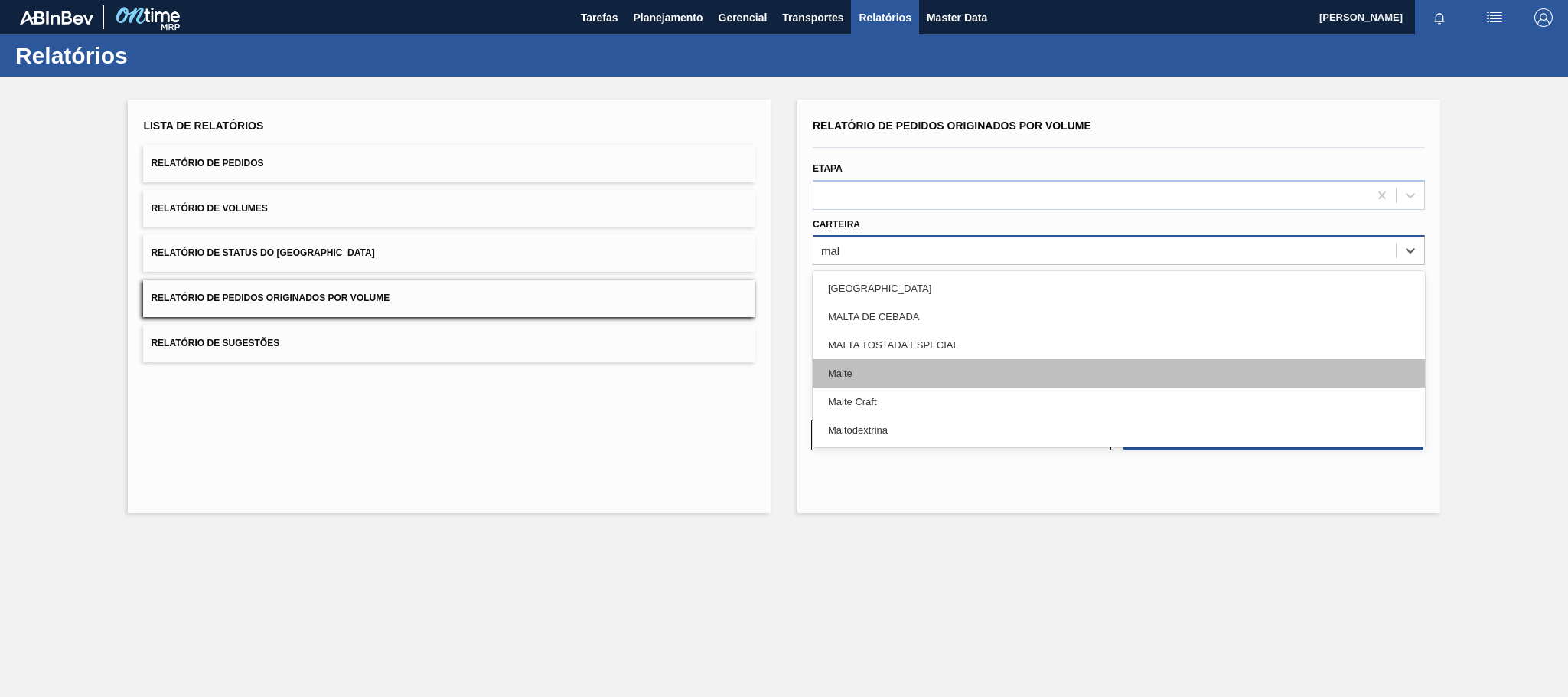
click at [854, 380] on div "Malte" at bounding box center [1118, 373] width 612 height 28
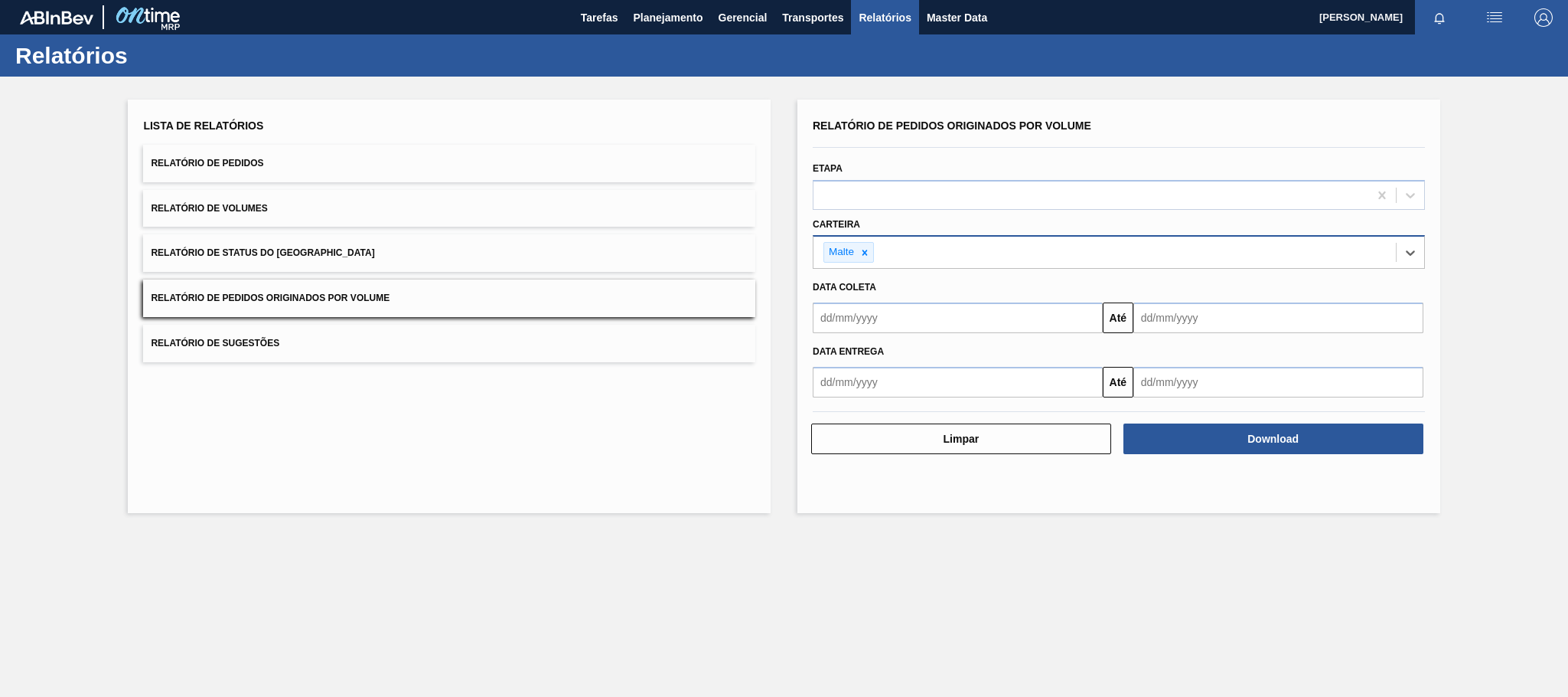
click at [861, 311] on input "text" at bounding box center [957, 317] width 290 height 31
type input "[DATE]"
click at [904, 414] on div "1" at bounding box center [904, 404] width 21 height 21
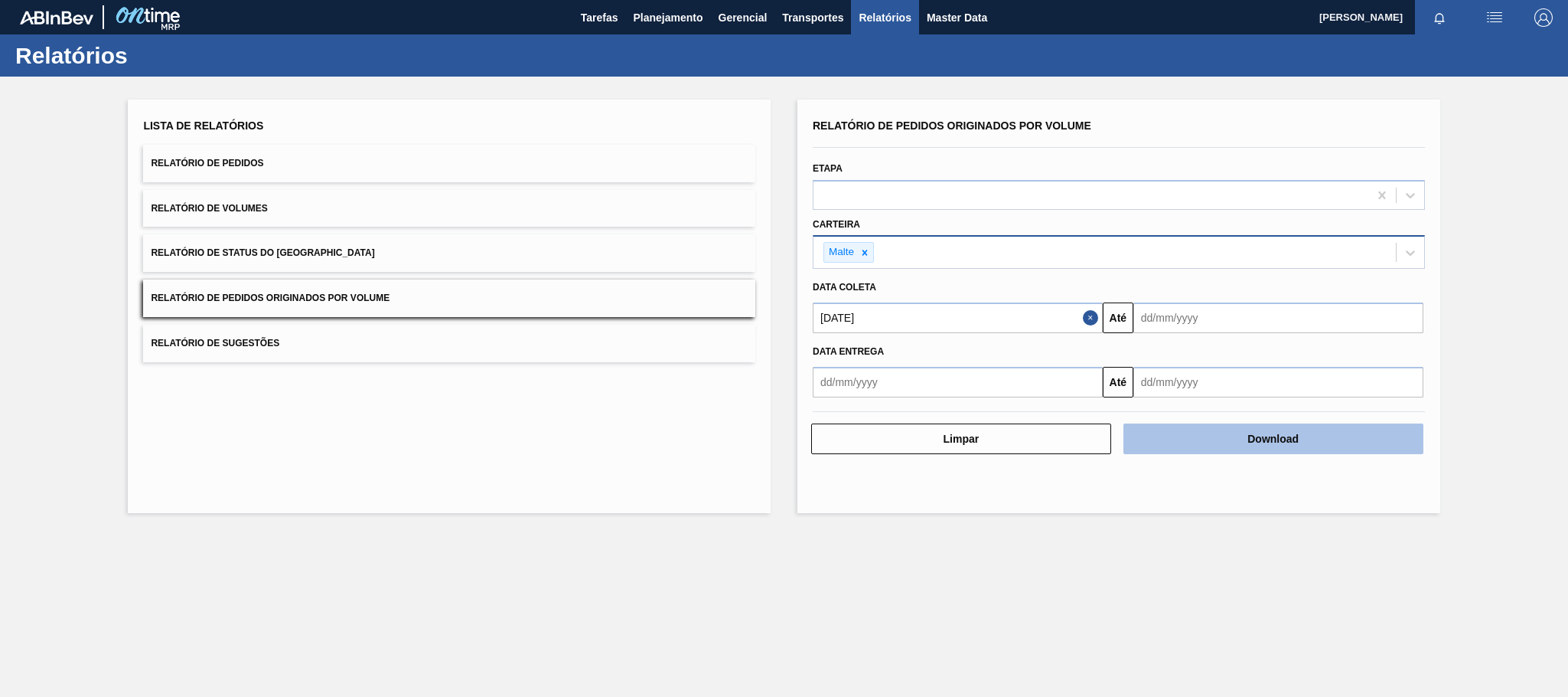
click at [1268, 433] on button "Download" at bounding box center [1273, 439] width 300 height 31
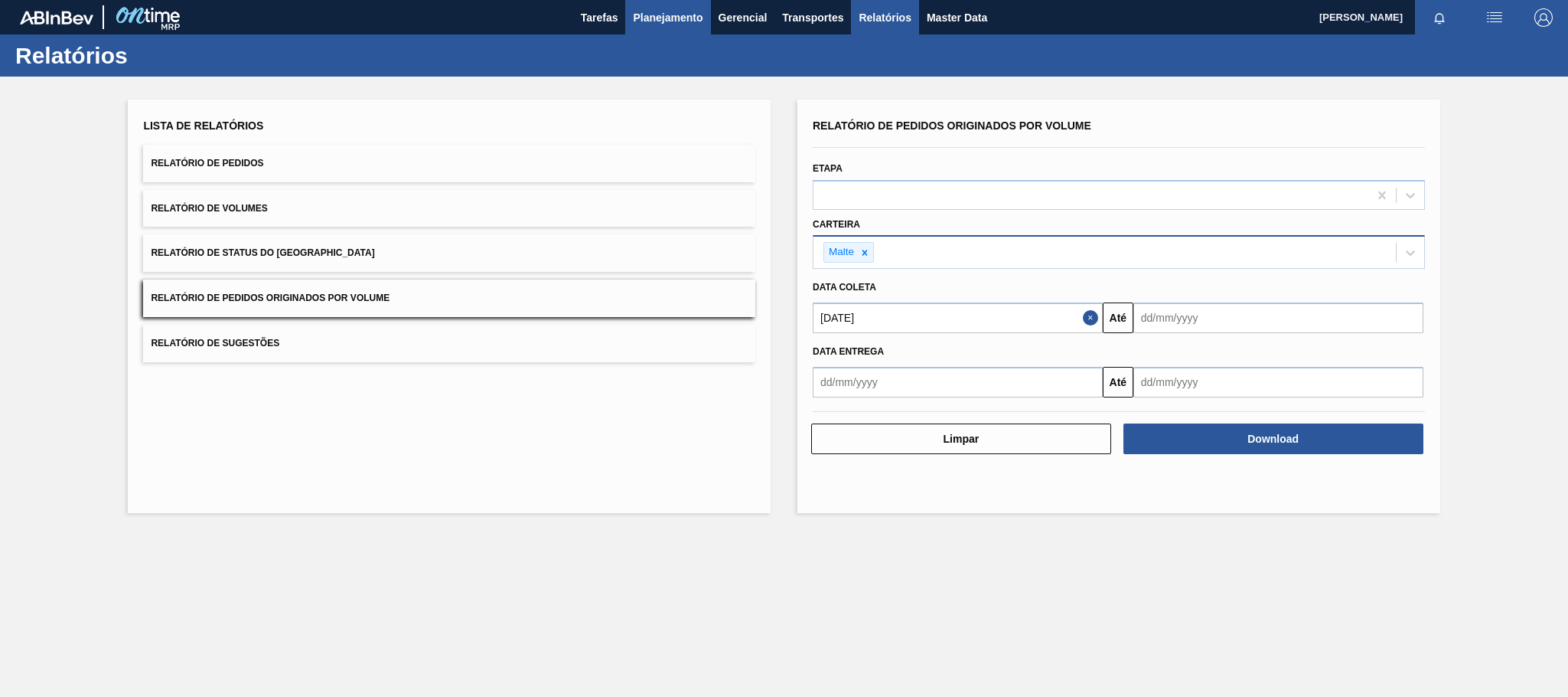
click at [655, 9] on span "Planejamento" at bounding box center [668, 17] width 70 height 18
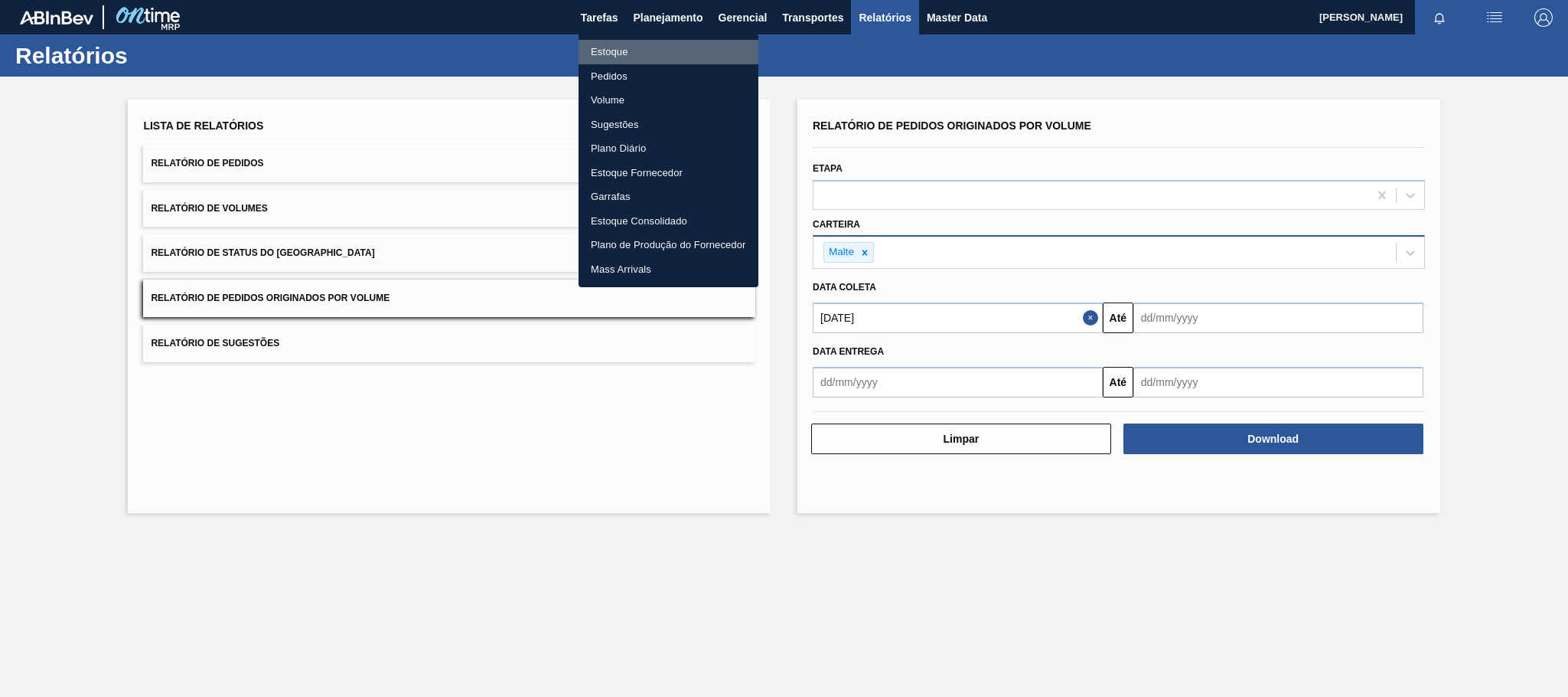
click at [618, 51] on li "Estoque" at bounding box center [668, 52] width 179 height 25
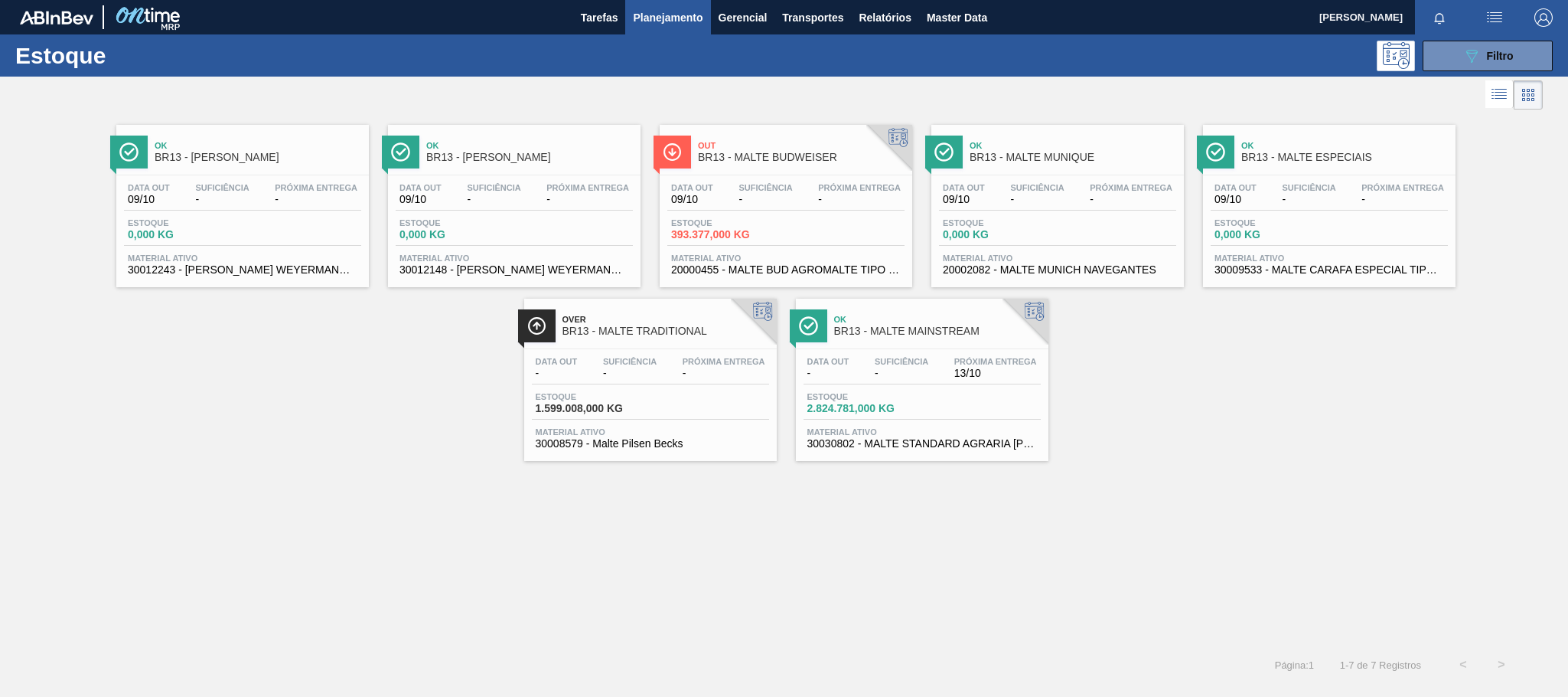
click at [856, 395] on div "Data out - Suficiência - Próxima Entrega 13/10 Estoque 2.824.781,000 KG Materia…" at bounding box center [921, 401] width 252 height 104
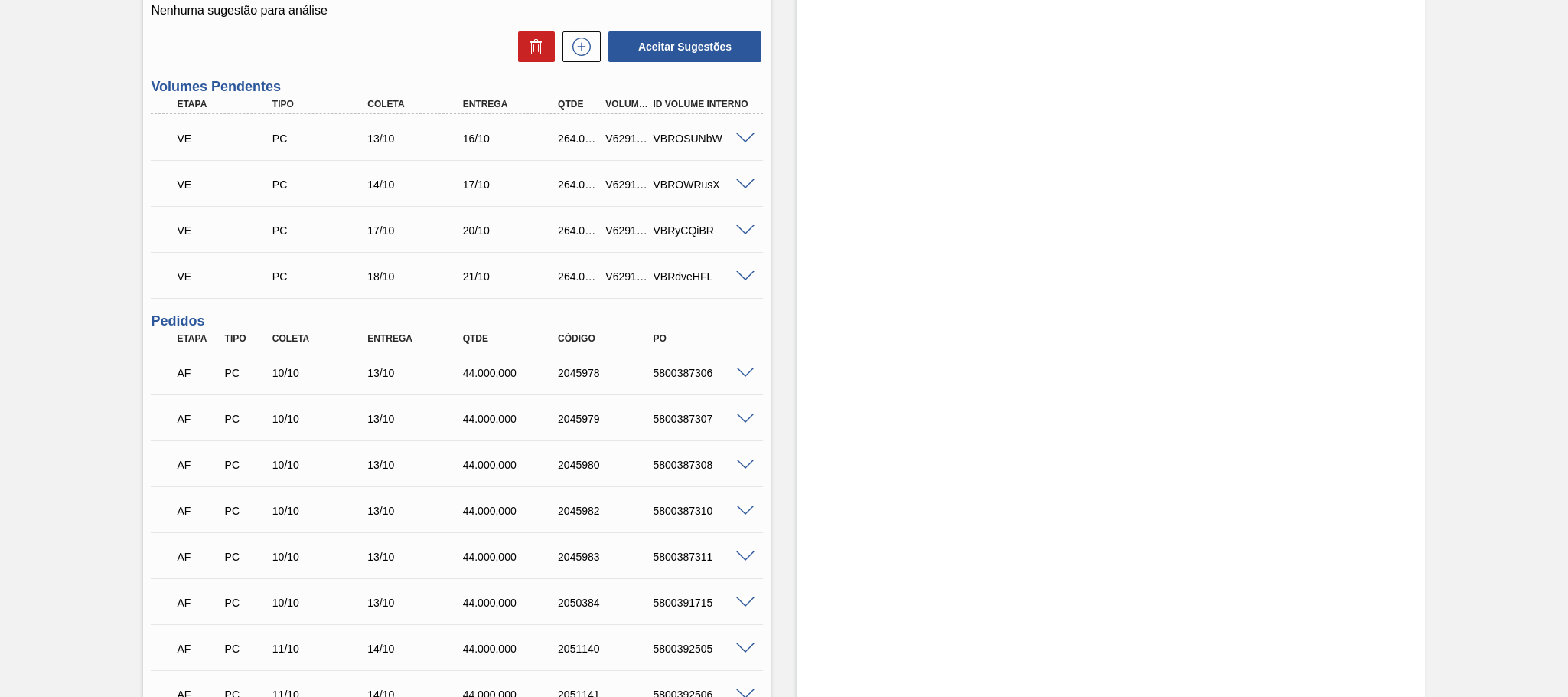
scroll to position [344, 0]
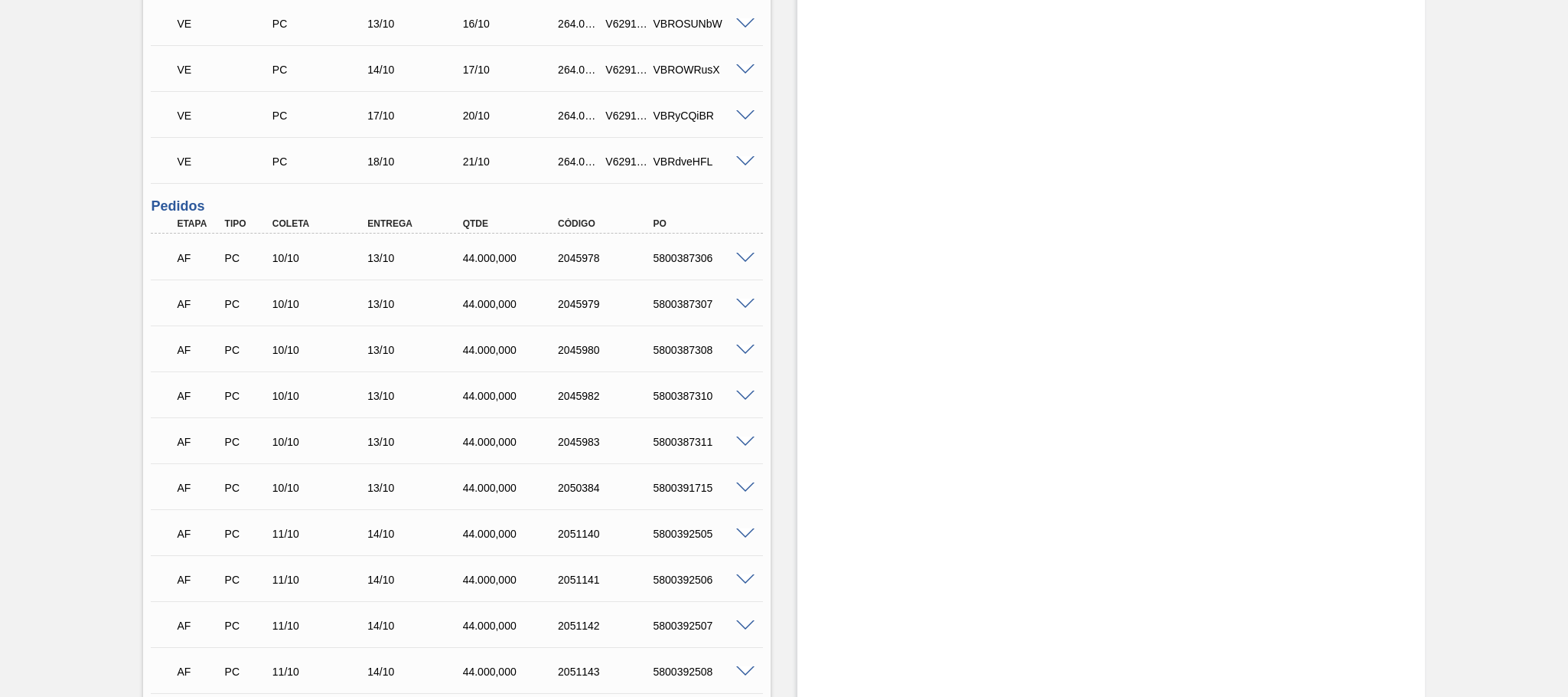
scroll to position [780, 0]
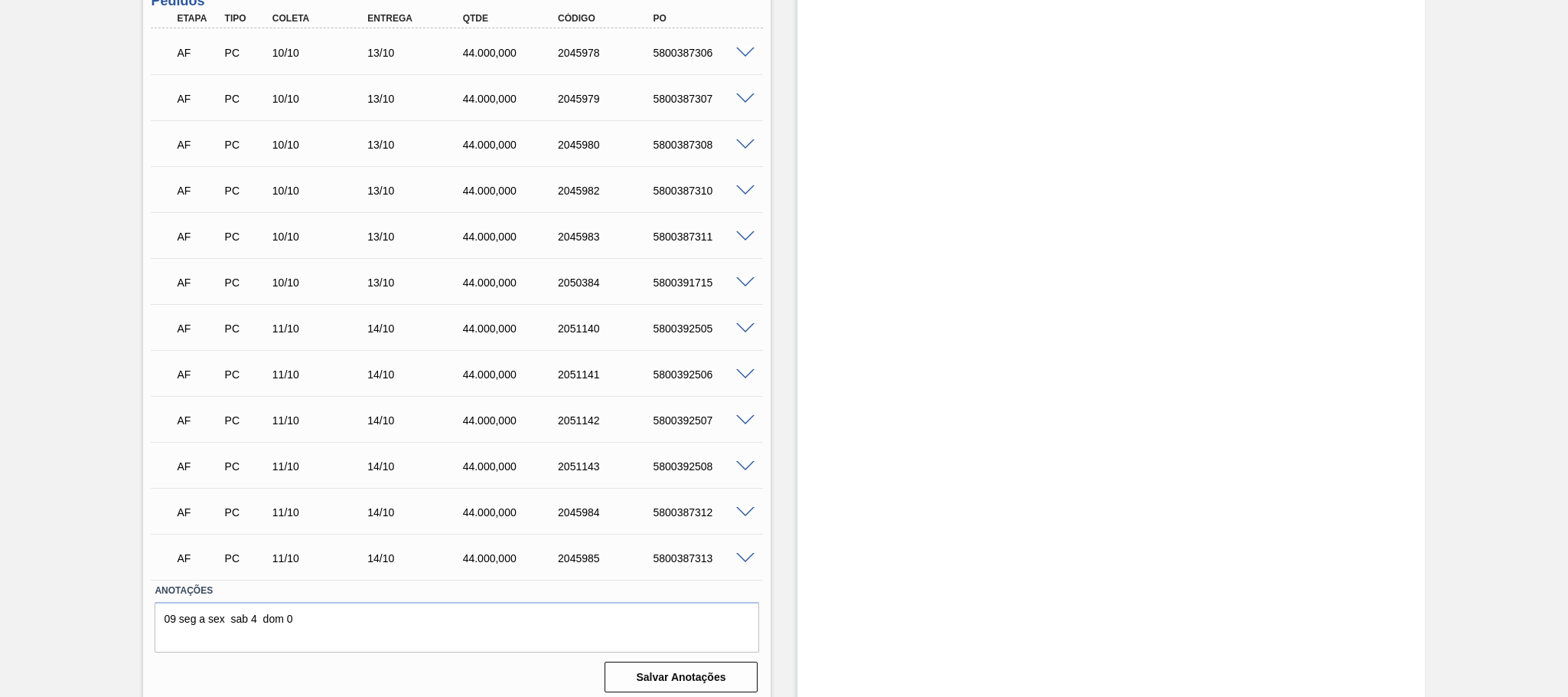
click at [926, 487] on div "Estoque De 09/10/2025 Até 23/10/2025 Filtro" at bounding box center [1111, 1] width 628 height 1408
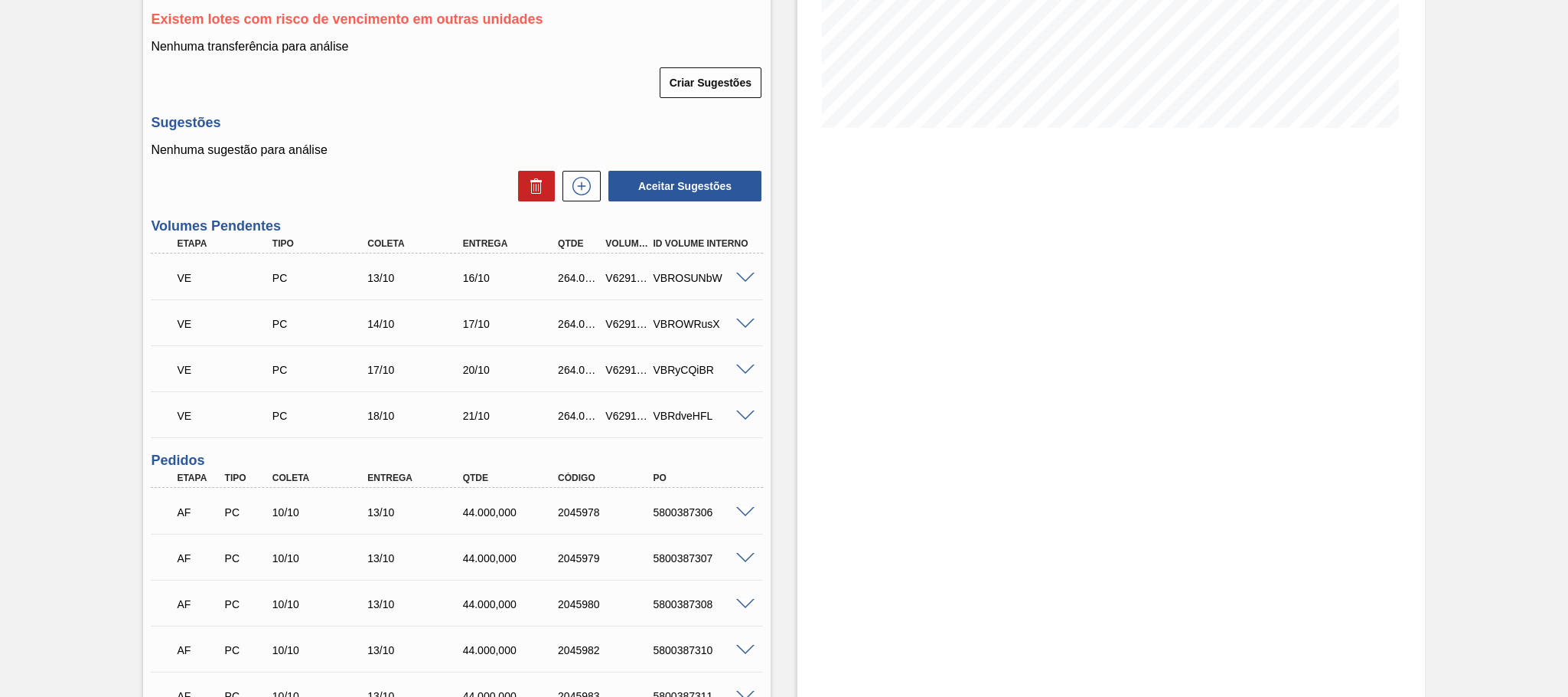
scroll to position [0, 0]
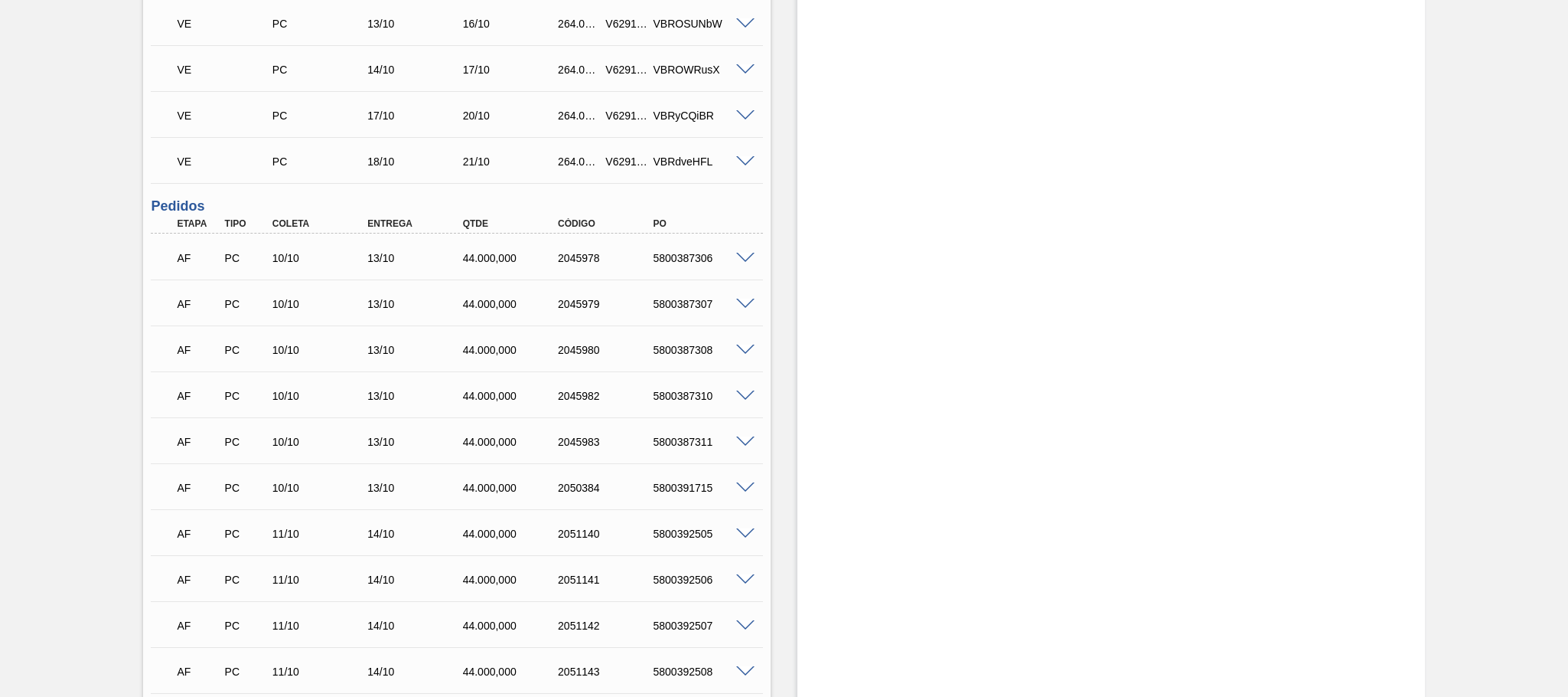
scroll to position [344, 0]
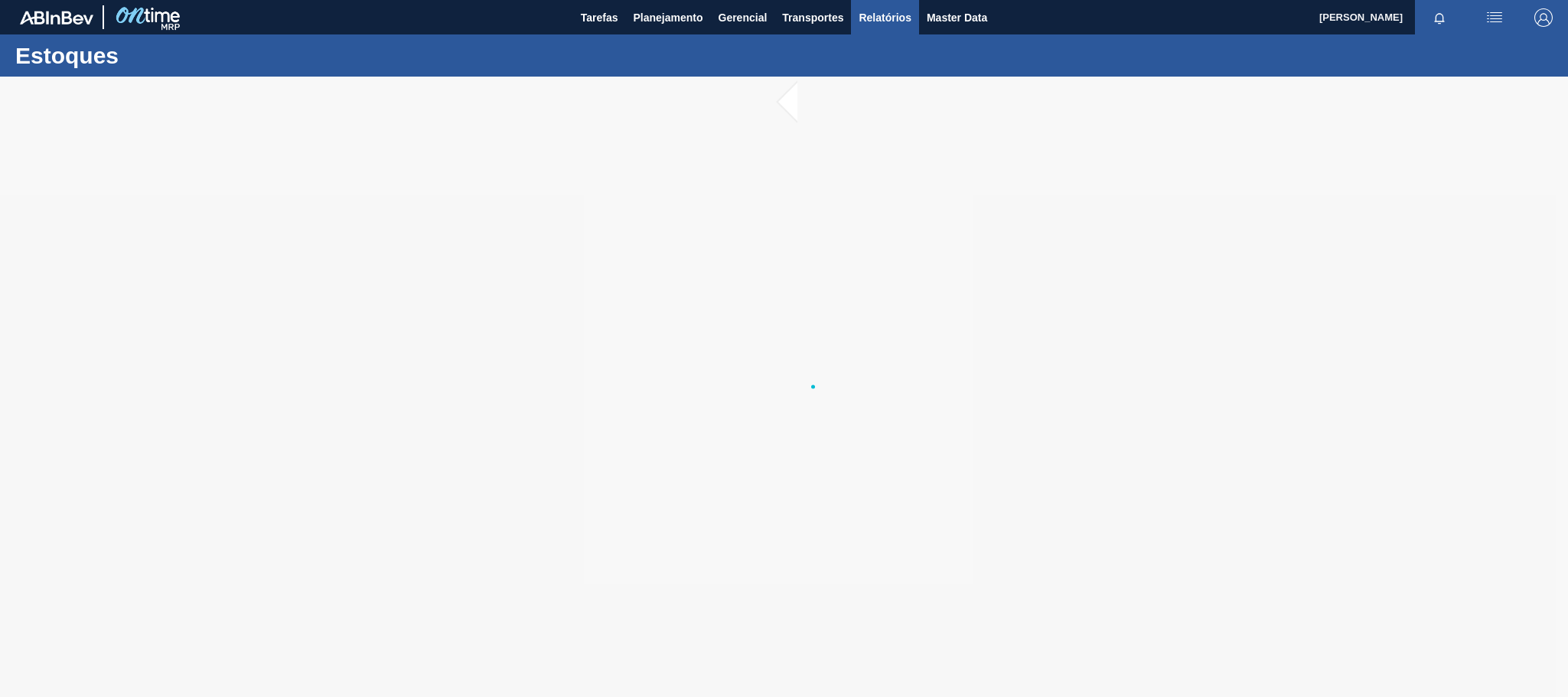
click at [866, 12] on span "Relatórios" at bounding box center [884, 17] width 52 height 18
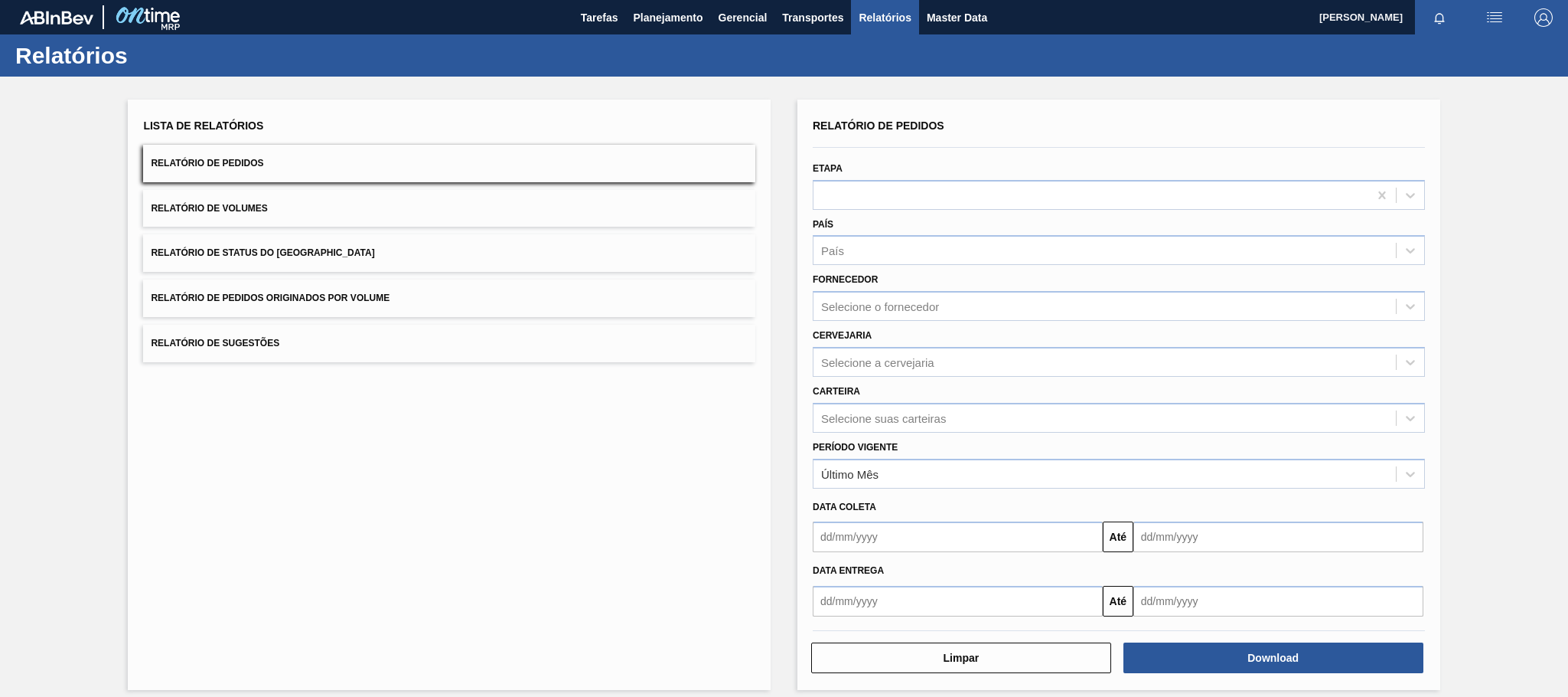
click at [379, 297] on span "Relatório de Pedidos Originados por Volume" at bounding box center [270, 297] width 239 height 11
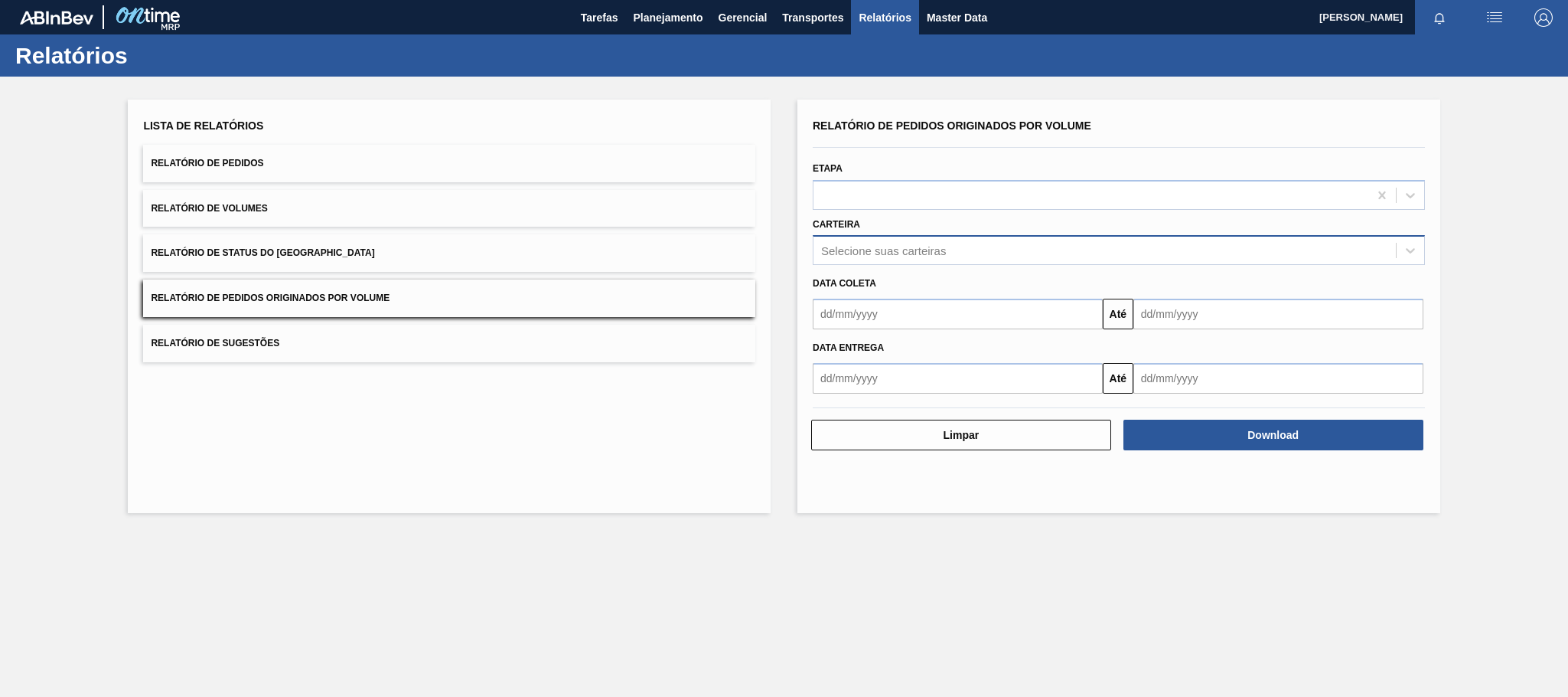
click at [840, 250] on div "Selecione suas carteiras" at bounding box center [883, 250] width 125 height 13
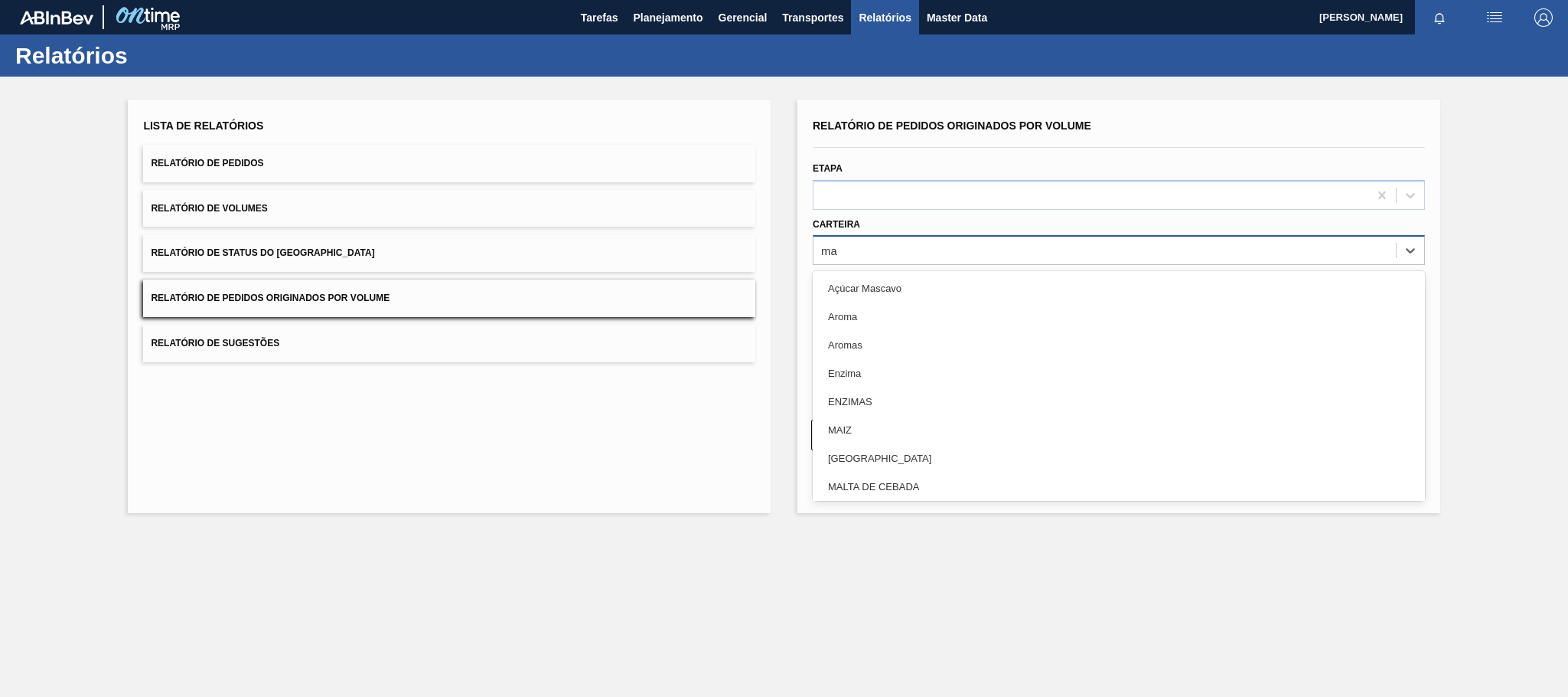
type input "mal"
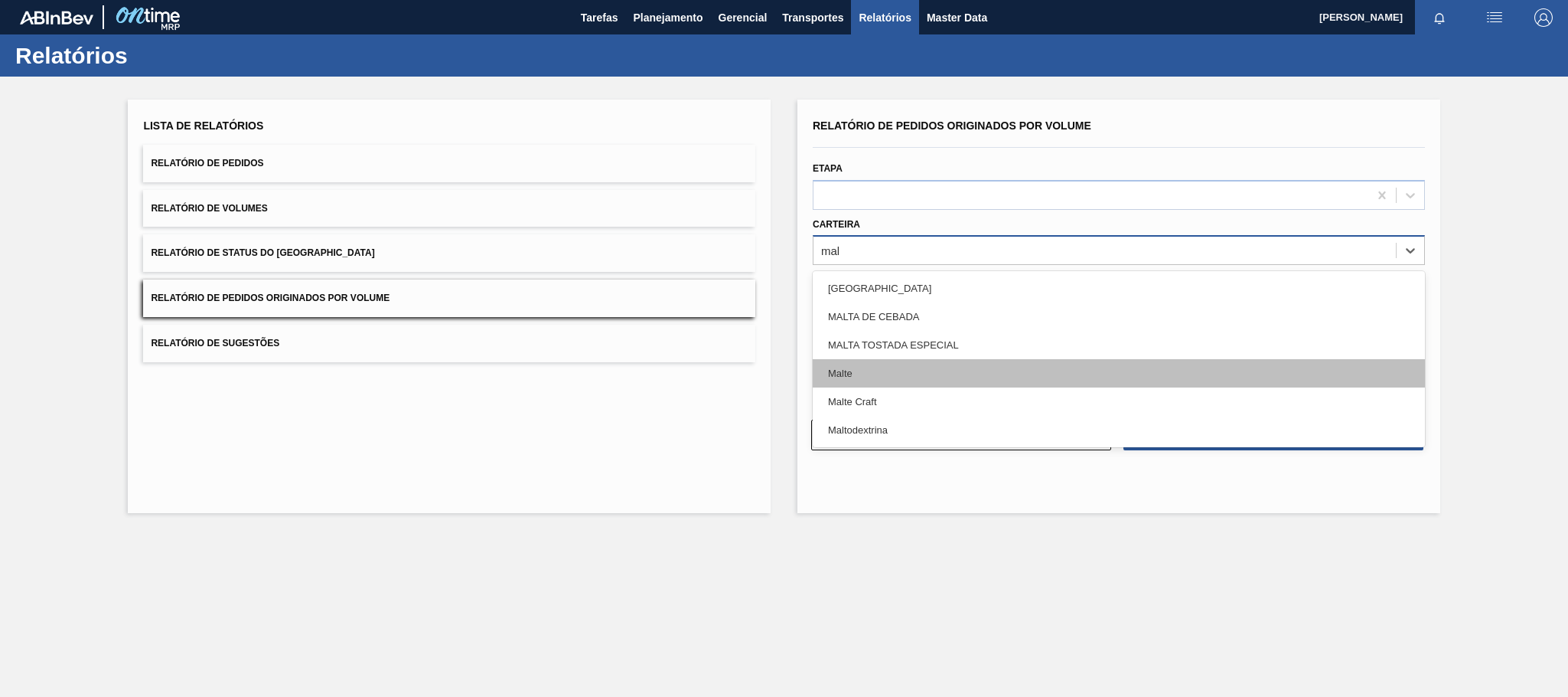
click at [847, 370] on div "Malte" at bounding box center [1118, 373] width 612 height 28
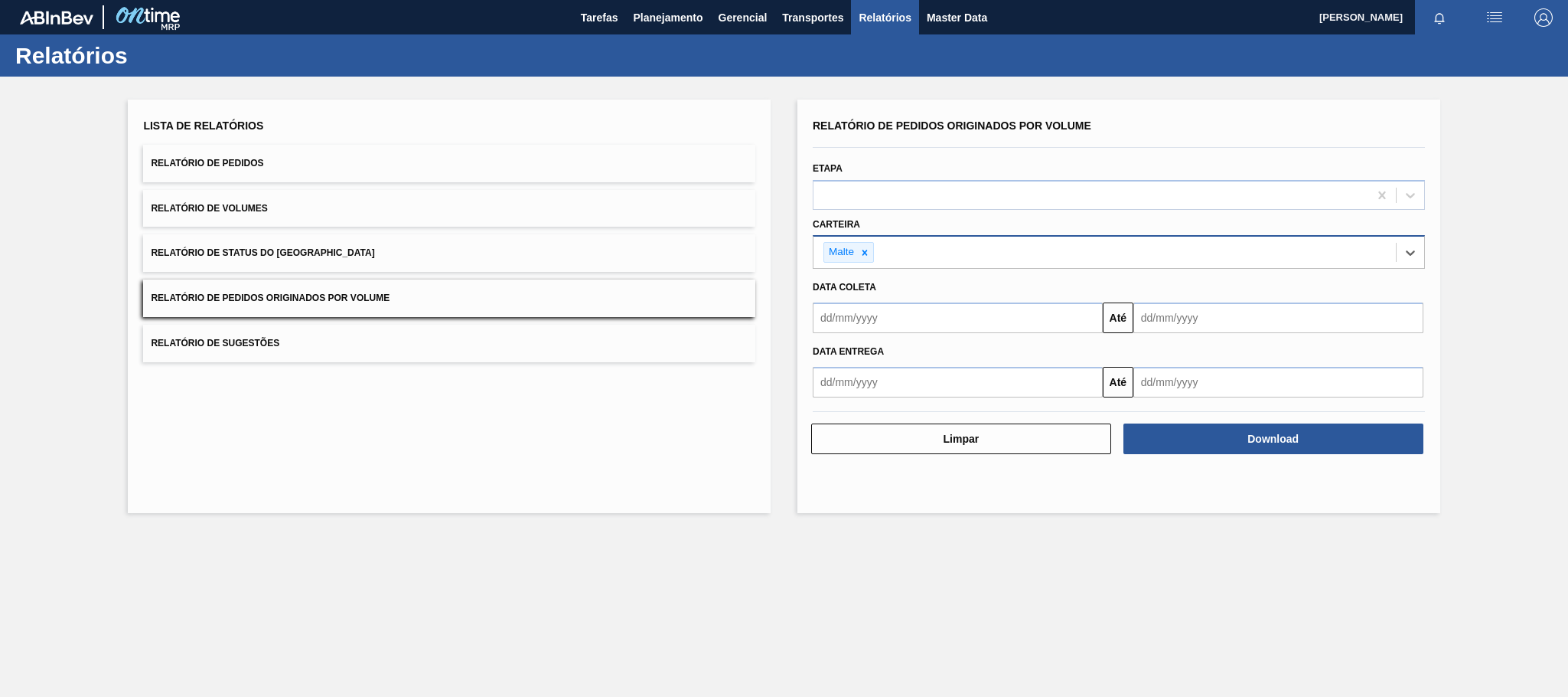
click at [880, 331] on input "text" at bounding box center [957, 317] width 290 height 31
type input "[DATE]"
click at [914, 405] on div "1" at bounding box center [904, 404] width 21 height 21
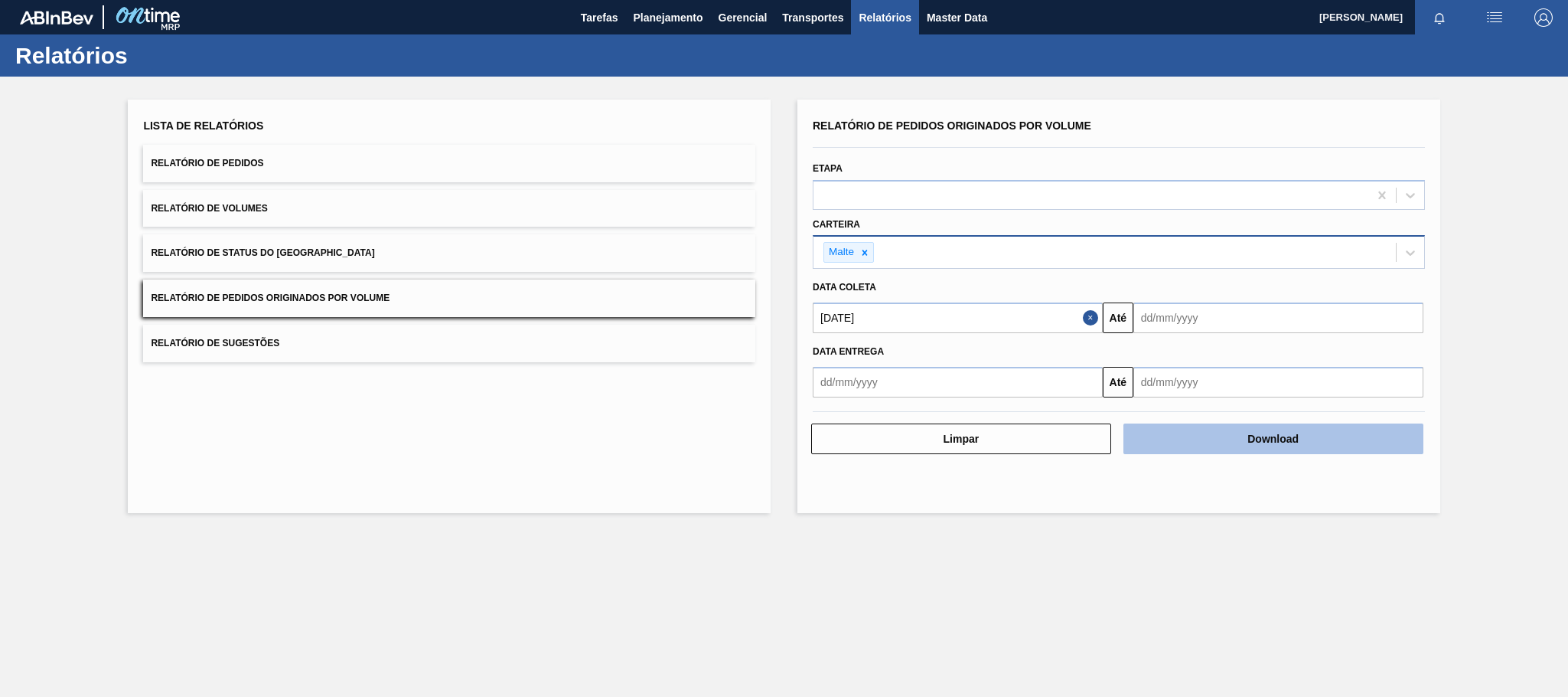
click at [1183, 437] on button "Download" at bounding box center [1273, 439] width 300 height 31
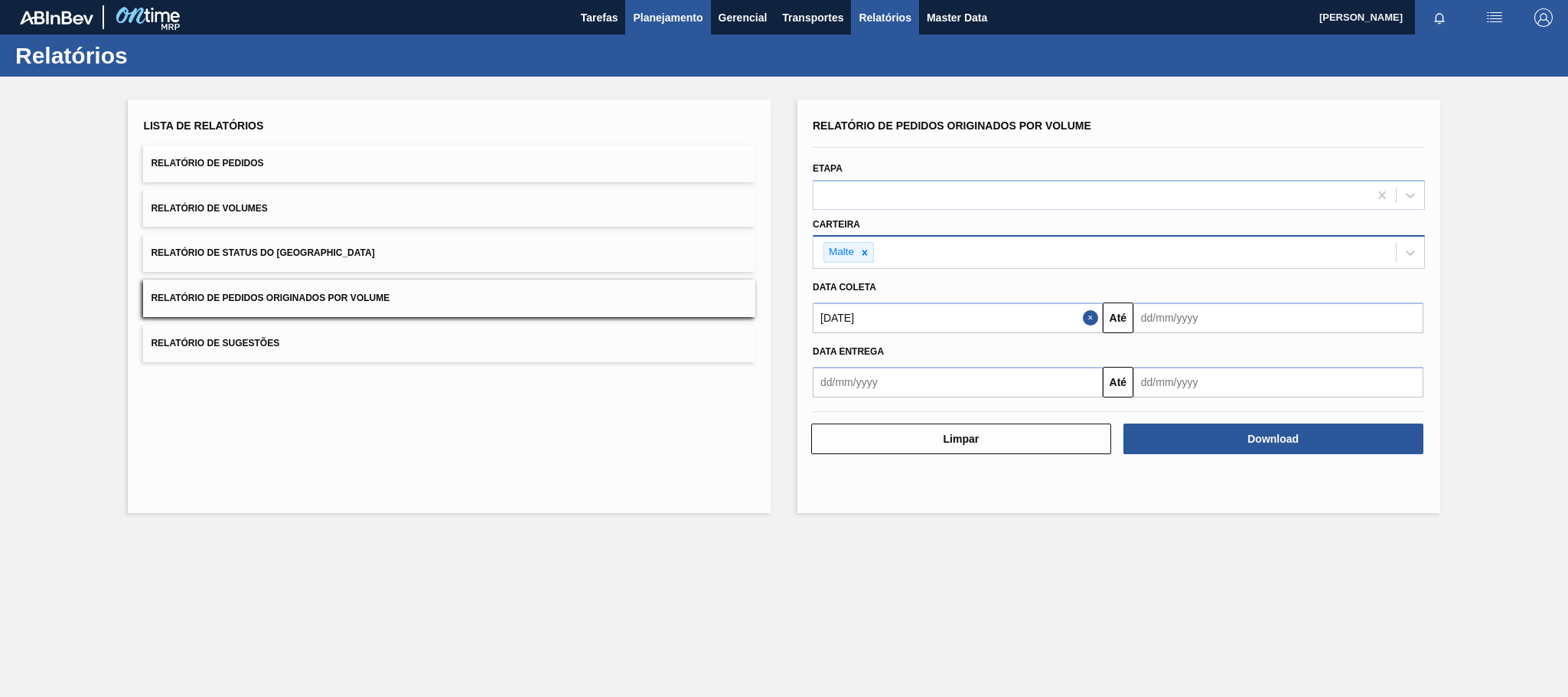
click at [687, 19] on span "Planejamento" at bounding box center [668, 17] width 70 height 18
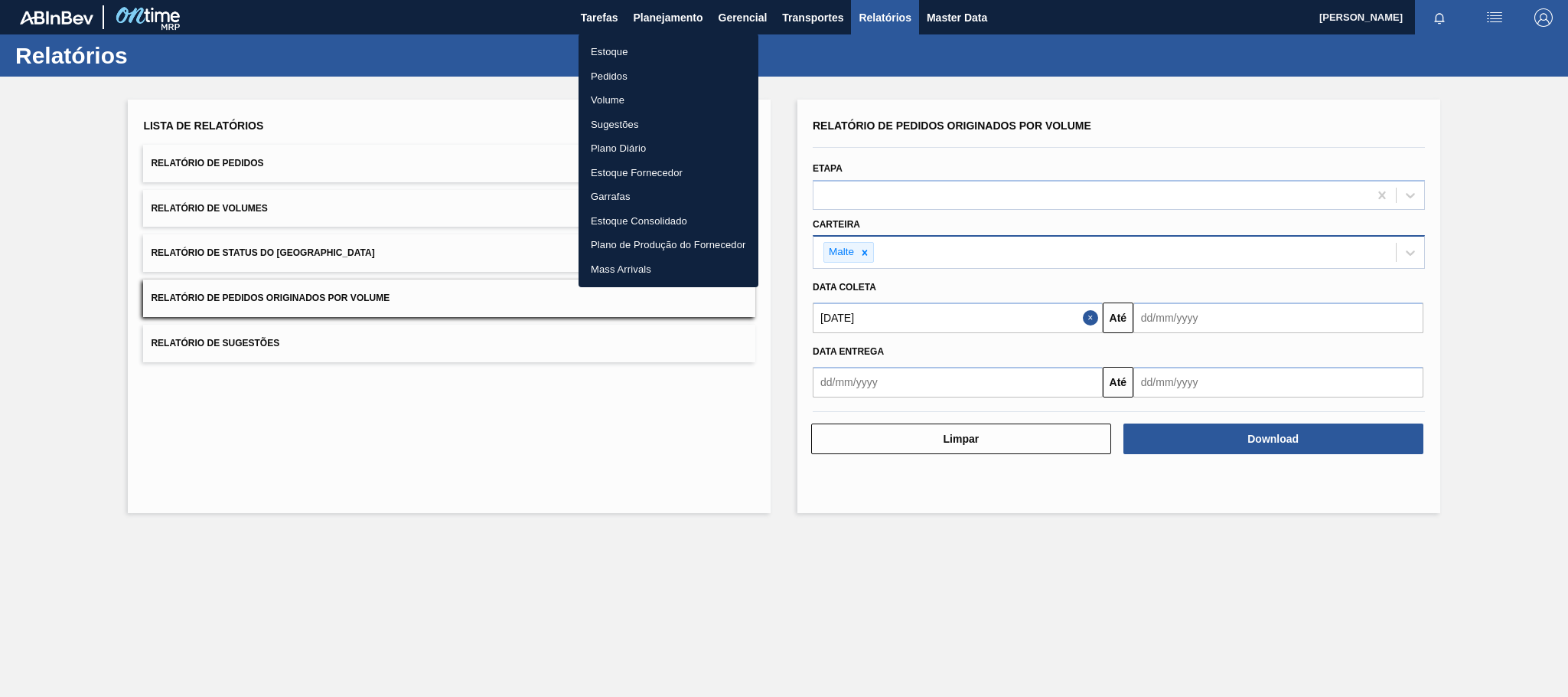
click at [616, 49] on li "Estoque" at bounding box center [668, 52] width 179 height 25
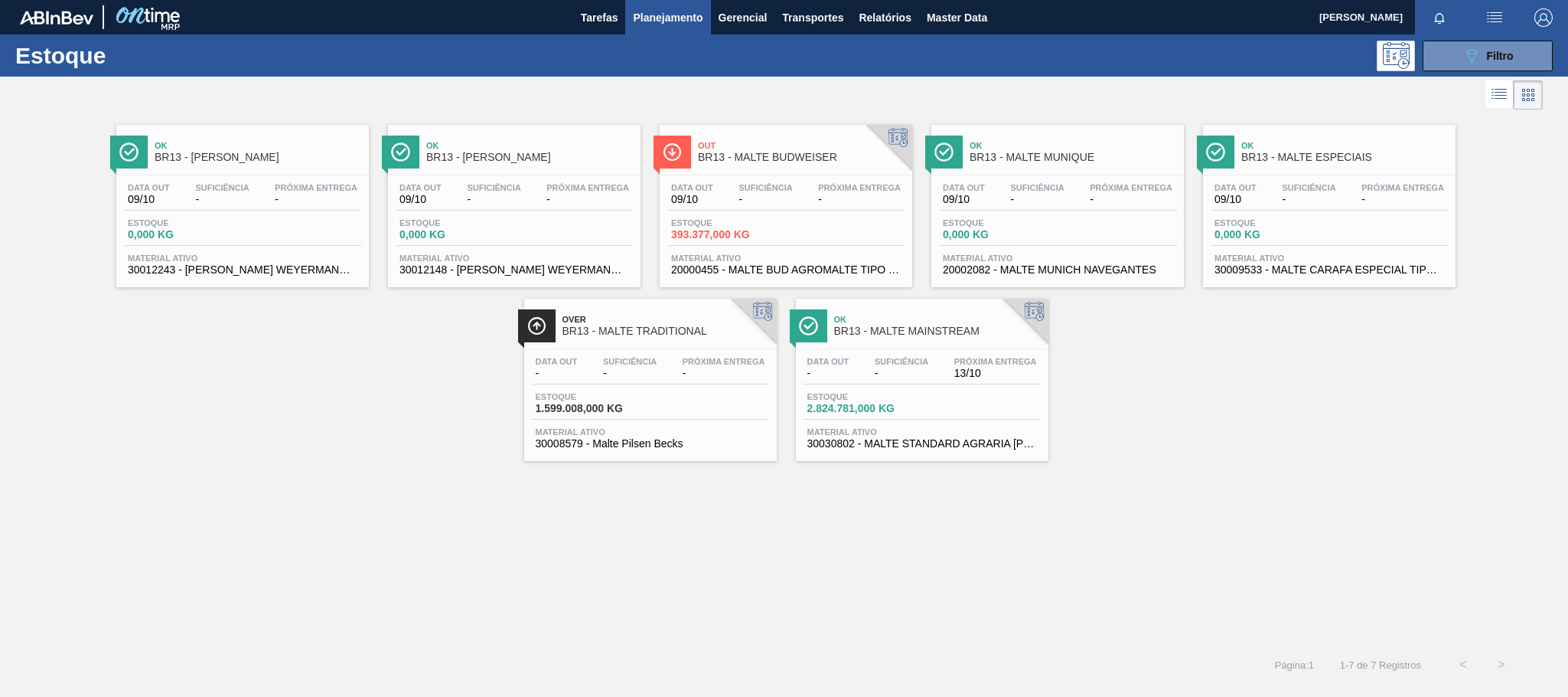
click at [861, 382] on div "Data out - Suficiência - Próxima Entrega 13/10" at bounding box center [922, 371] width 237 height 28
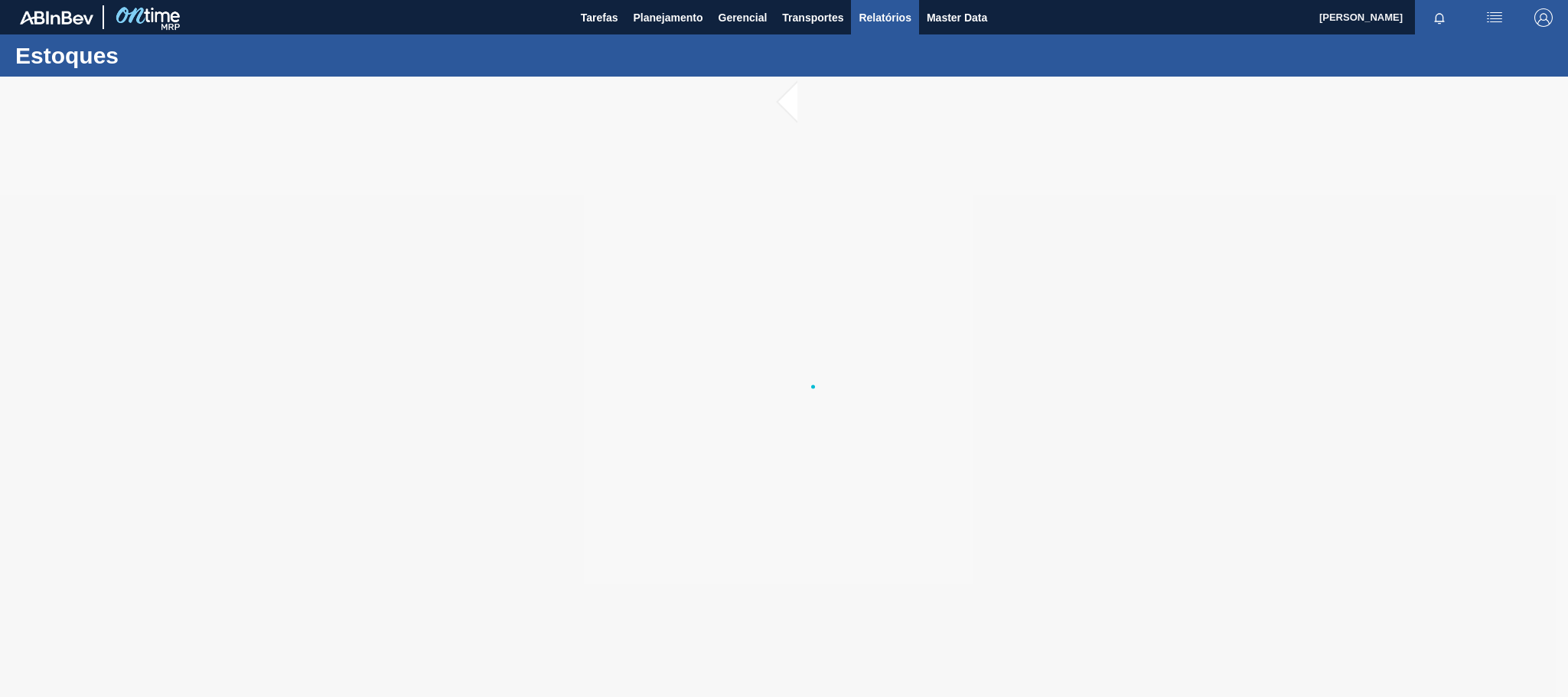
click at [896, 10] on span "Relatórios" at bounding box center [884, 17] width 52 height 18
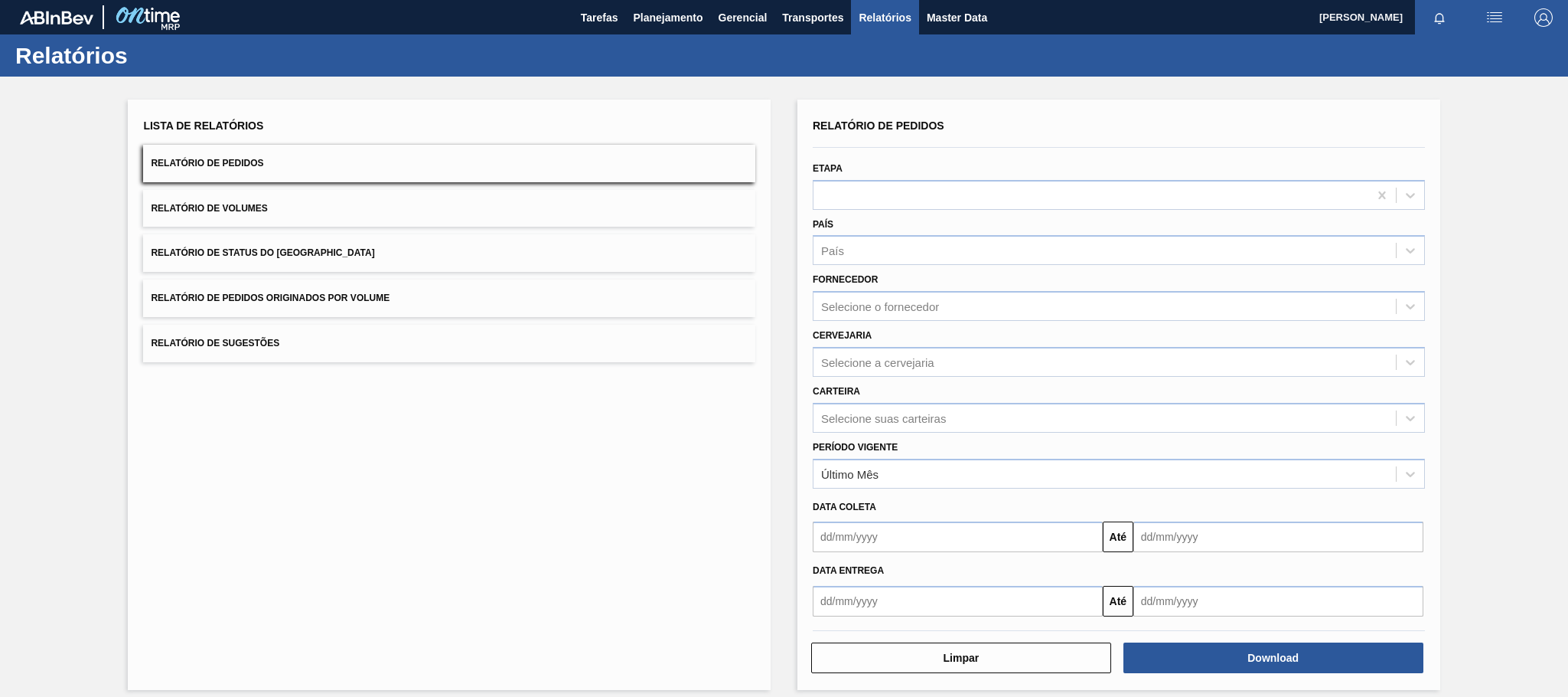
click at [414, 304] on button "Relatório de Pedidos Originados por Volume" at bounding box center [450, 298] width 612 height 38
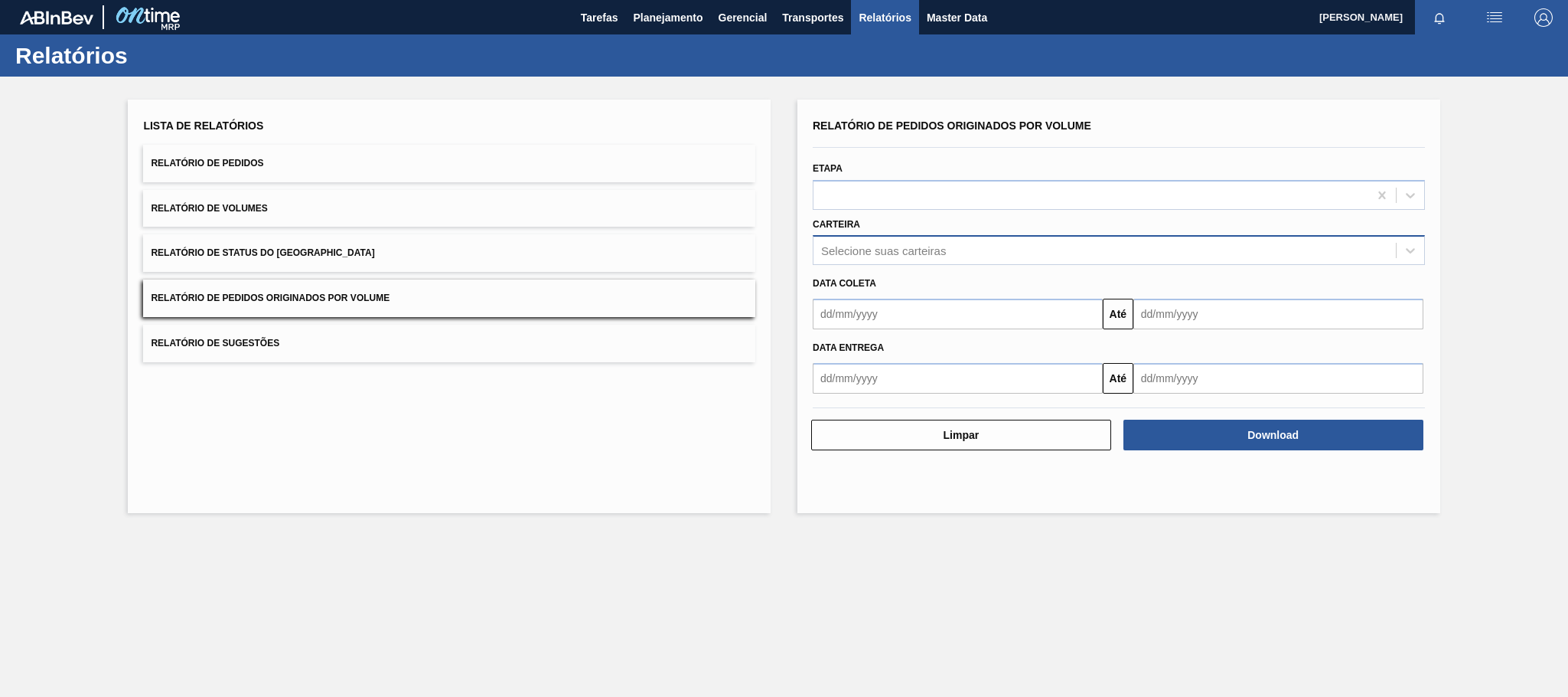
click at [855, 244] on div "Selecione suas carteiras" at bounding box center [883, 250] width 125 height 13
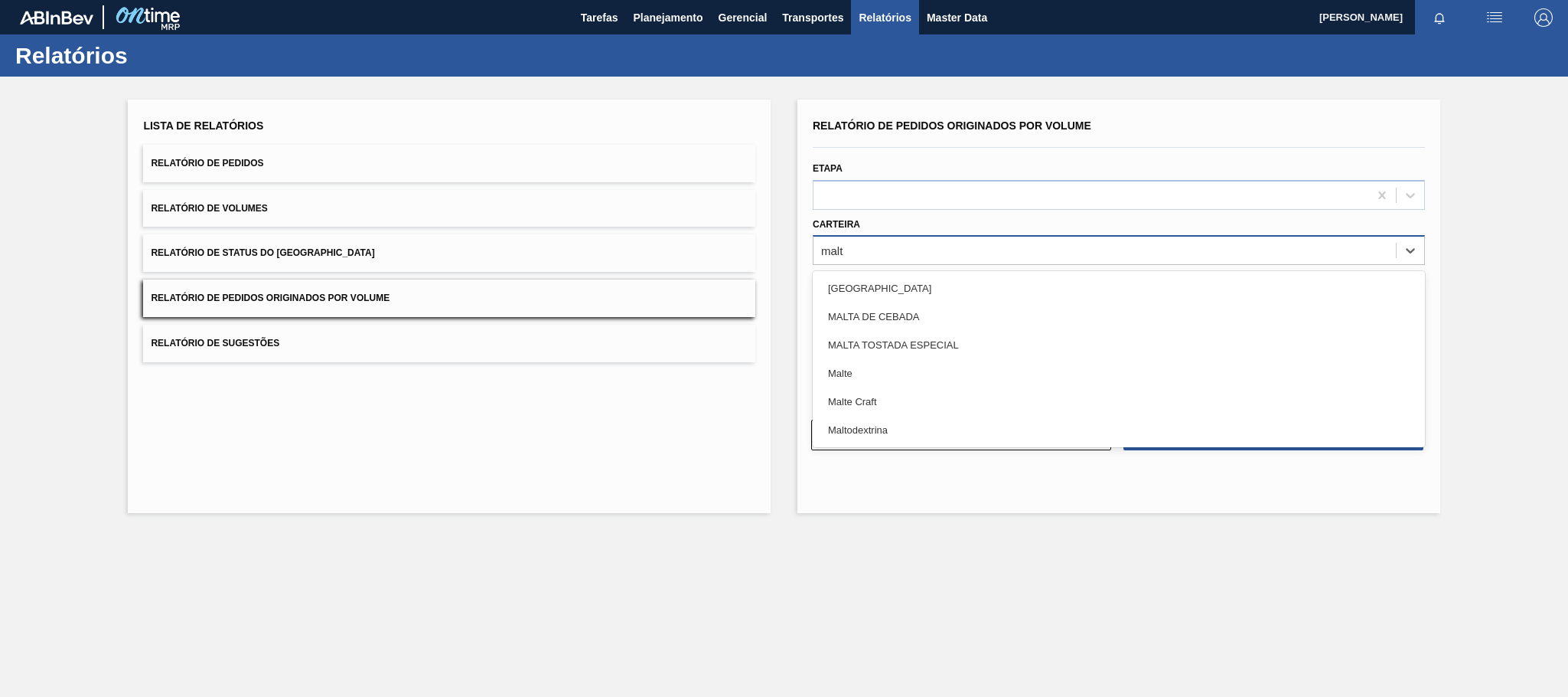
type input "malte"
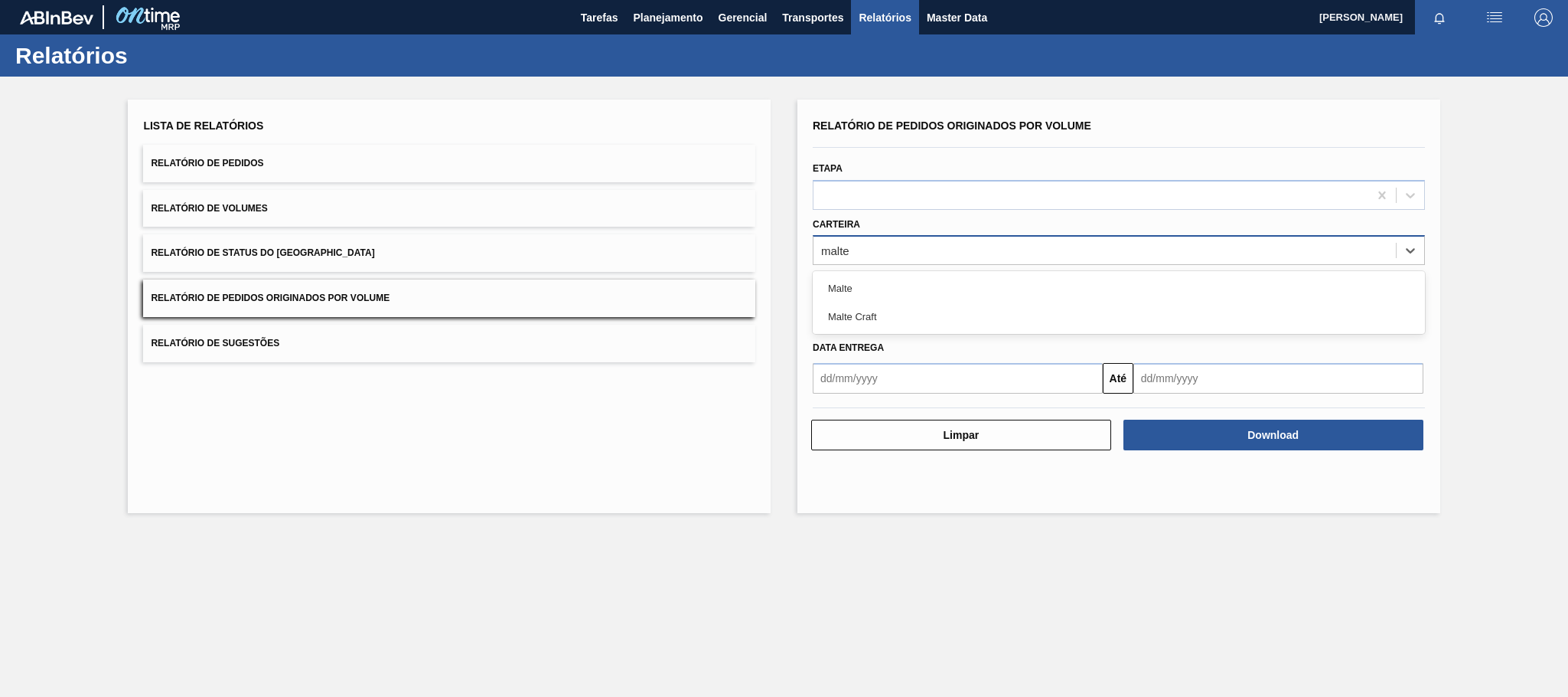
click at [854, 280] on div "Malte" at bounding box center [1118, 288] width 612 height 28
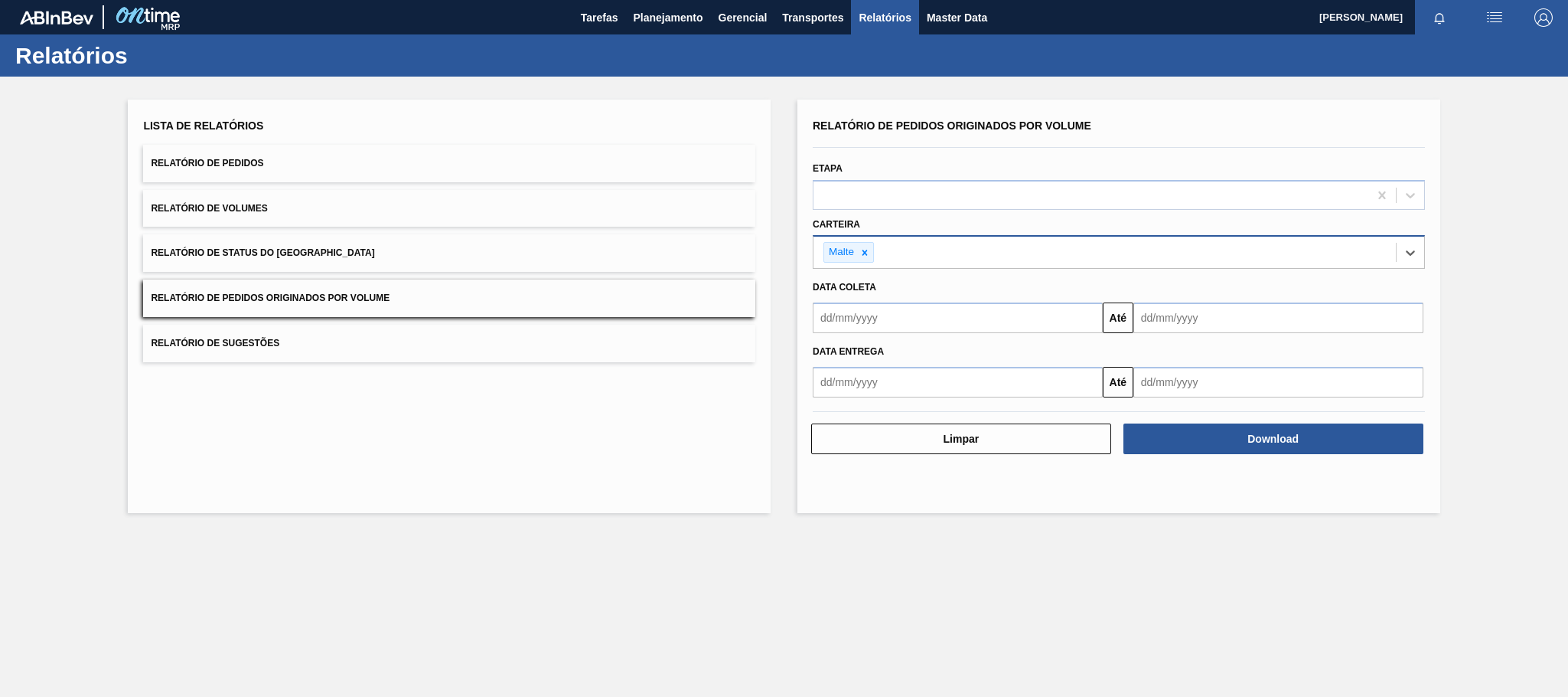
drag, startPoint x: 881, startPoint y: 325, endPoint x: 888, endPoint y: 329, distance: 8.1
click at [881, 325] on input "text" at bounding box center [957, 317] width 290 height 31
type input "[DATE]"
click at [908, 404] on div "1" at bounding box center [904, 404] width 21 height 21
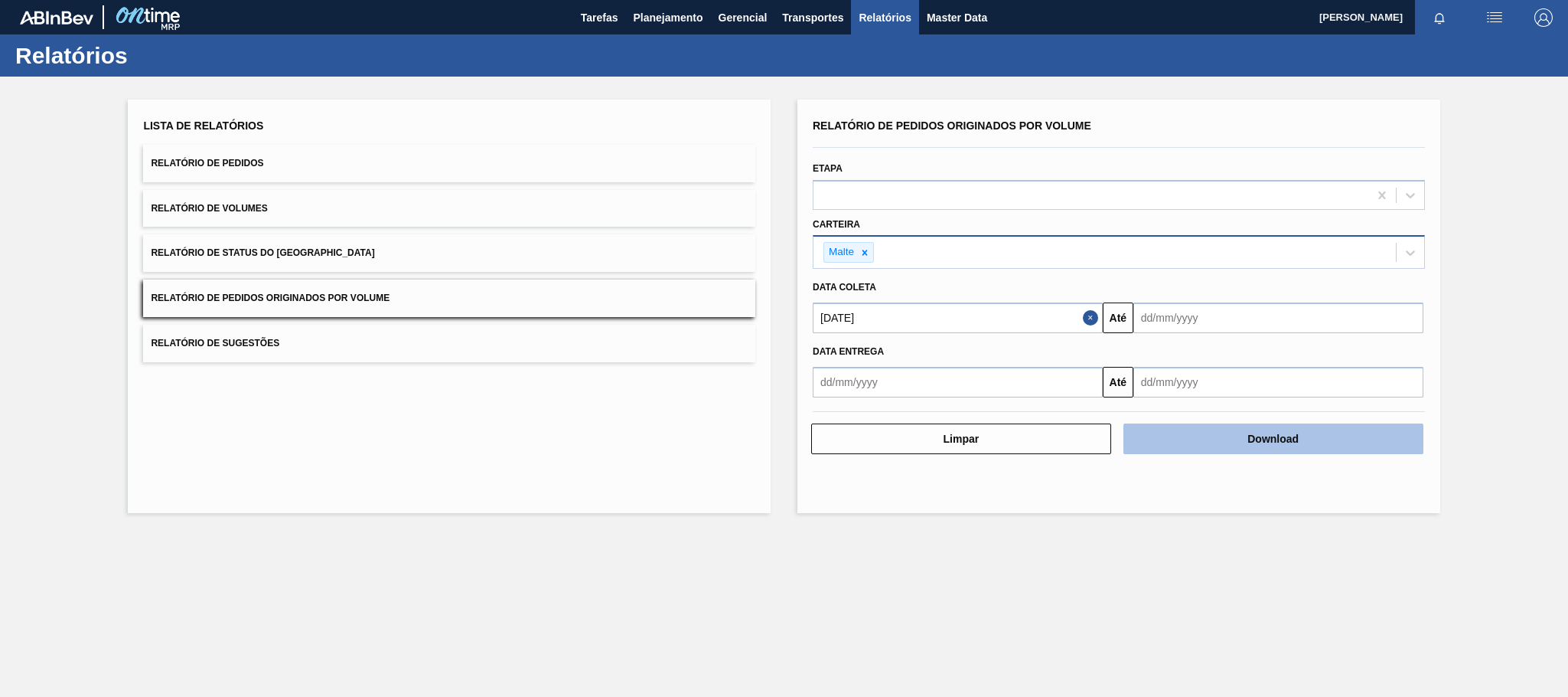
click at [1203, 433] on button "Download" at bounding box center [1273, 439] width 300 height 31
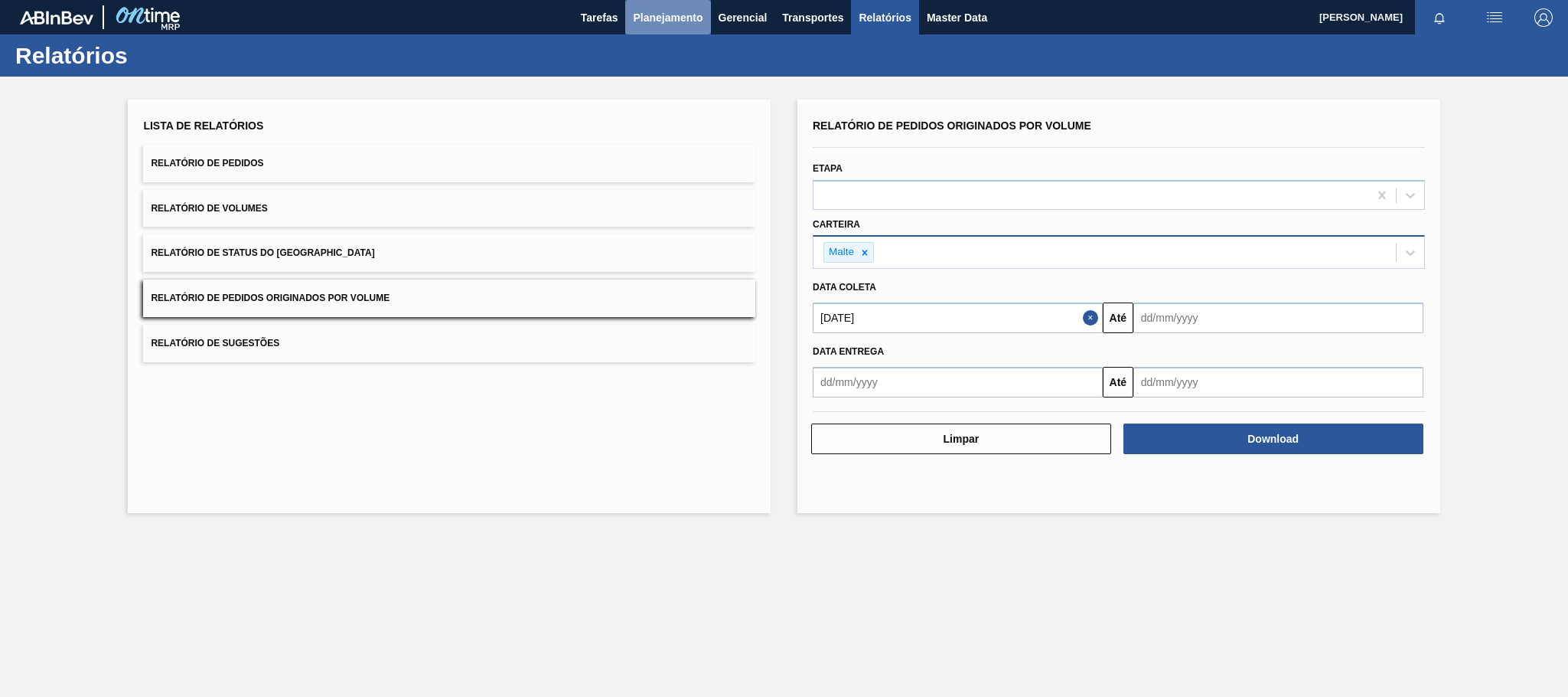
click at [689, 28] on button "Planejamento" at bounding box center [667, 17] width 85 height 35
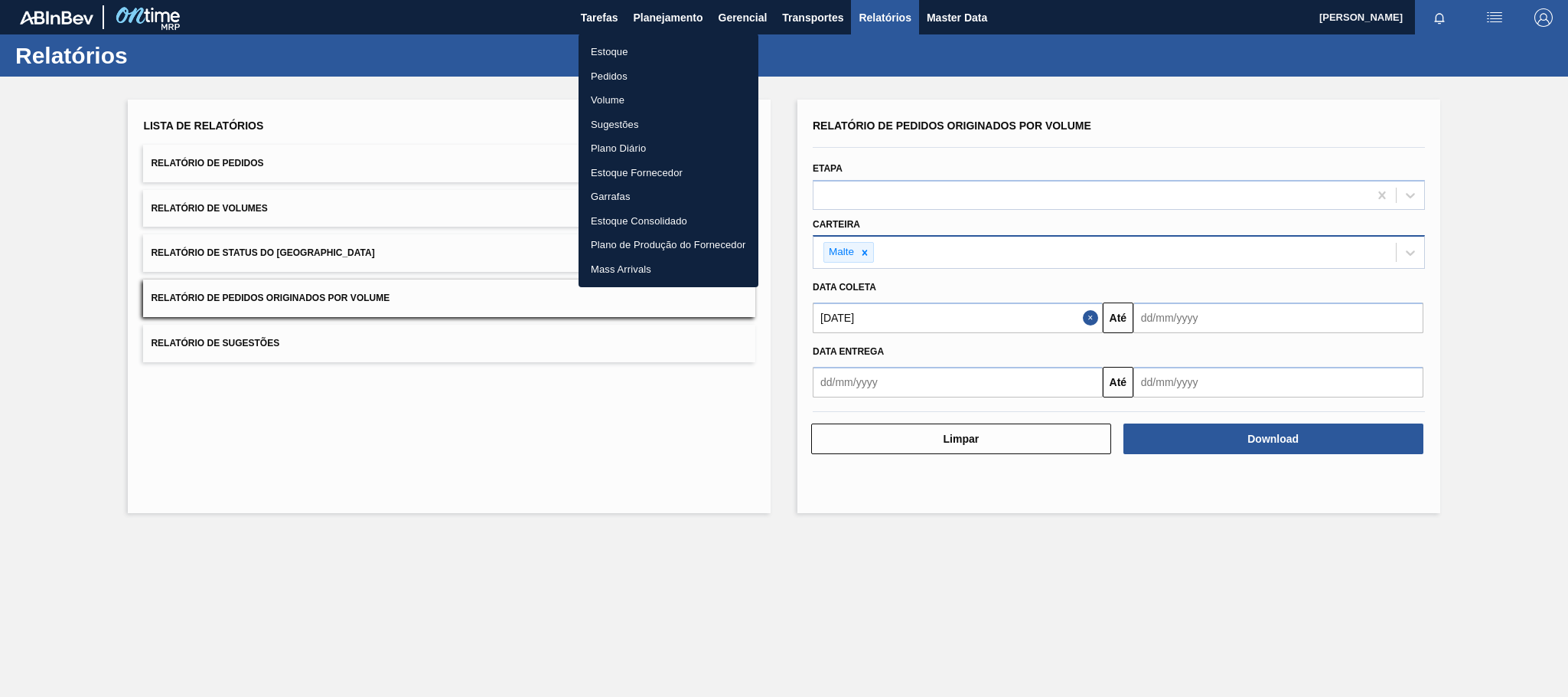
click at [629, 58] on li "Estoque" at bounding box center [668, 52] width 179 height 25
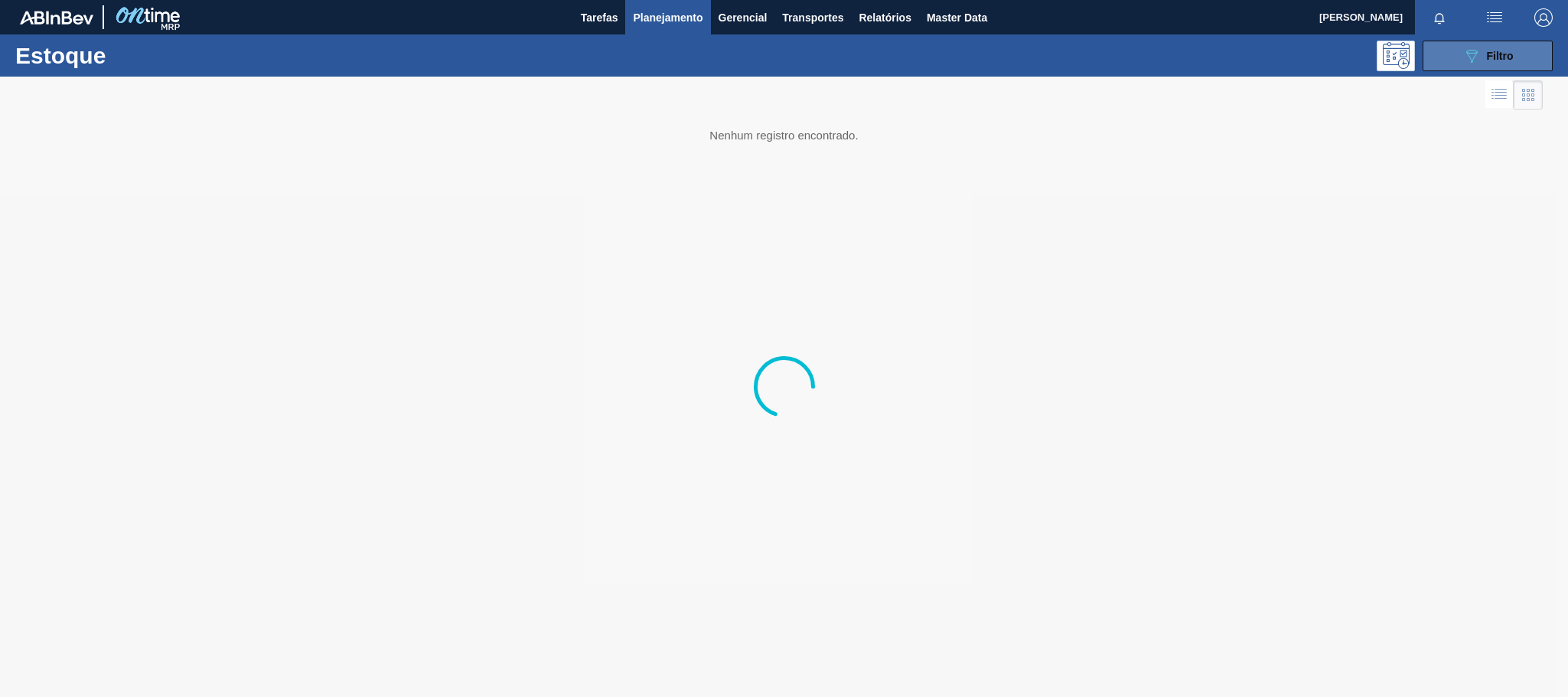
click at [1477, 61] on icon "089F7B8B-B2A5-4AFE-B5C0-19BA573D28AC" at bounding box center [1471, 56] width 18 height 18
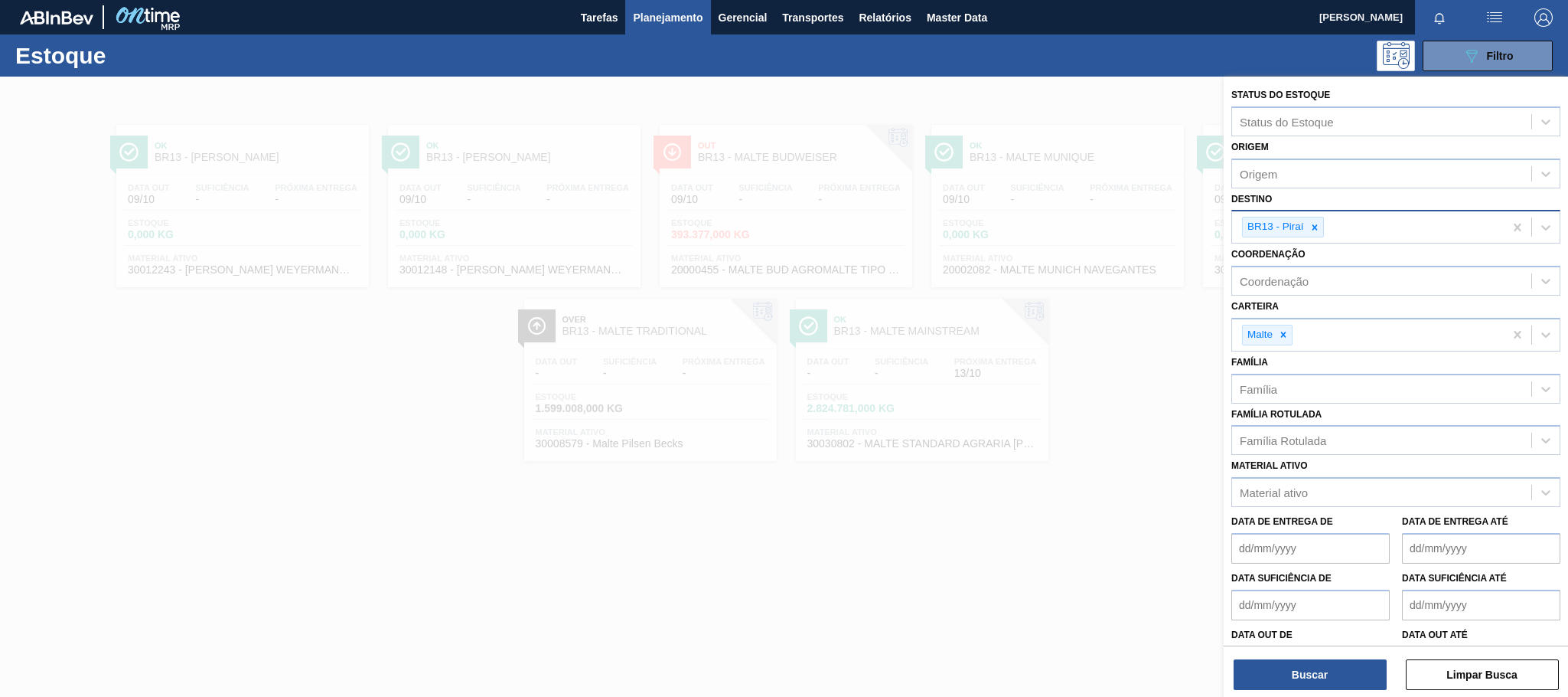
click at [1350, 222] on div "BR13 - Piraí" at bounding box center [1368, 226] width 272 height 31
type input "j"
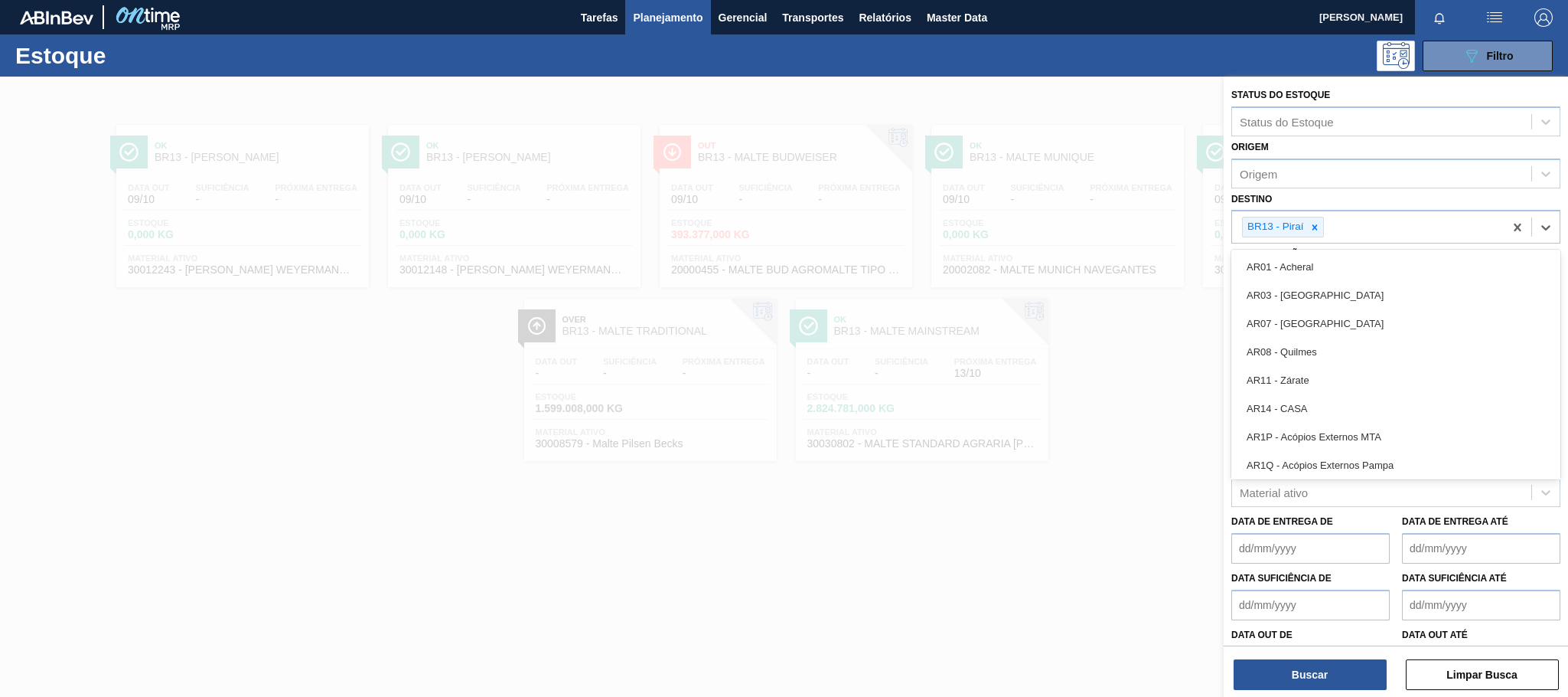
click at [1079, 213] on div at bounding box center [784, 425] width 1568 height 697
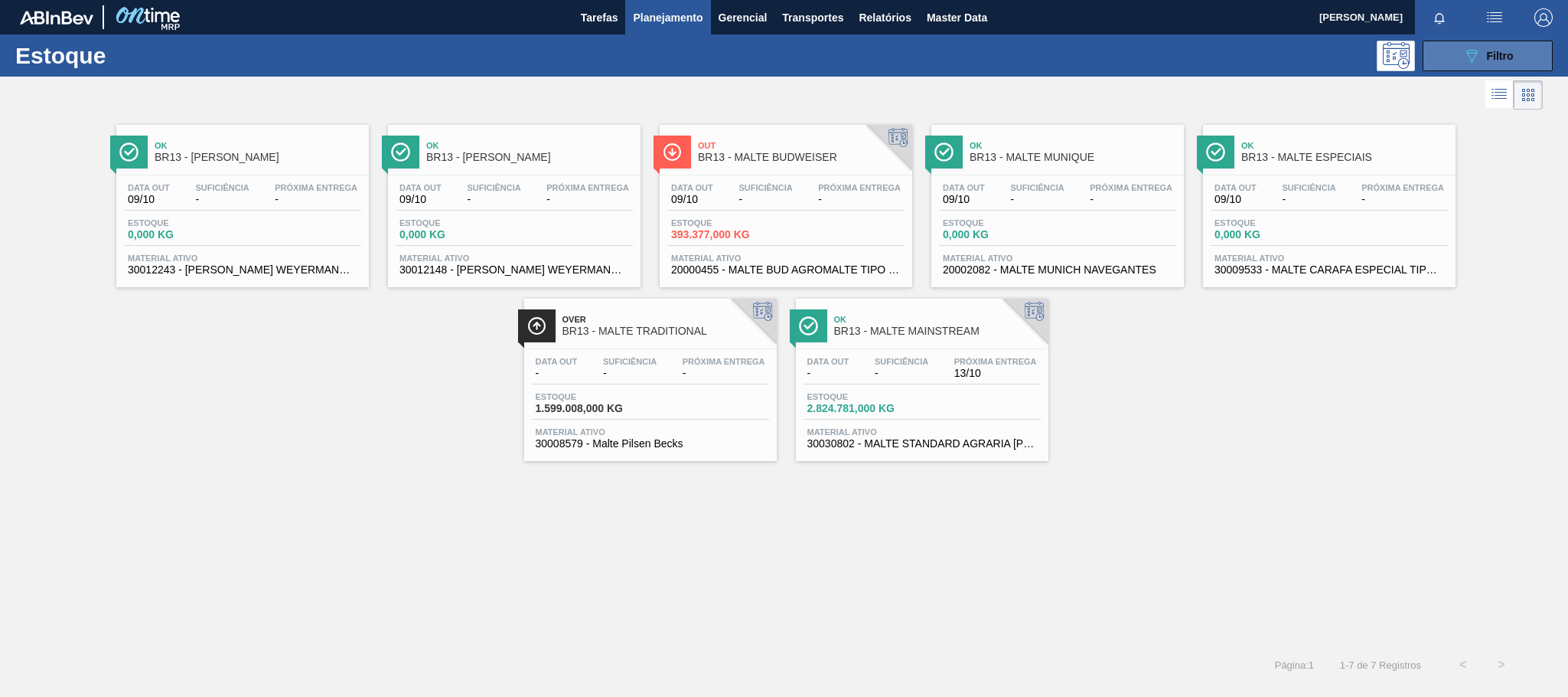
click at [1464, 53] on icon "089F7B8B-B2A5-4AFE-B5C0-19BA573D28AC" at bounding box center [1471, 56] width 18 height 18
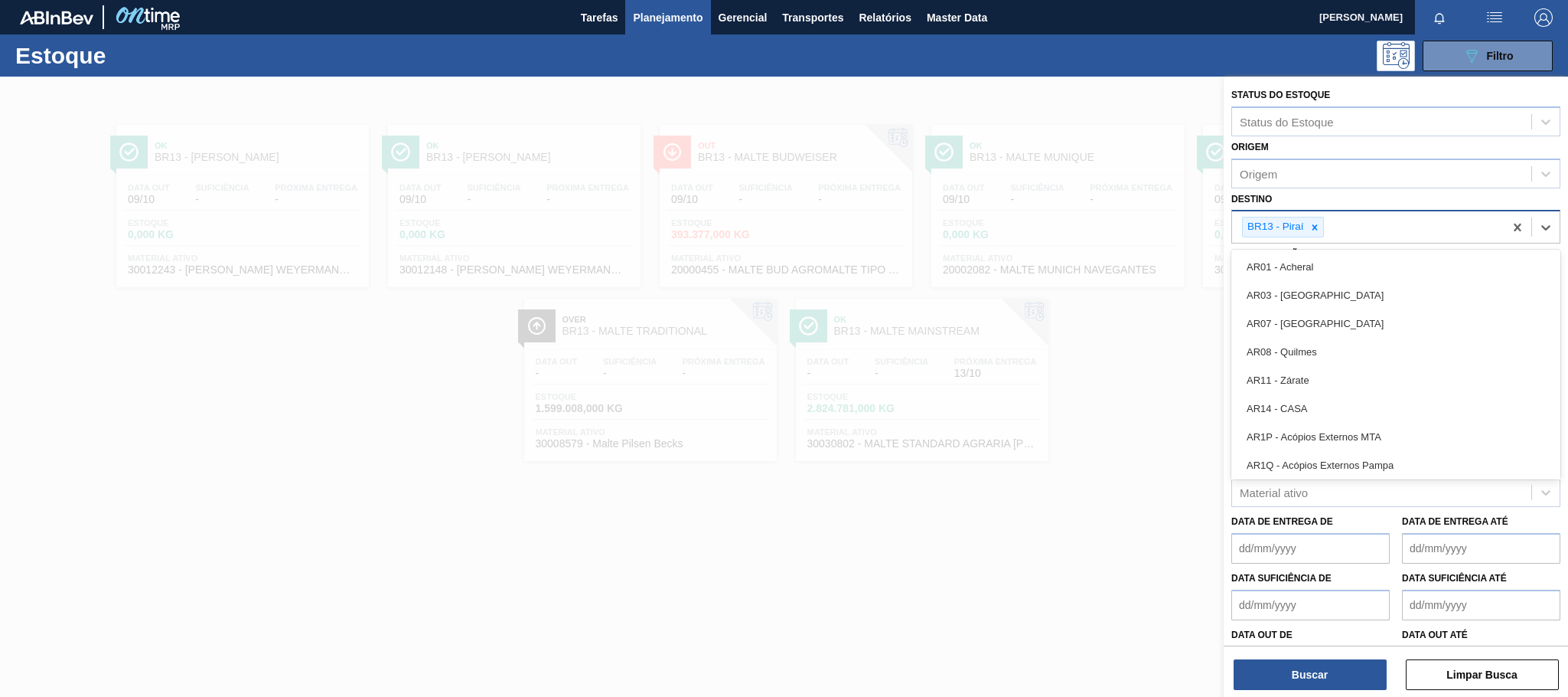
click at [1349, 235] on div "BR13 - Piraí" at bounding box center [1368, 226] width 272 height 31
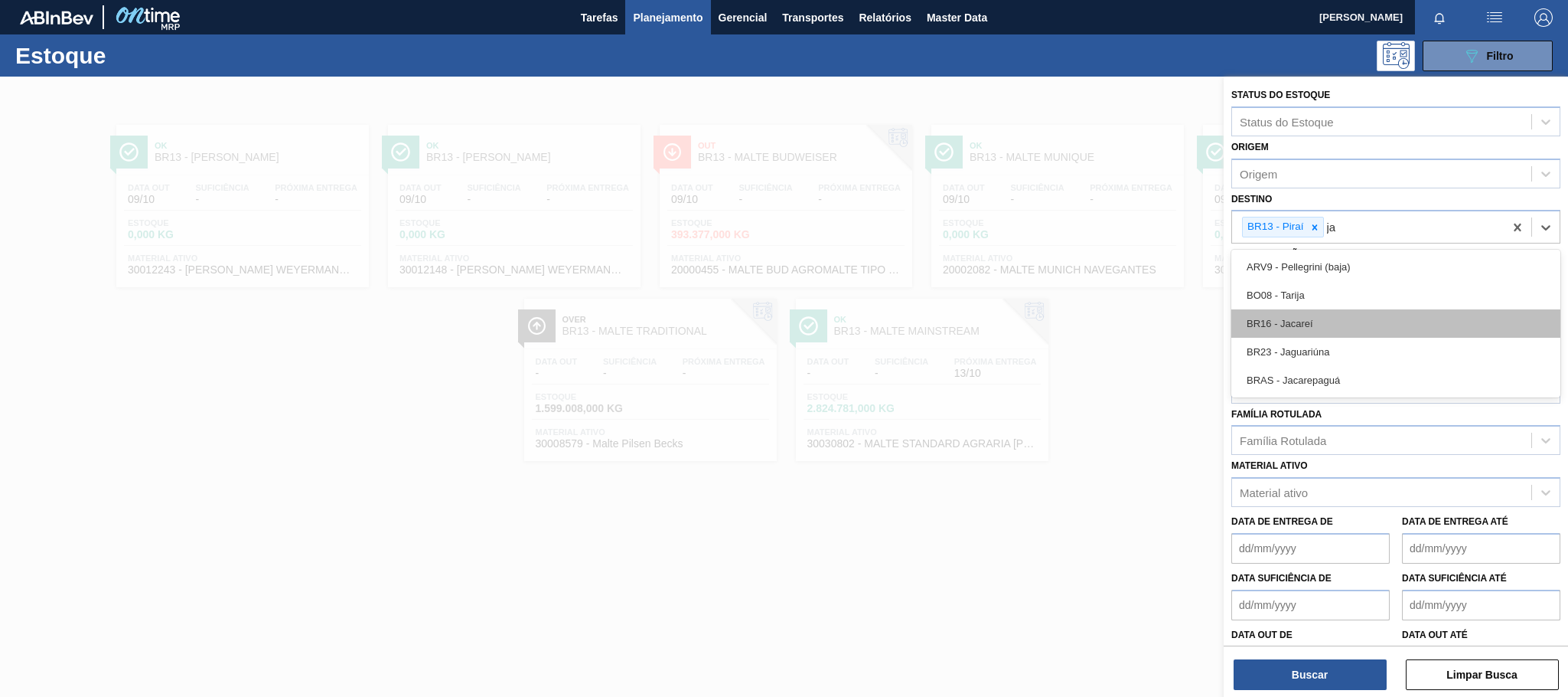
type input "j"
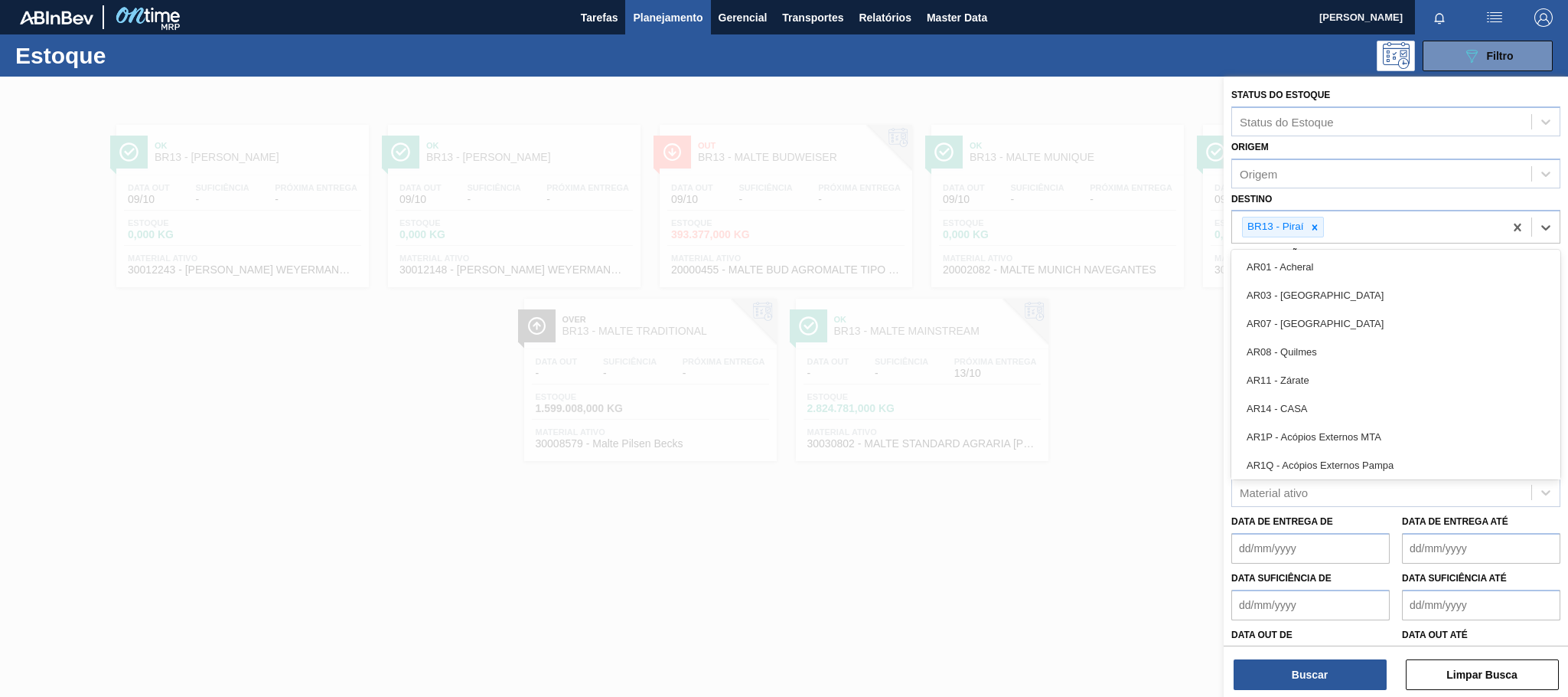
click at [1114, 102] on div at bounding box center [784, 425] width 1568 height 697
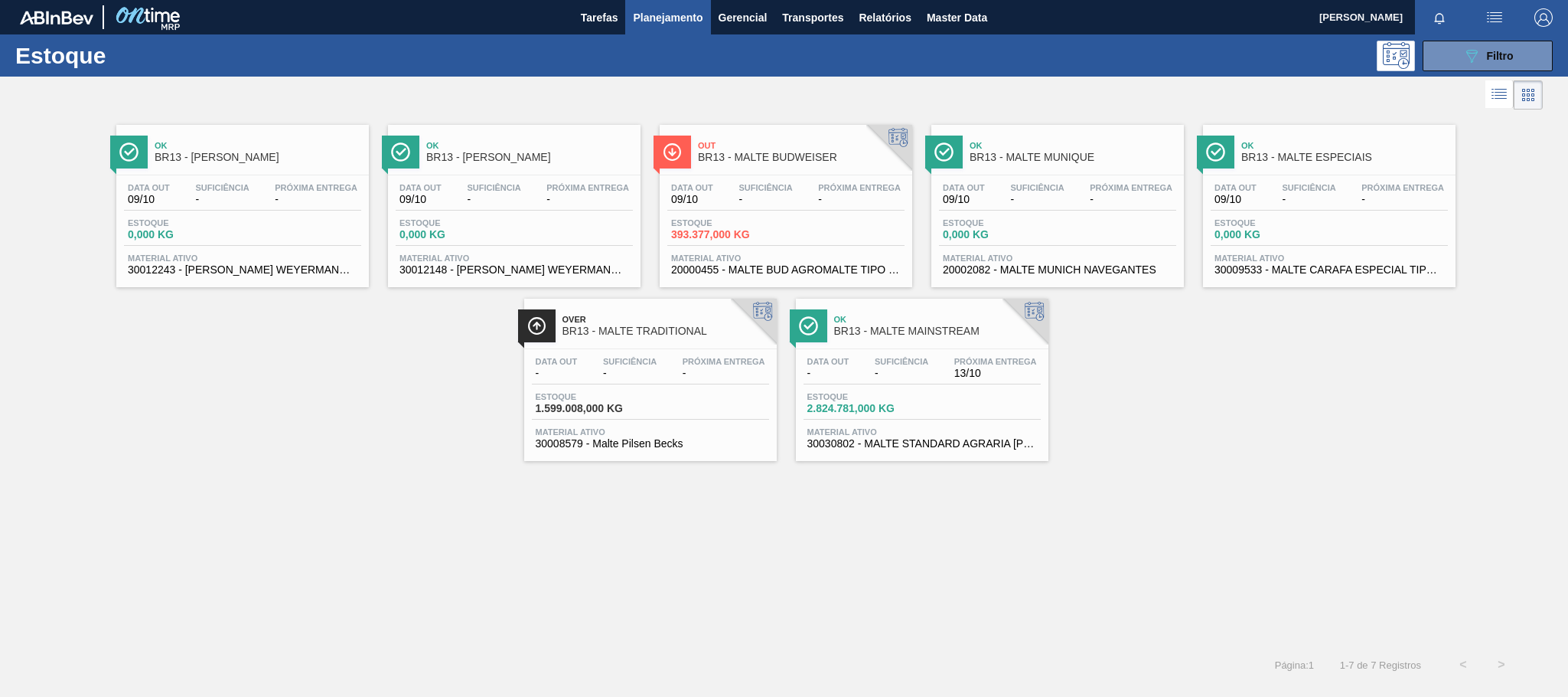
click at [859, 359] on div "Data out - Suficiência - Próxima Entrega 13/10 Estoque 2.824.781,000 KG Materia…" at bounding box center [921, 401] width 252 height 104
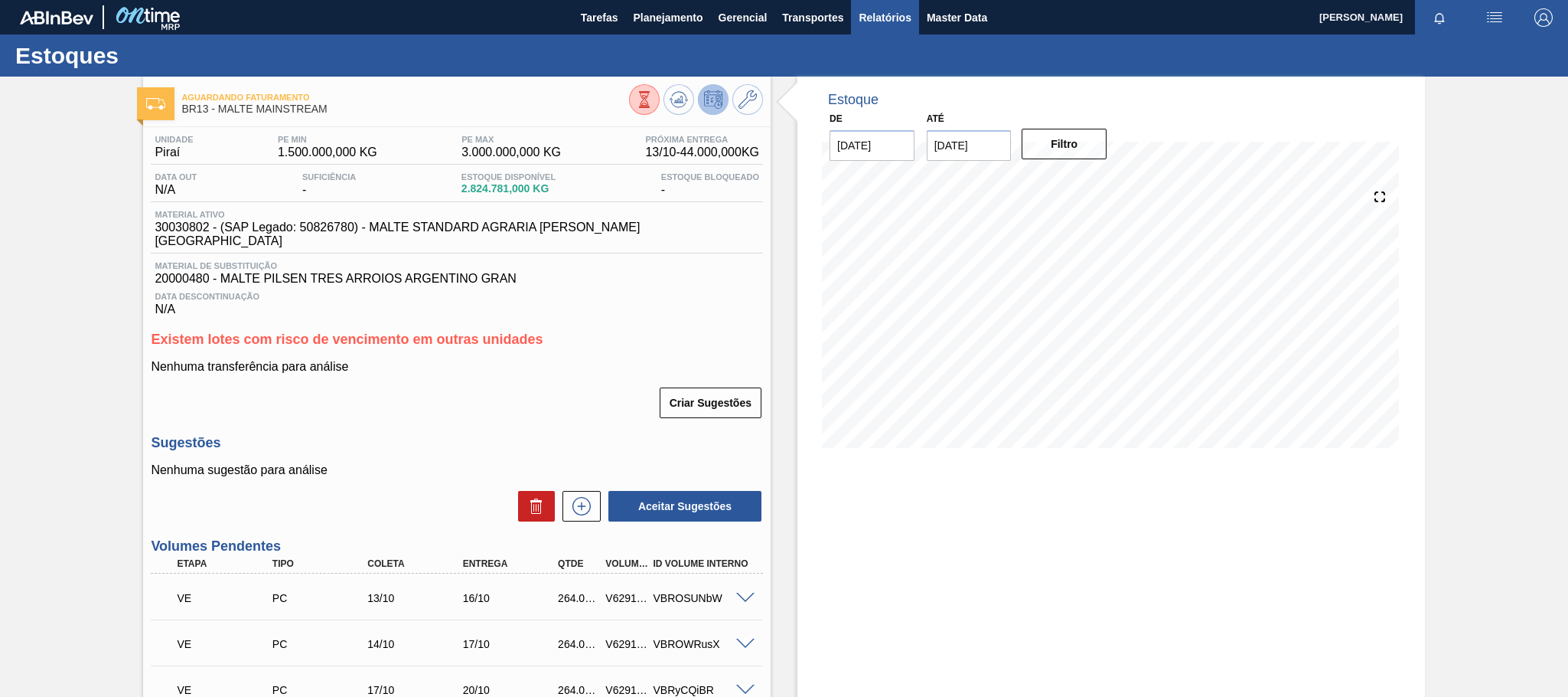
click at [864, 16] on span "Relatórios" at bounding box center [884, 17] width 52 height 18
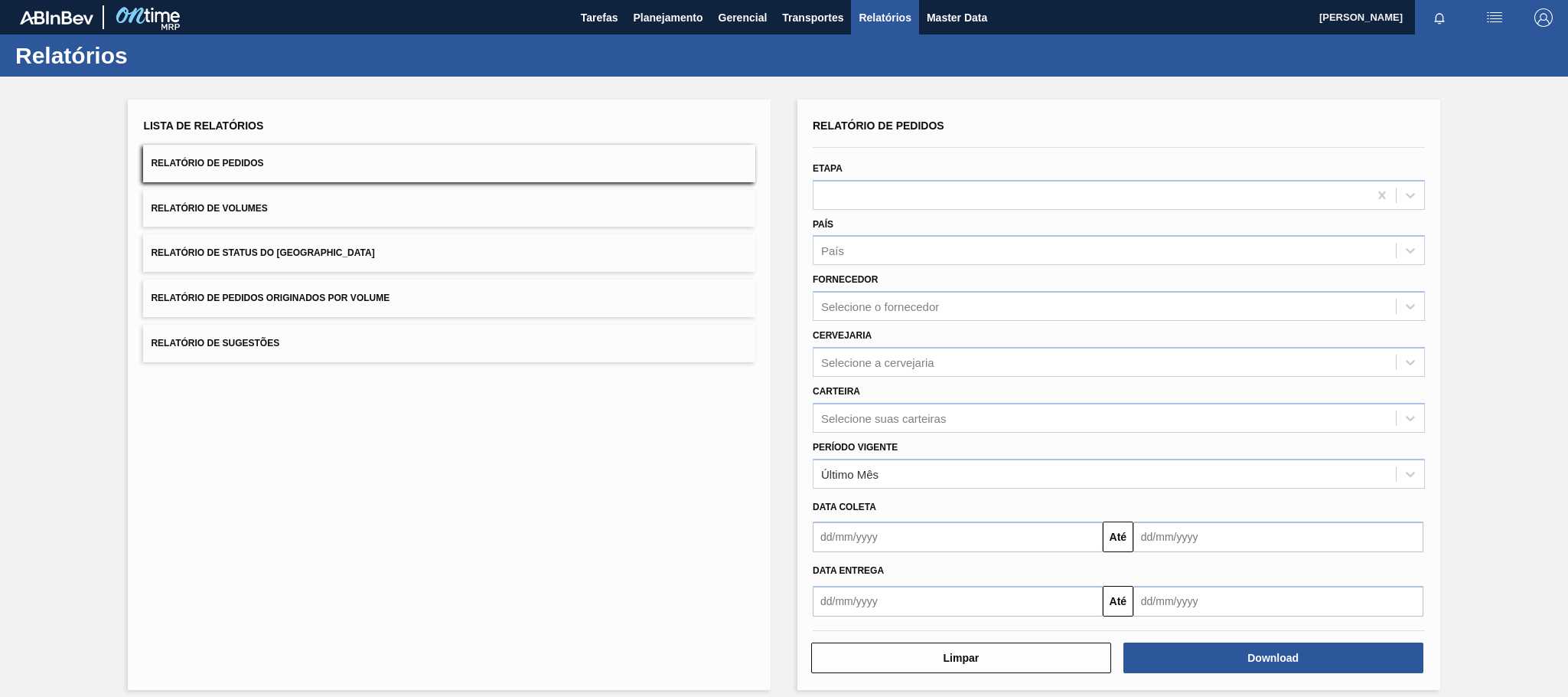
click at [324, 299] on span "Relatório de Pedidos Originados por Volume" at bounding box center [270, 297] width 239 height 11
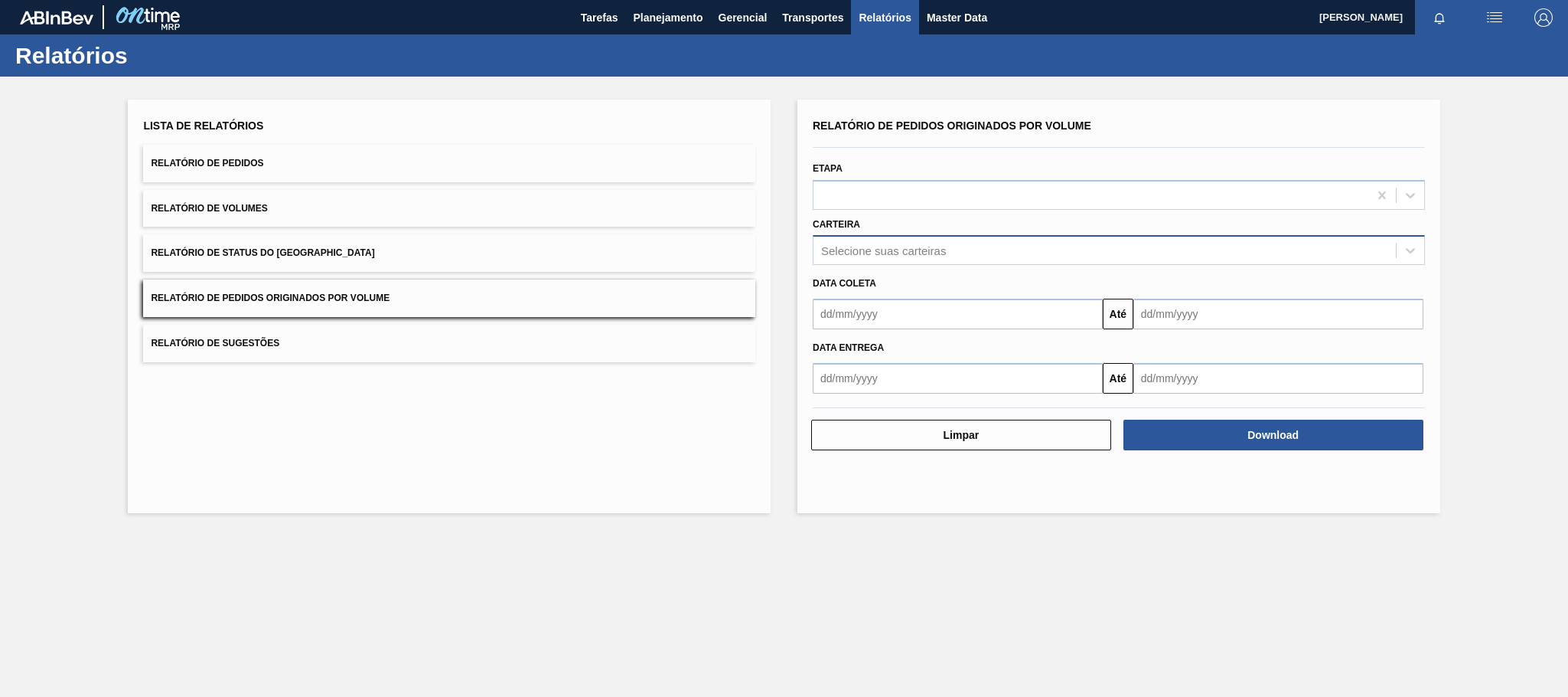
click at [886, 248] on div "Selecione suas carteiras" at bounding box center [883, 250] width 125 height 13
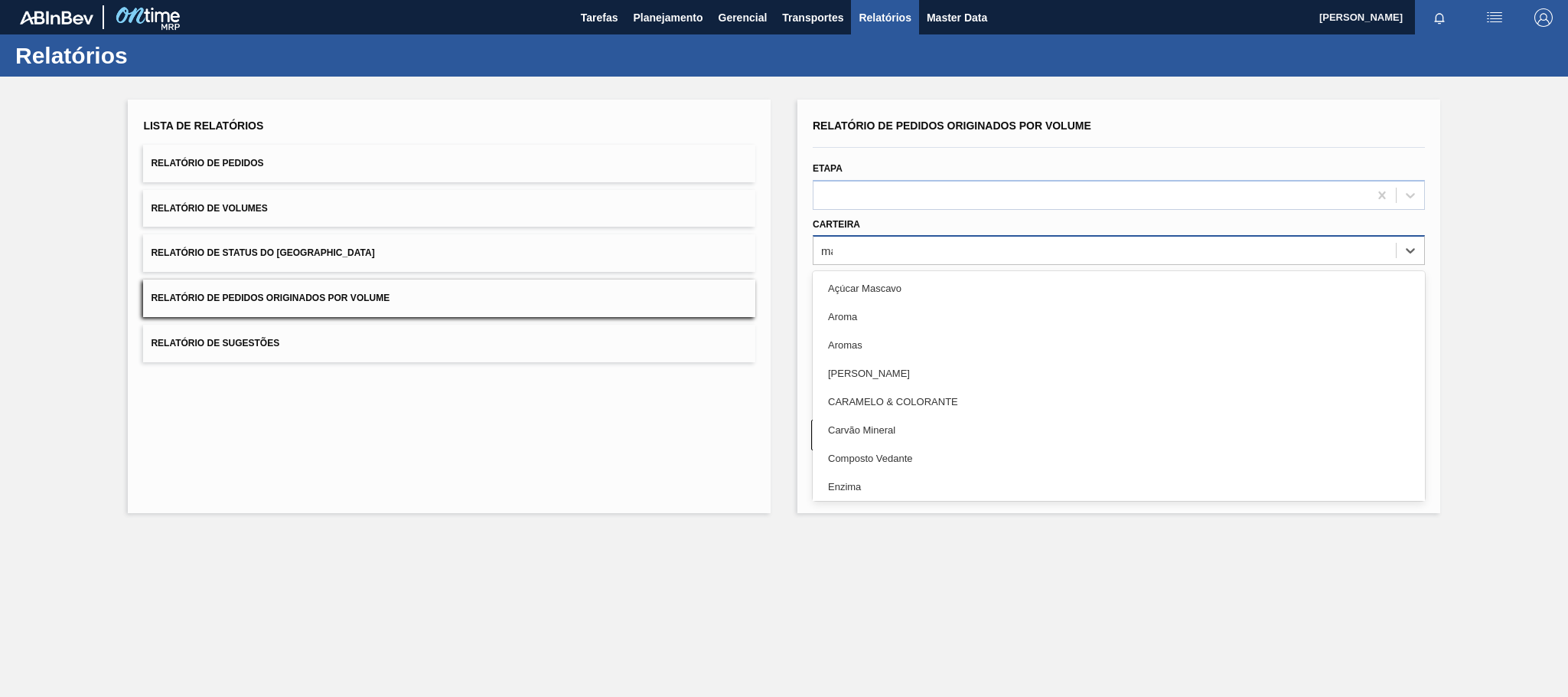
type input "mal"
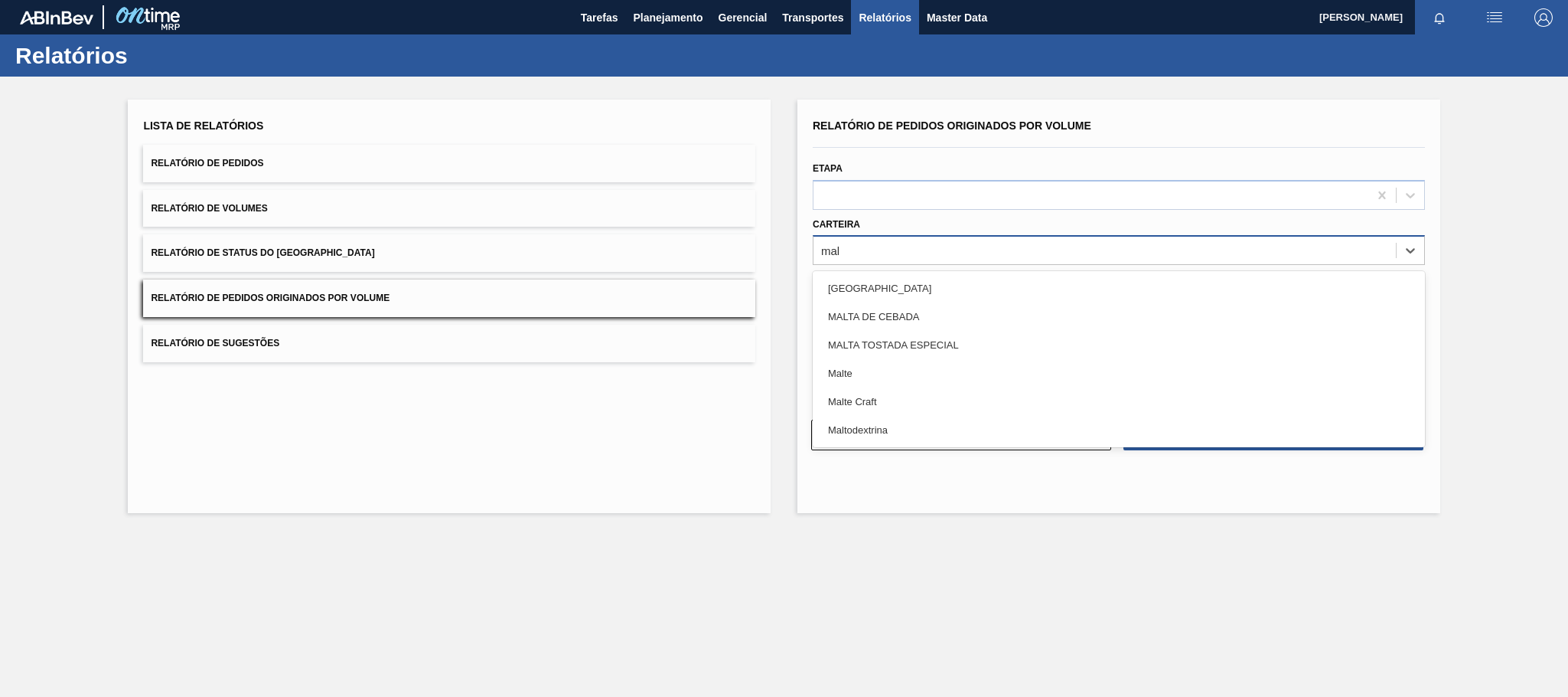
click at [863, 370] on div "Malte" at bounding box center [1118, 373] width 612 height 28
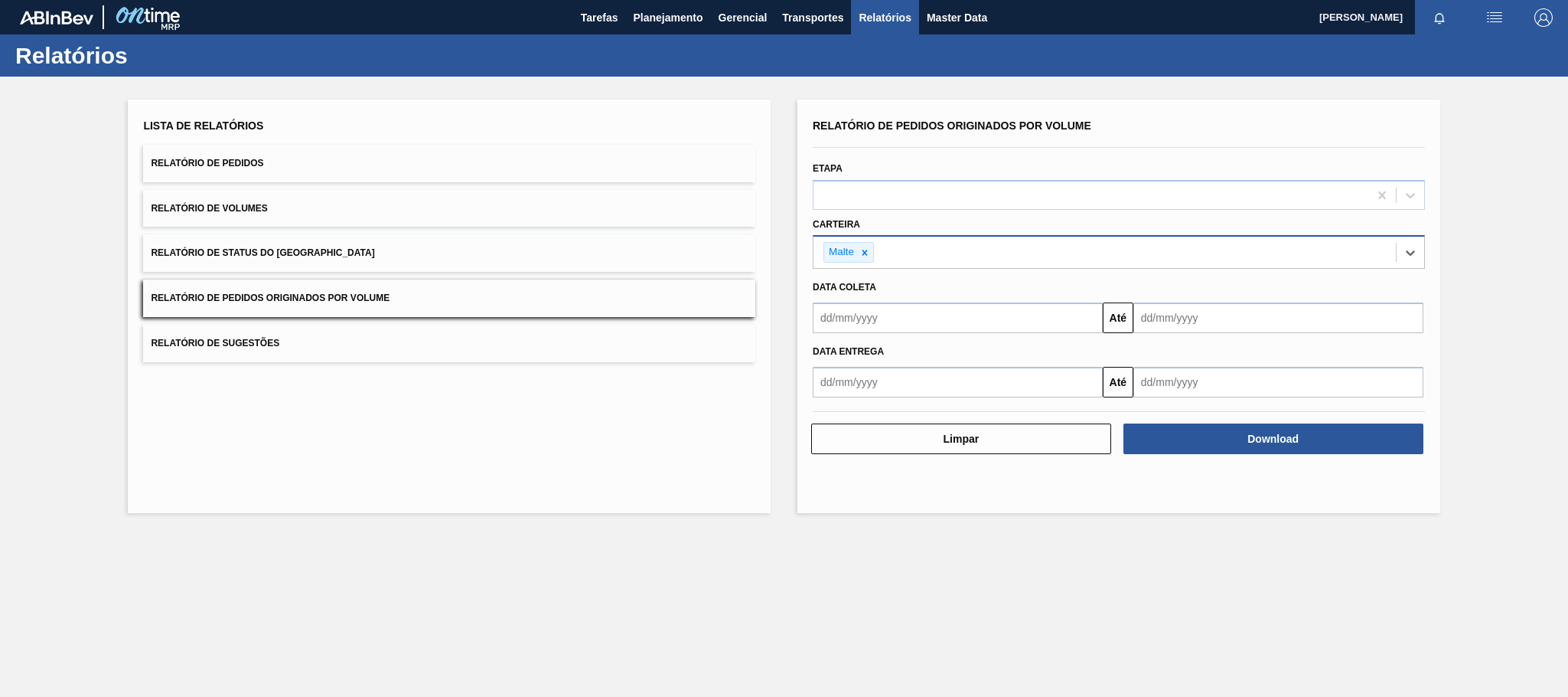
click at [916, 324] on input "text" at bounding box center [957, 317] width 290 height 31
type input "[DATE]"
click at [904, 404] on div "1" at bounding box center [904, 404] width 21 height 21
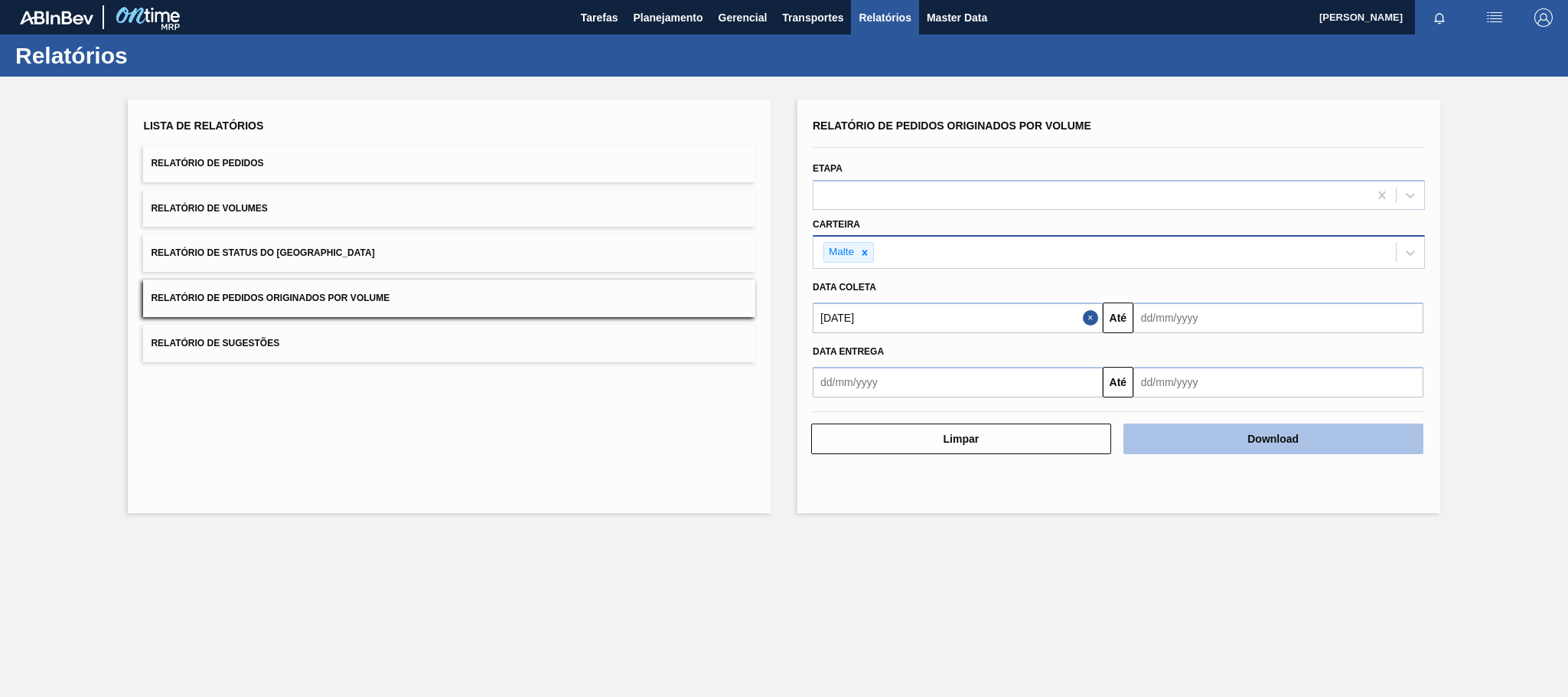
click at [1252, 437] on button "Download" at bounding box center [1273, 439] width 300 height 31
